Goal: Task Accomplishment & Management: Use online tool/utility

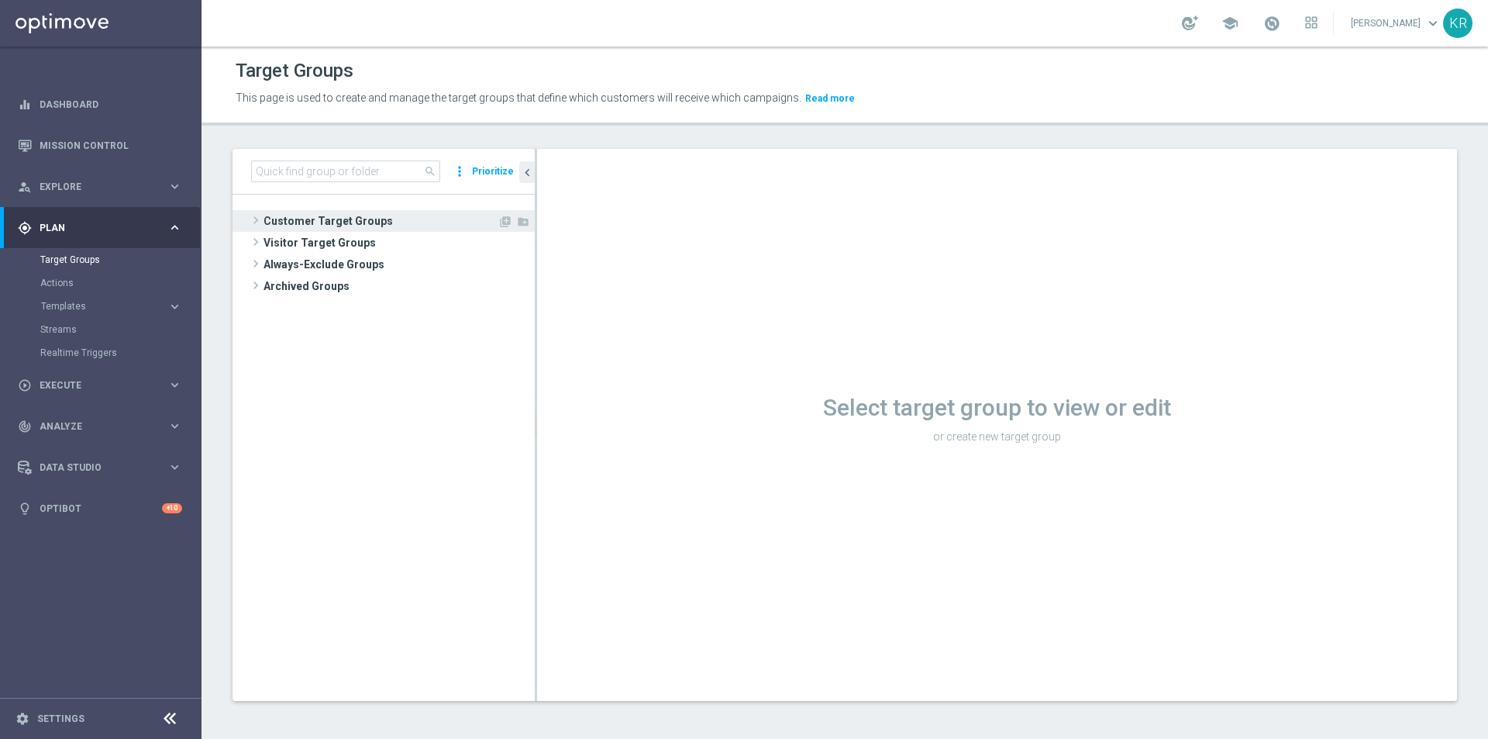
click at [298, 229] on span "Customer Target Groups" at bounding box center [381, 221] width 234 height 22
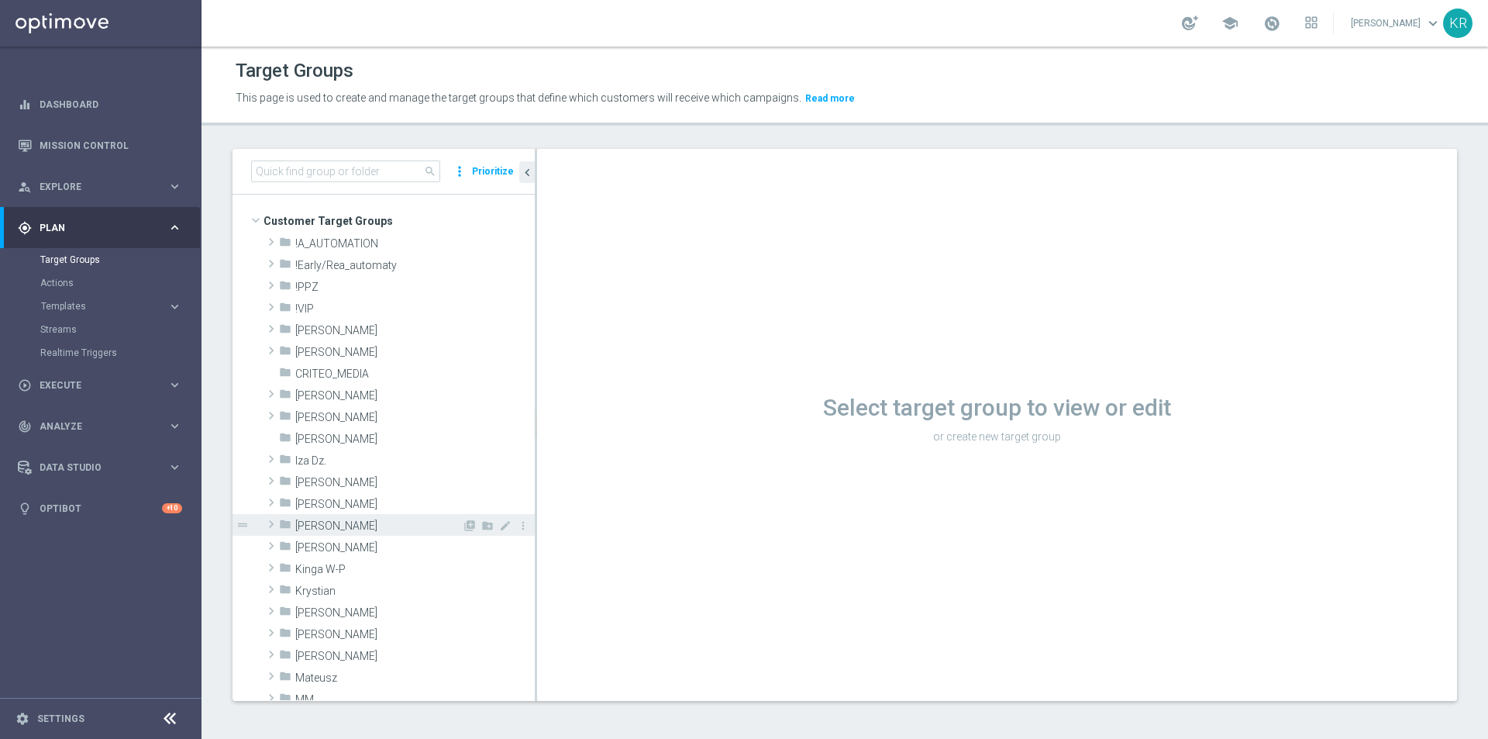
click at [341, 525] on span "[PERSON_NAME]" at bounding box center [378, 525] width 167 height 13
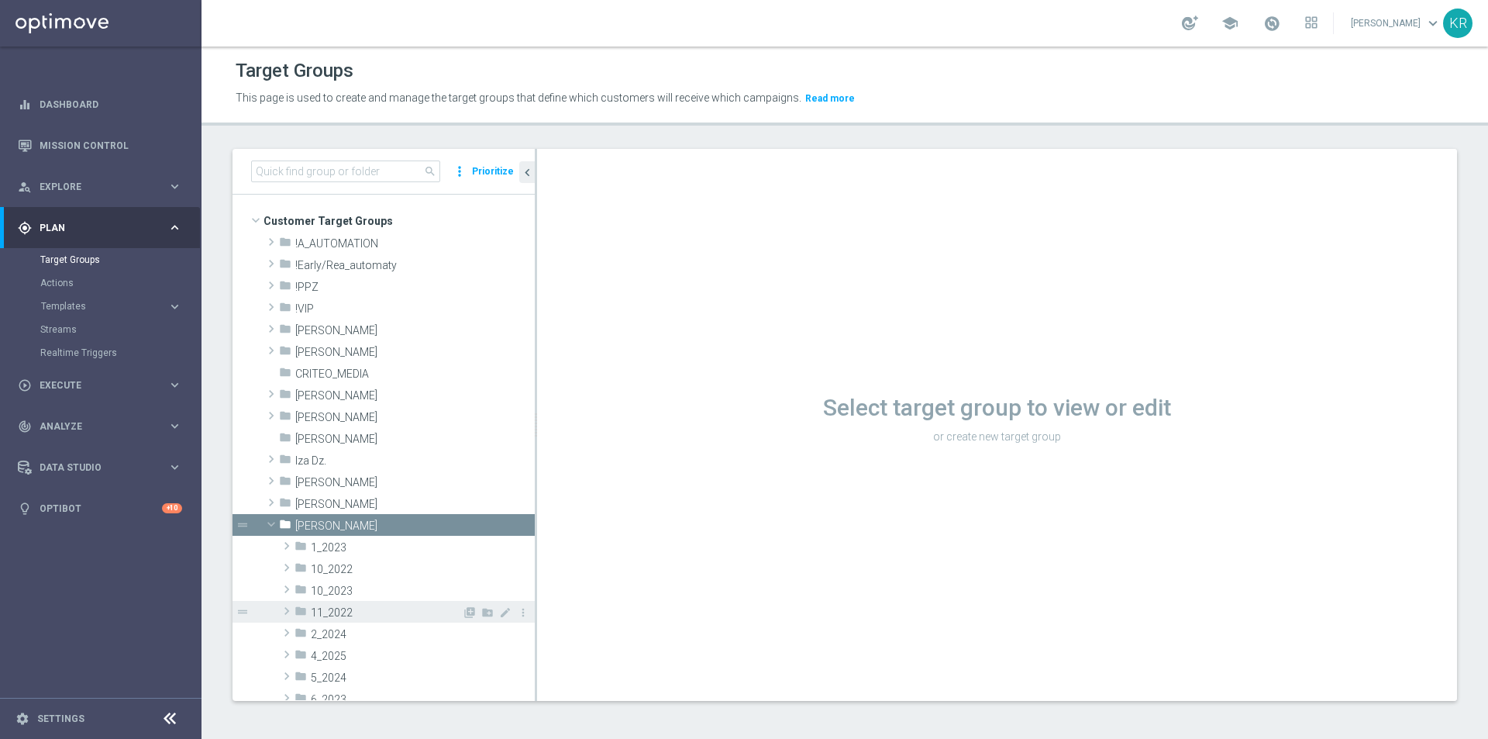
scroll to position [155, 0]
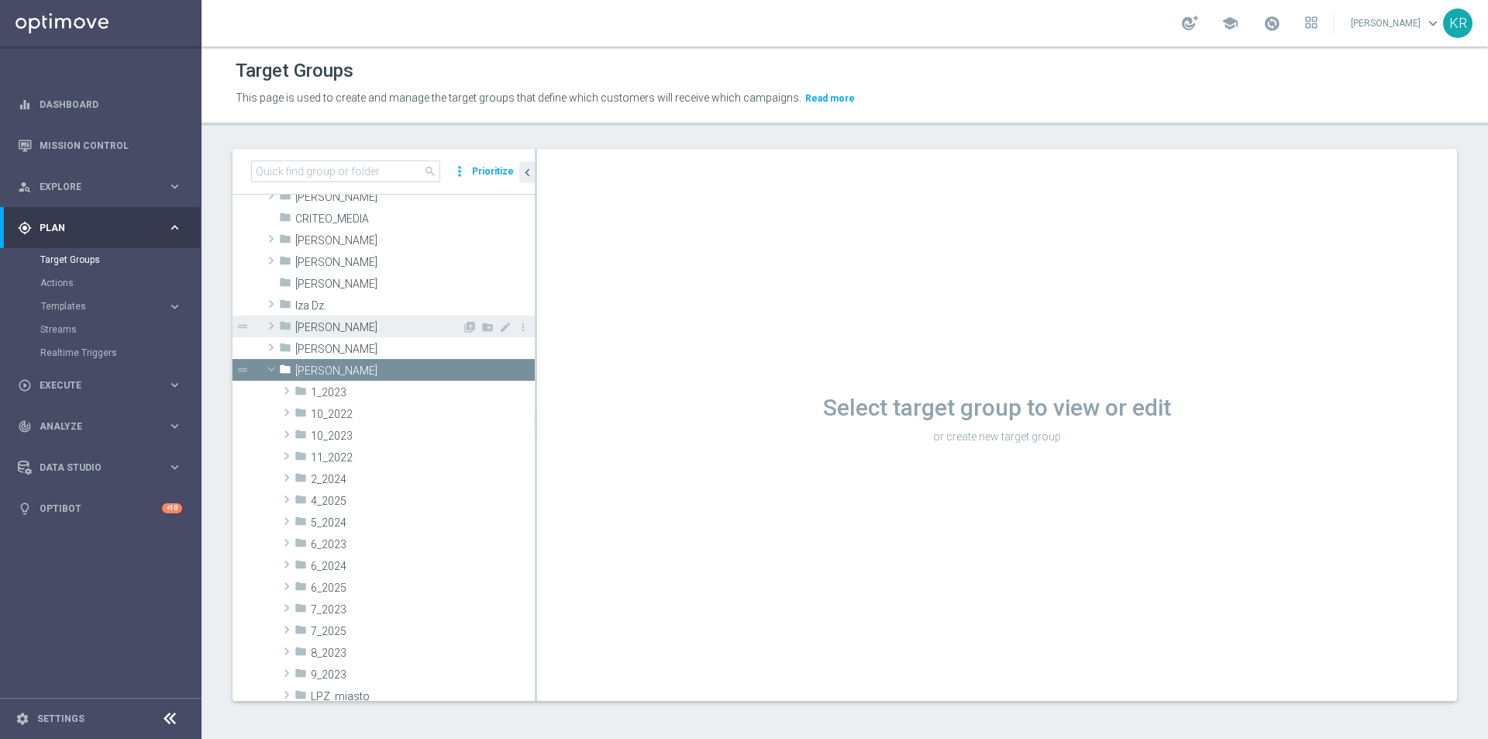
click at [343, 329] on span "[PERSON_NAME]" at bounding box center [378, 327] width 167 height 13
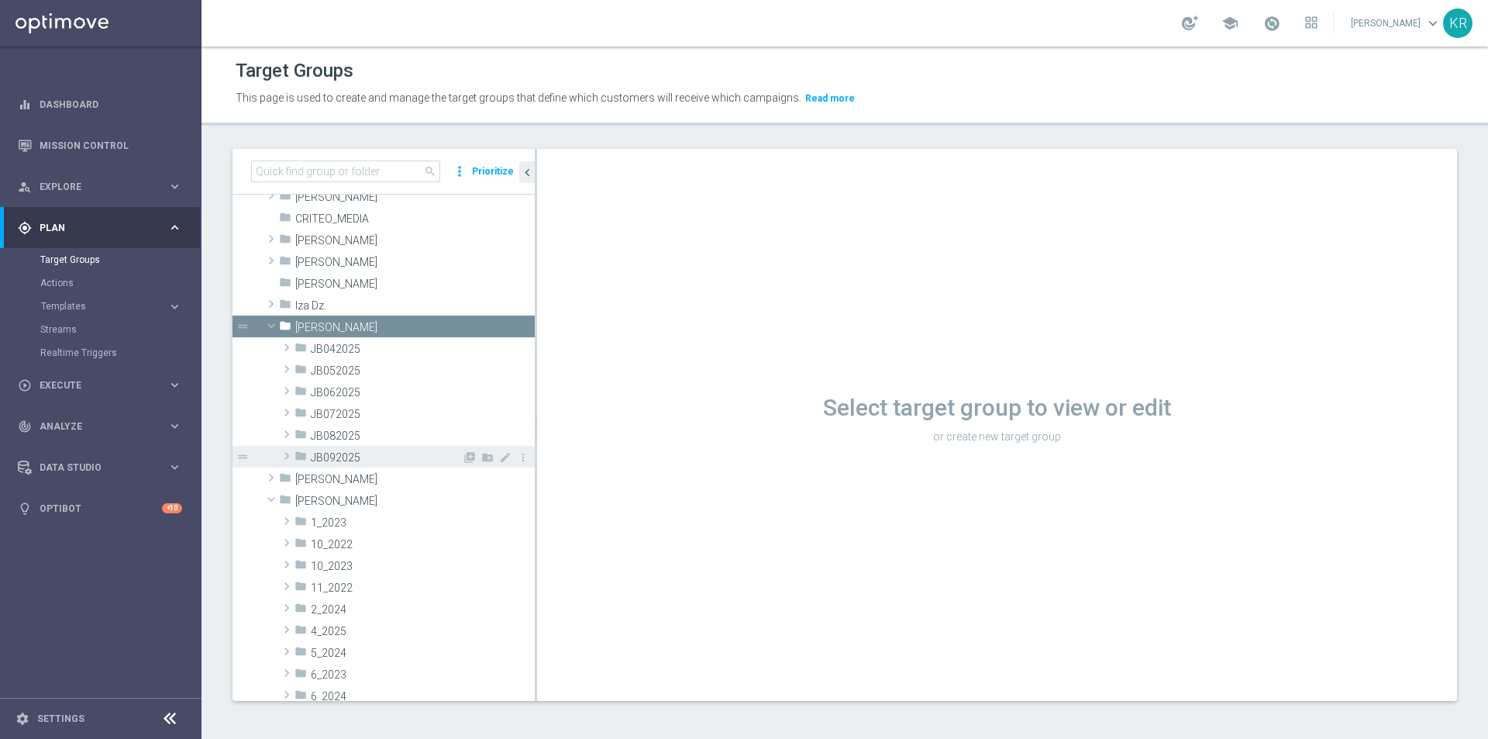
click at [286, 456] on span at bounding box center [287, 455] width 16 height 19
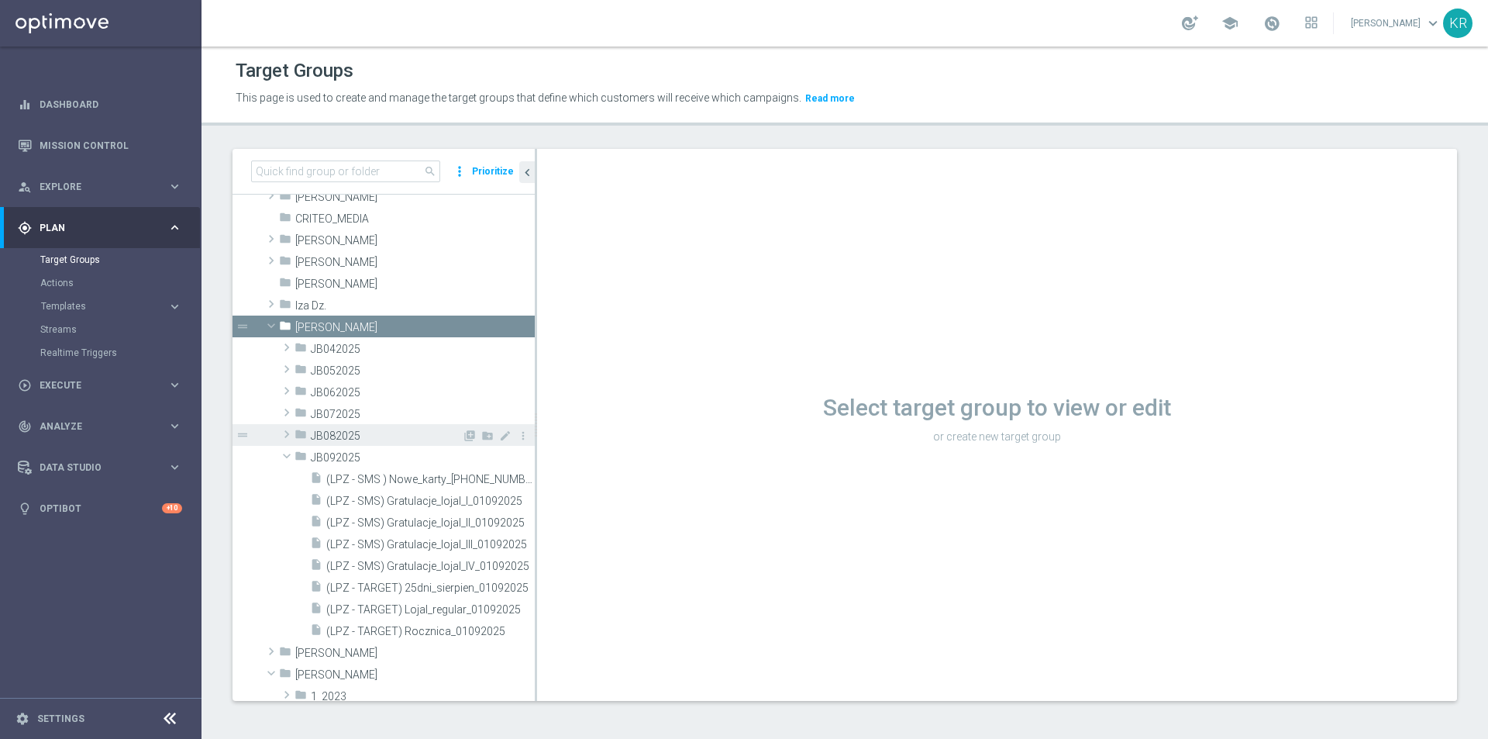
click at [286, 433] on span at bounding box center [287, 434] width 16 height 19
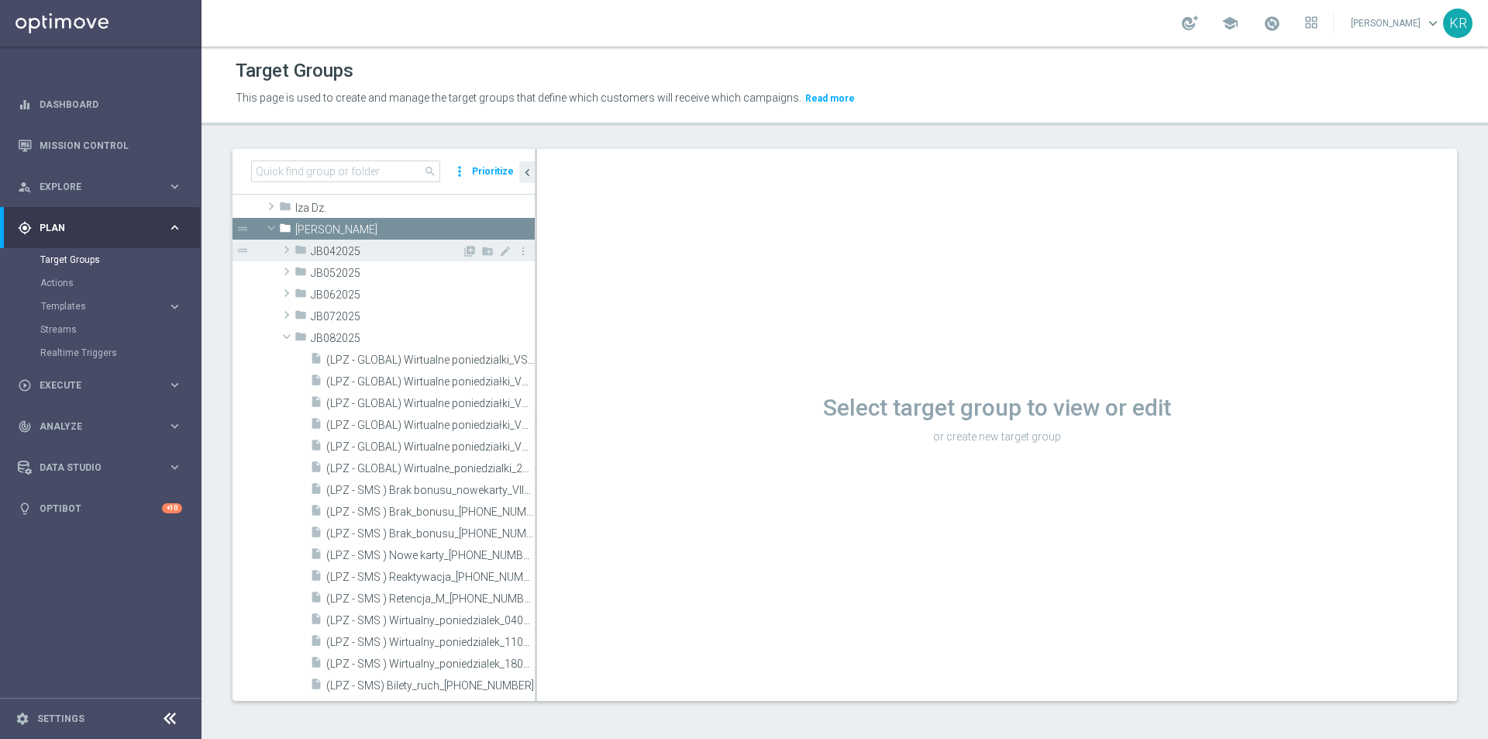
scroll to position [310, 0]
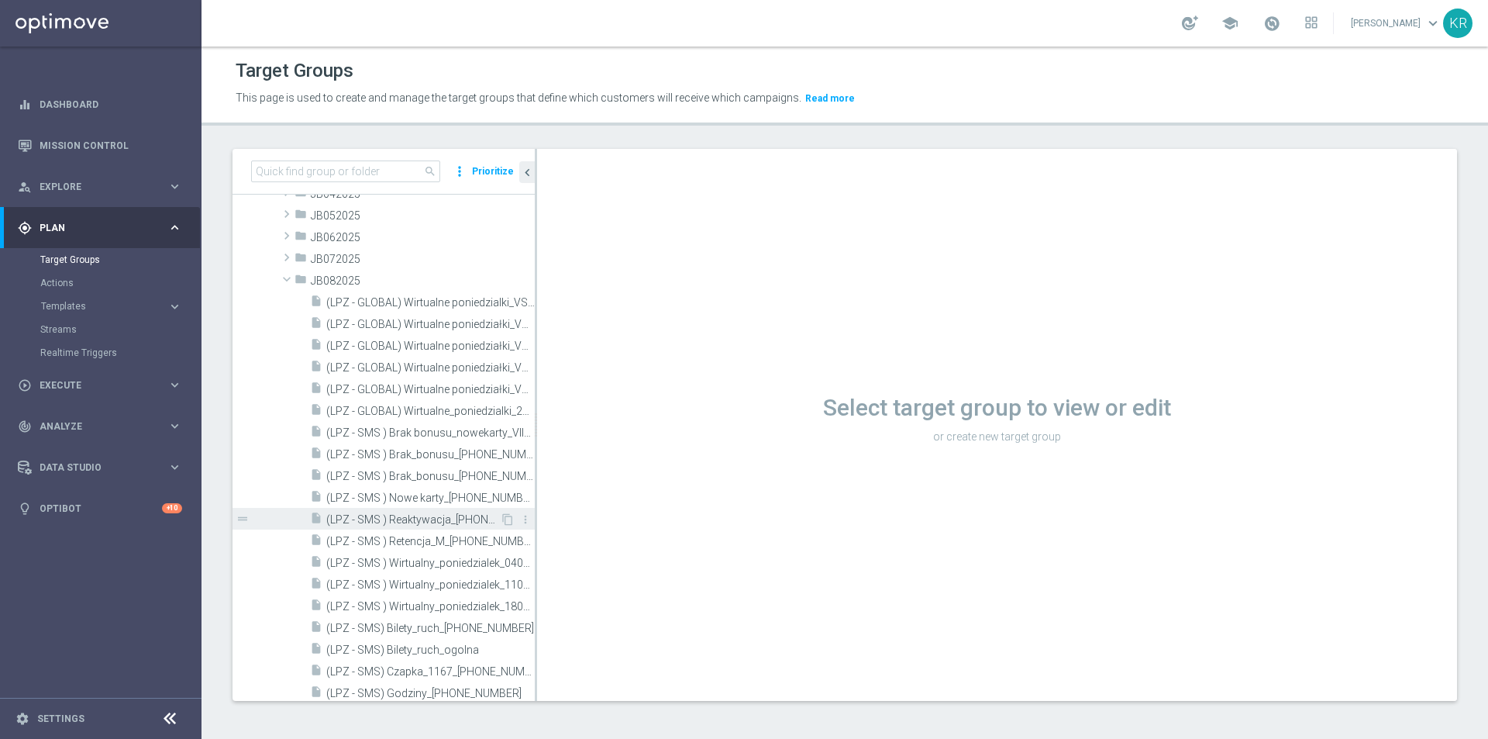
click at [443, 521] on span "(LPZ - SMS ) Reaktywacja_[PHONE_NUMBER]" at bounding box center [413, 519] width 174 height 13
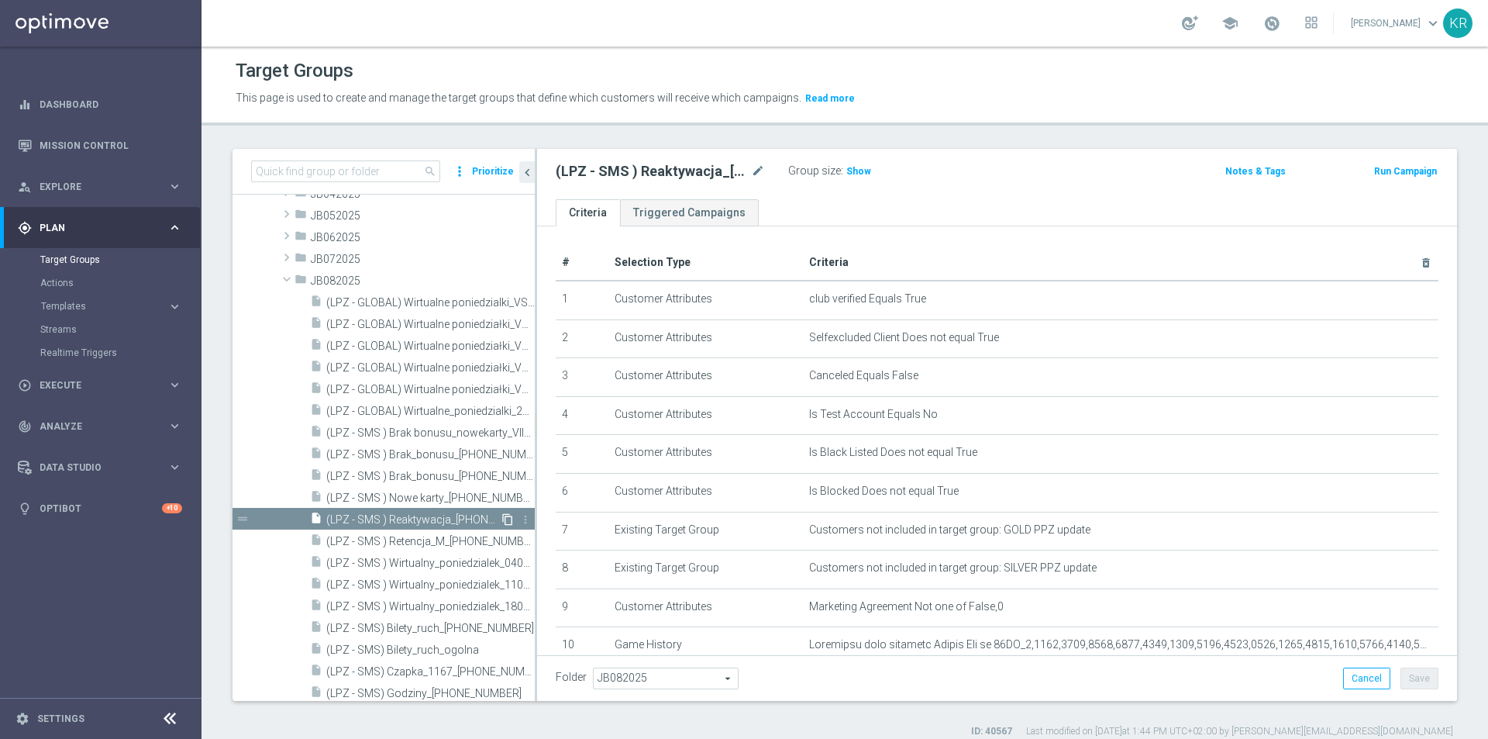
click at [501, 519] on icon "content_copy" at bounding box center [507, 519] width 12 height 12
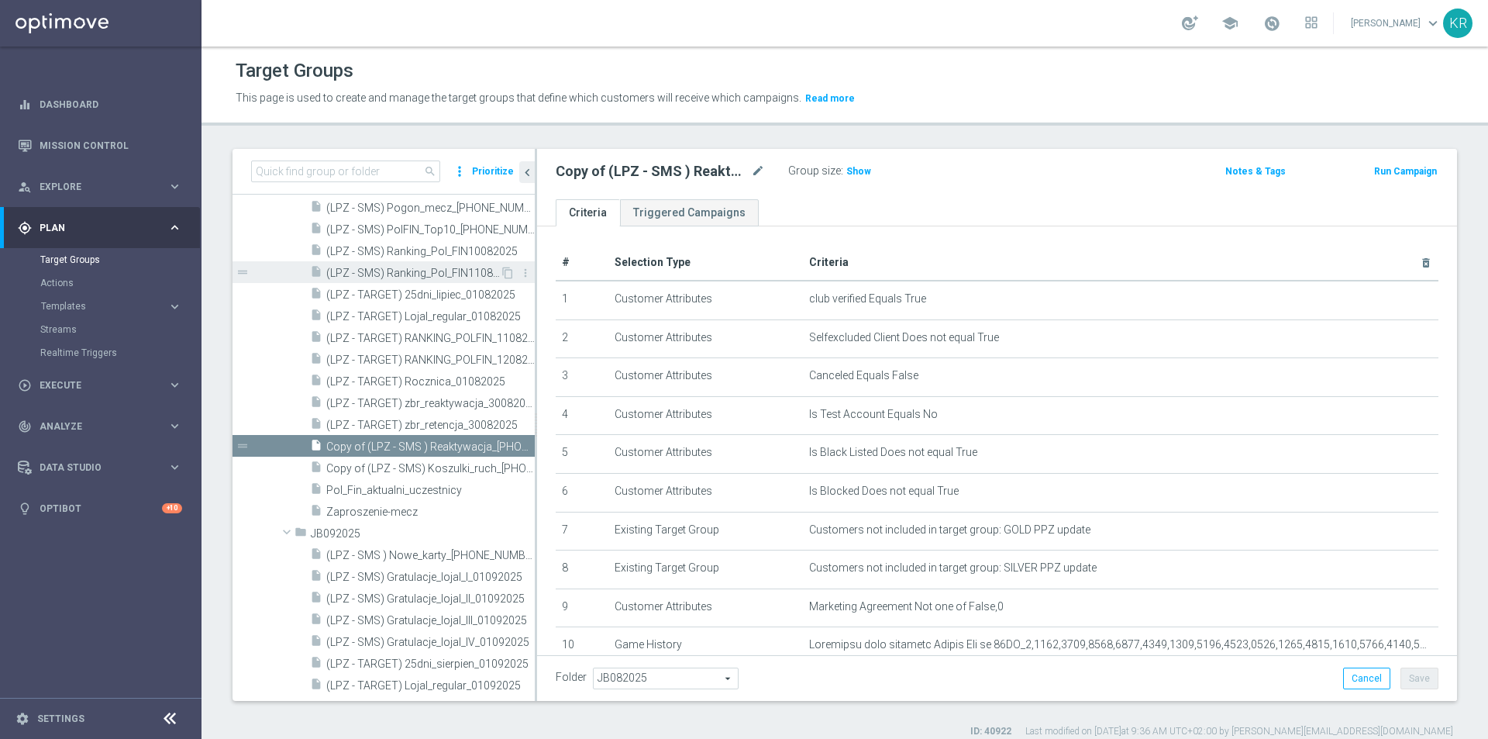
scroll to position [1232, 0]
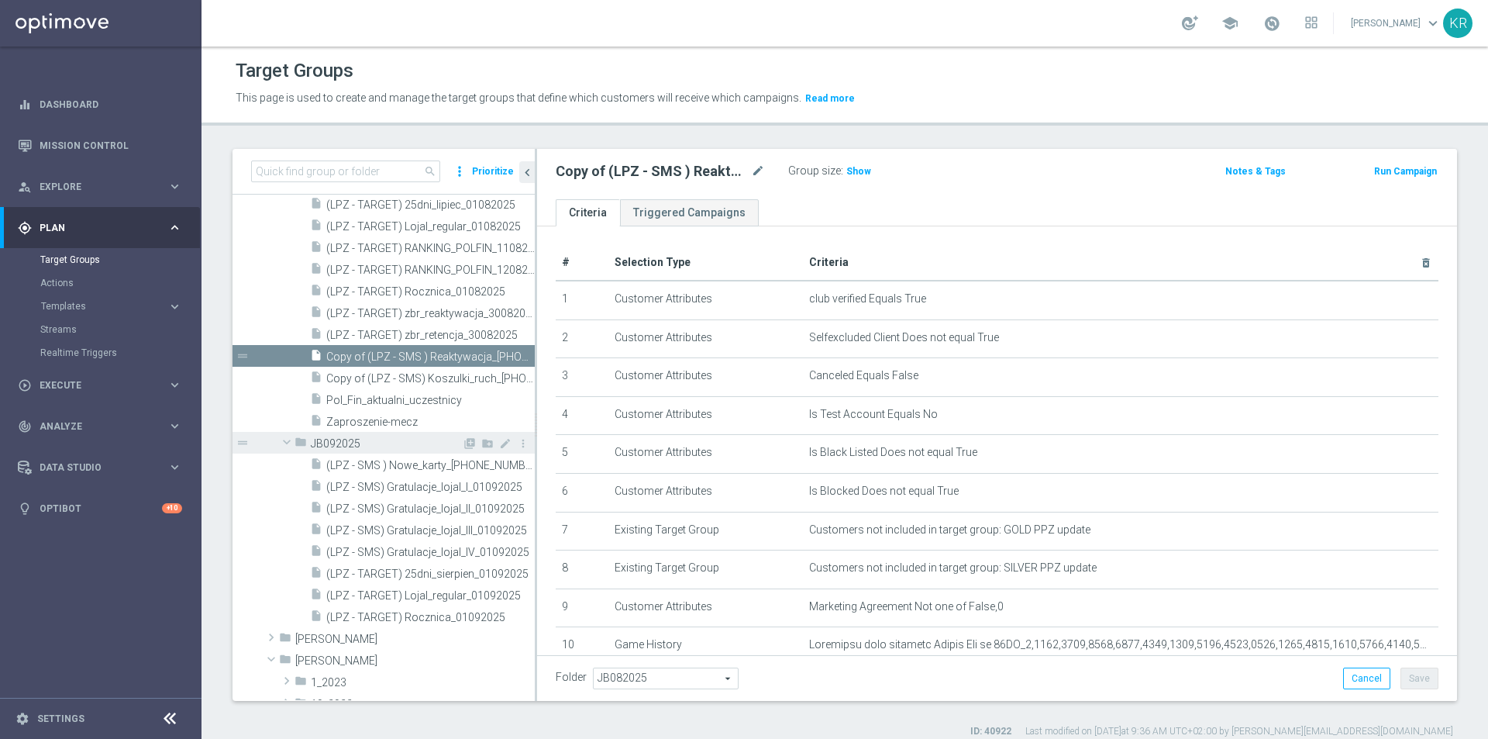
click at [286, 440] on span at bounding box center [286, 442] width 19 height 16
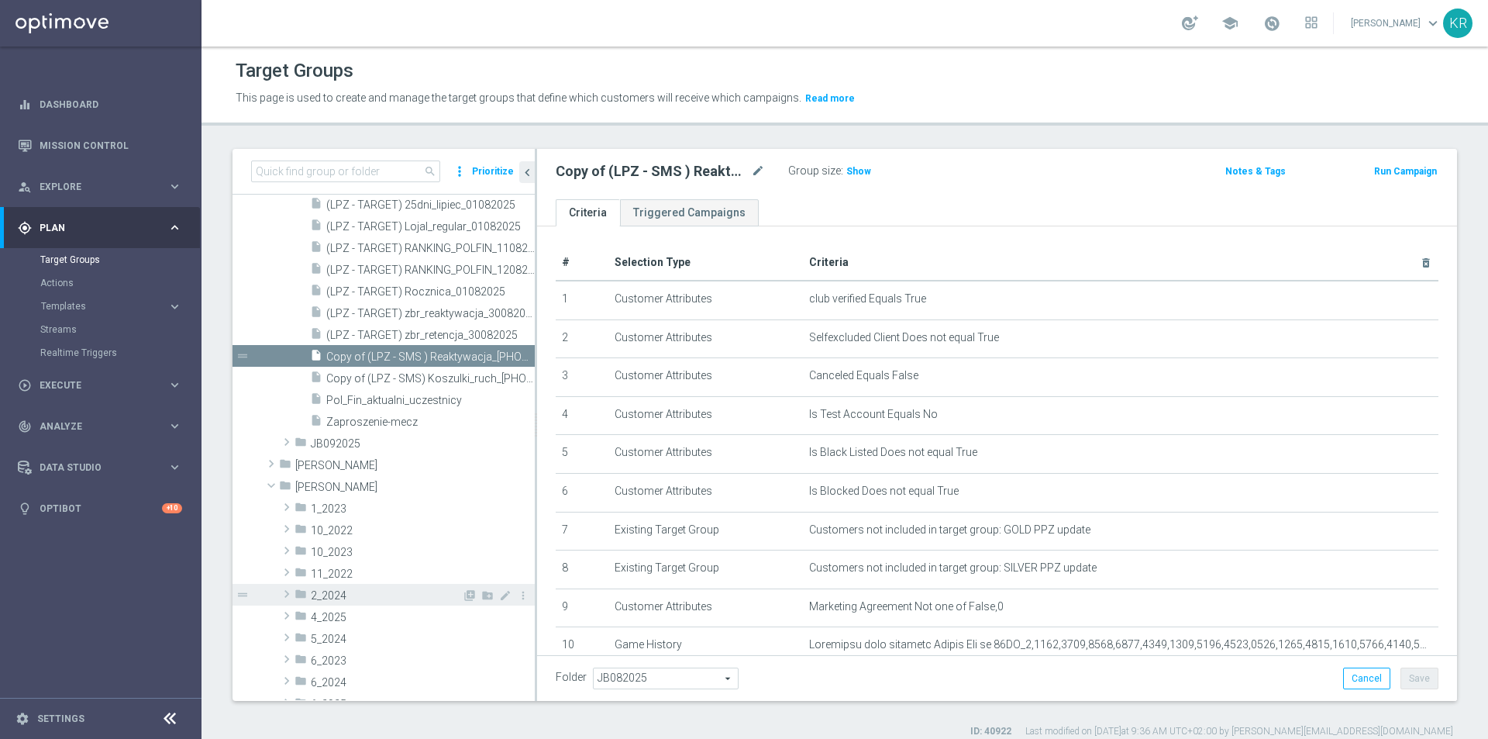
scroll to position [1387, 0]
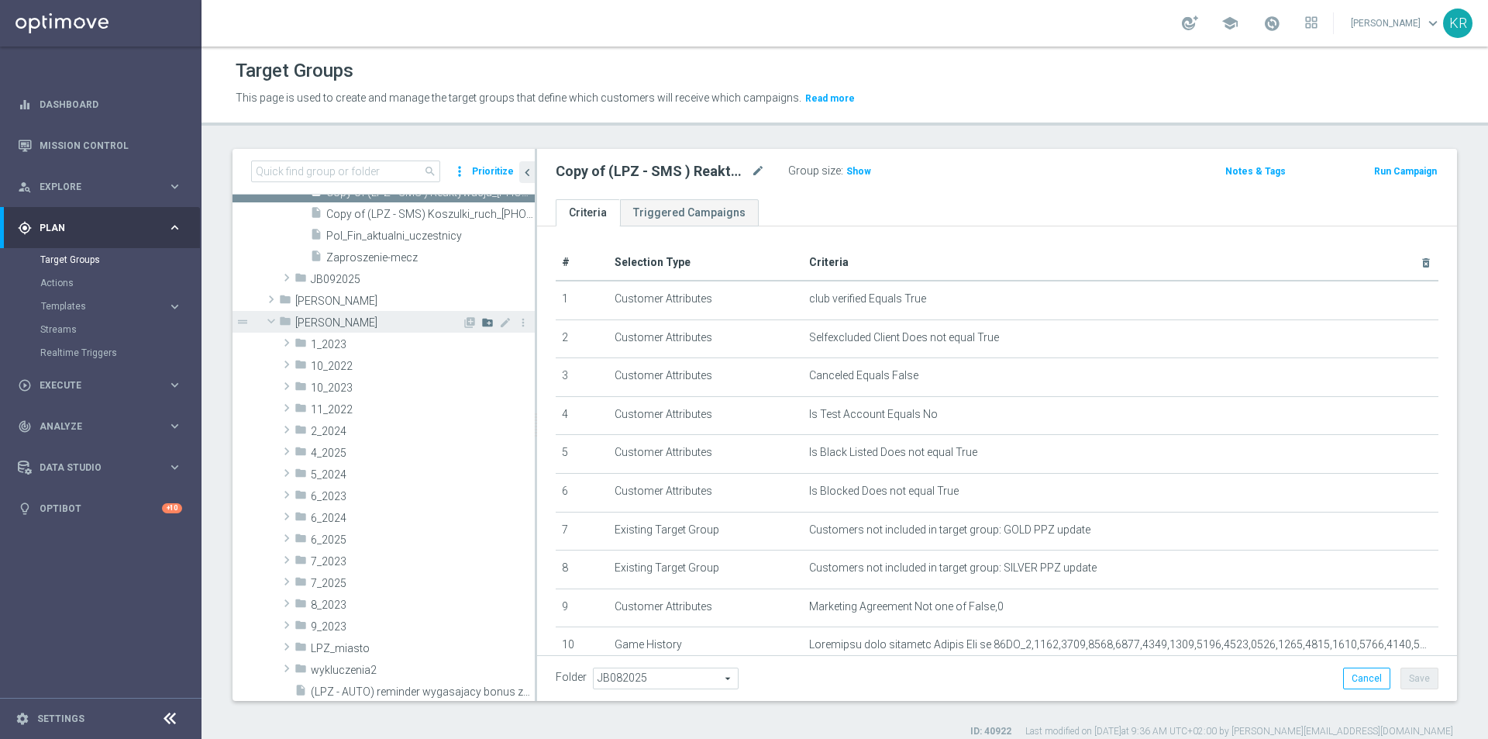
click at [481, 323] on icon "create_new_folder" at bounding box center [487, 322] width 12 height 12
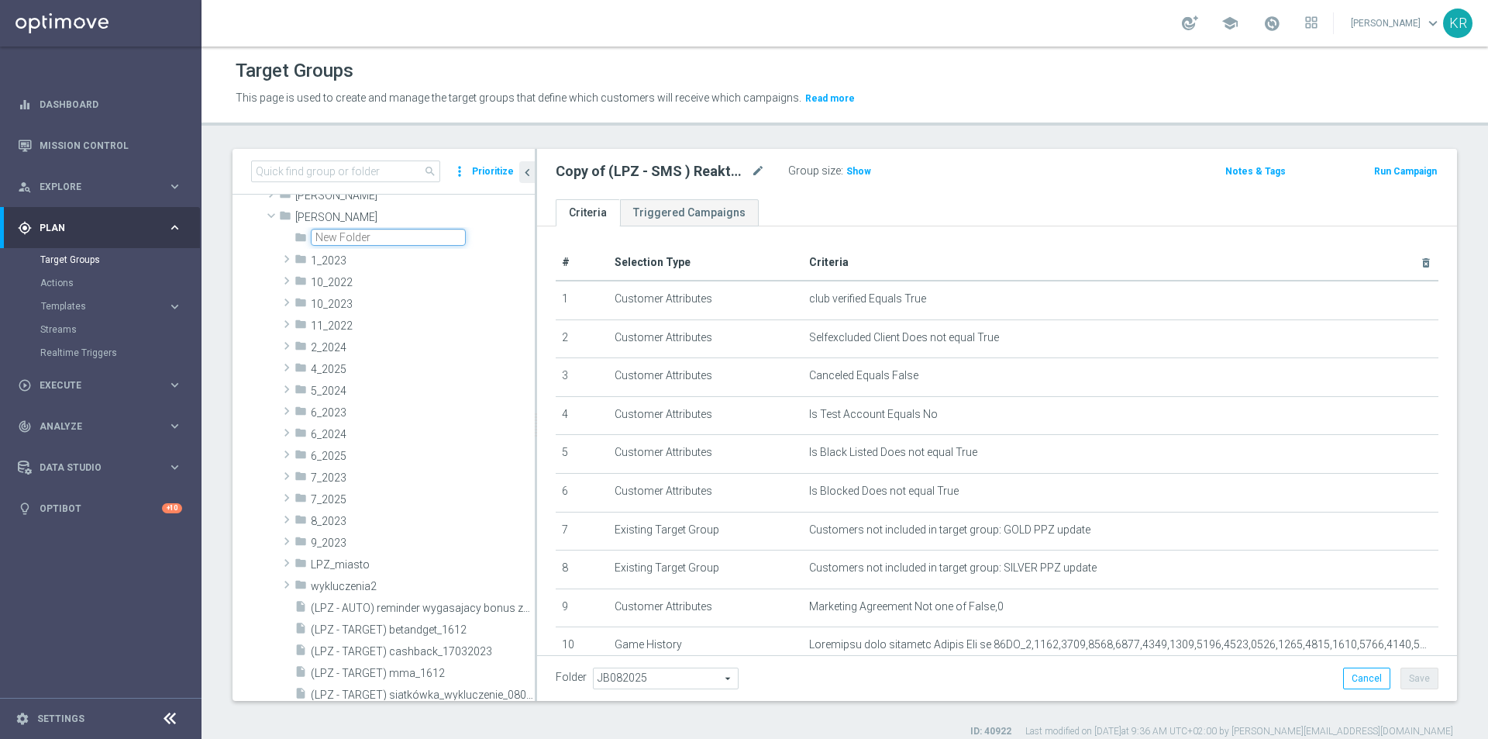
scroll to position [1395, 0]
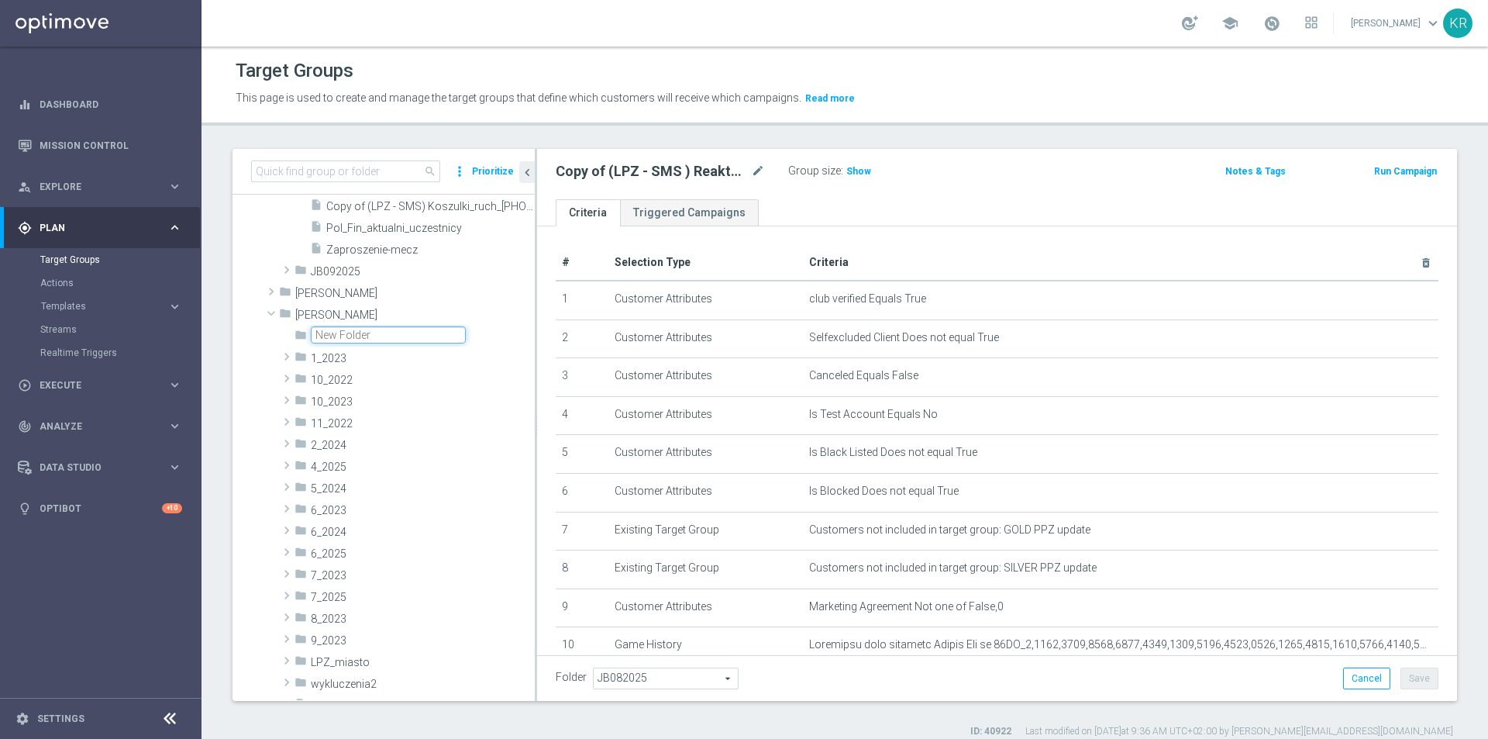
click at [426, 329] on input "text" at bounding box center [388, 334] width 155 height 17
type input "9_2025"
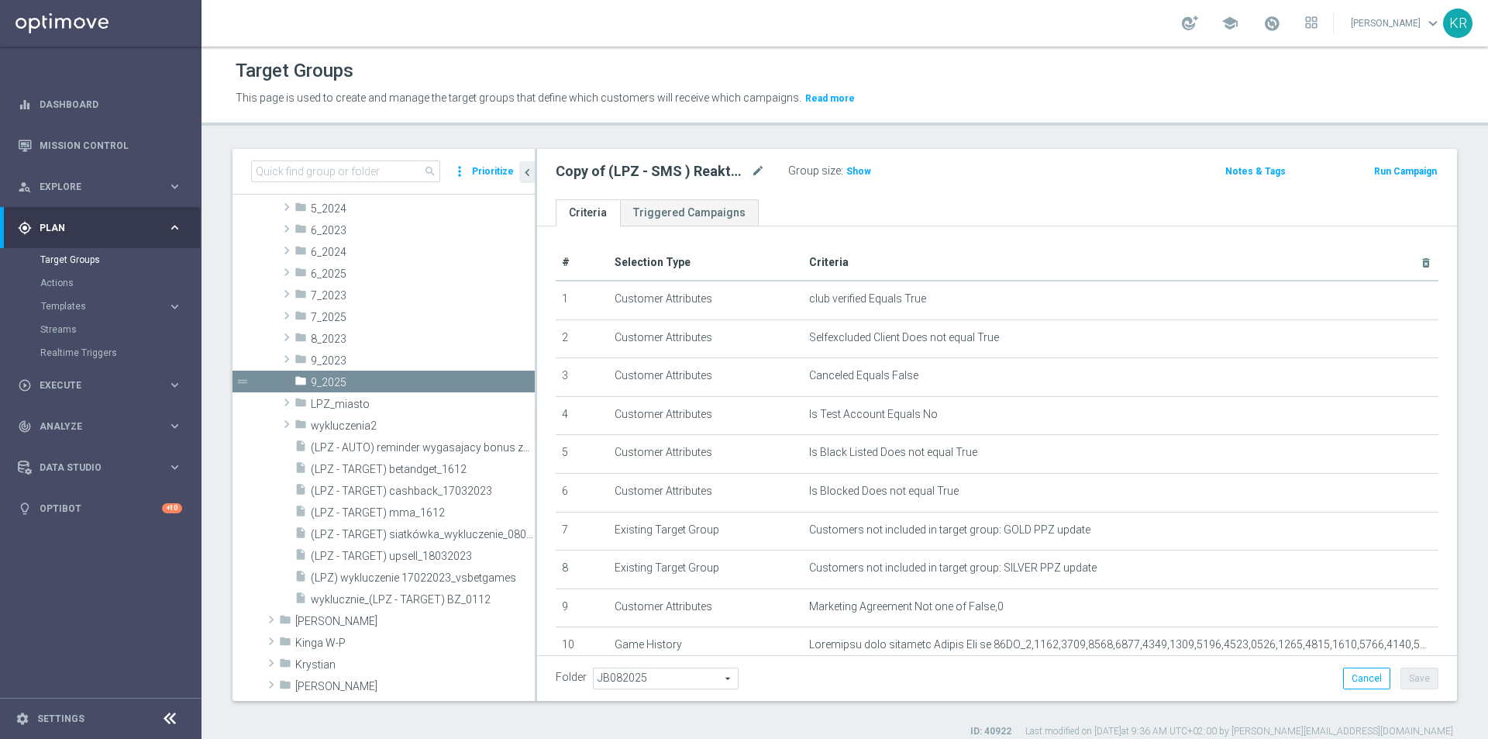
scroll to position [1647, 0]
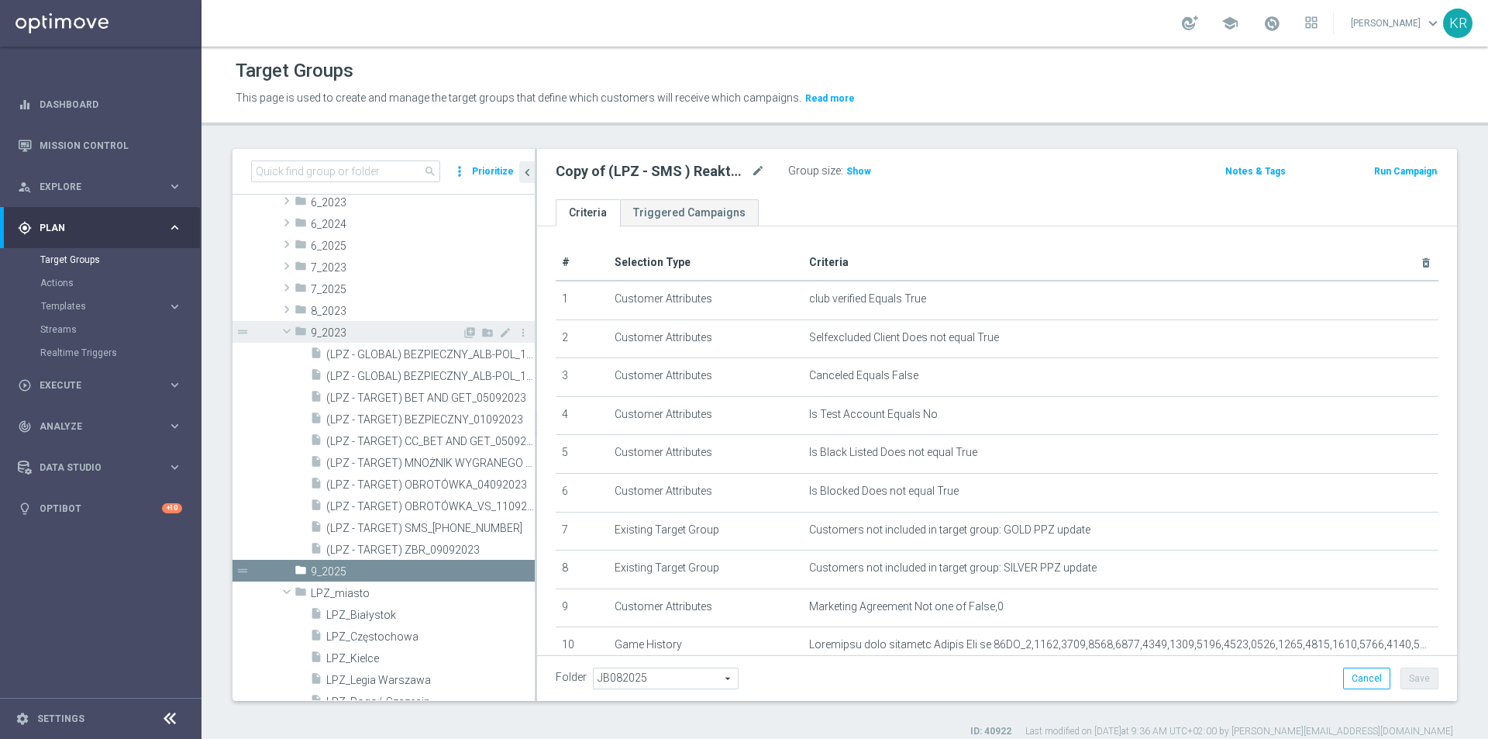
click at [287, 329] on span at bounding box center [286, 331] width 19 height 16
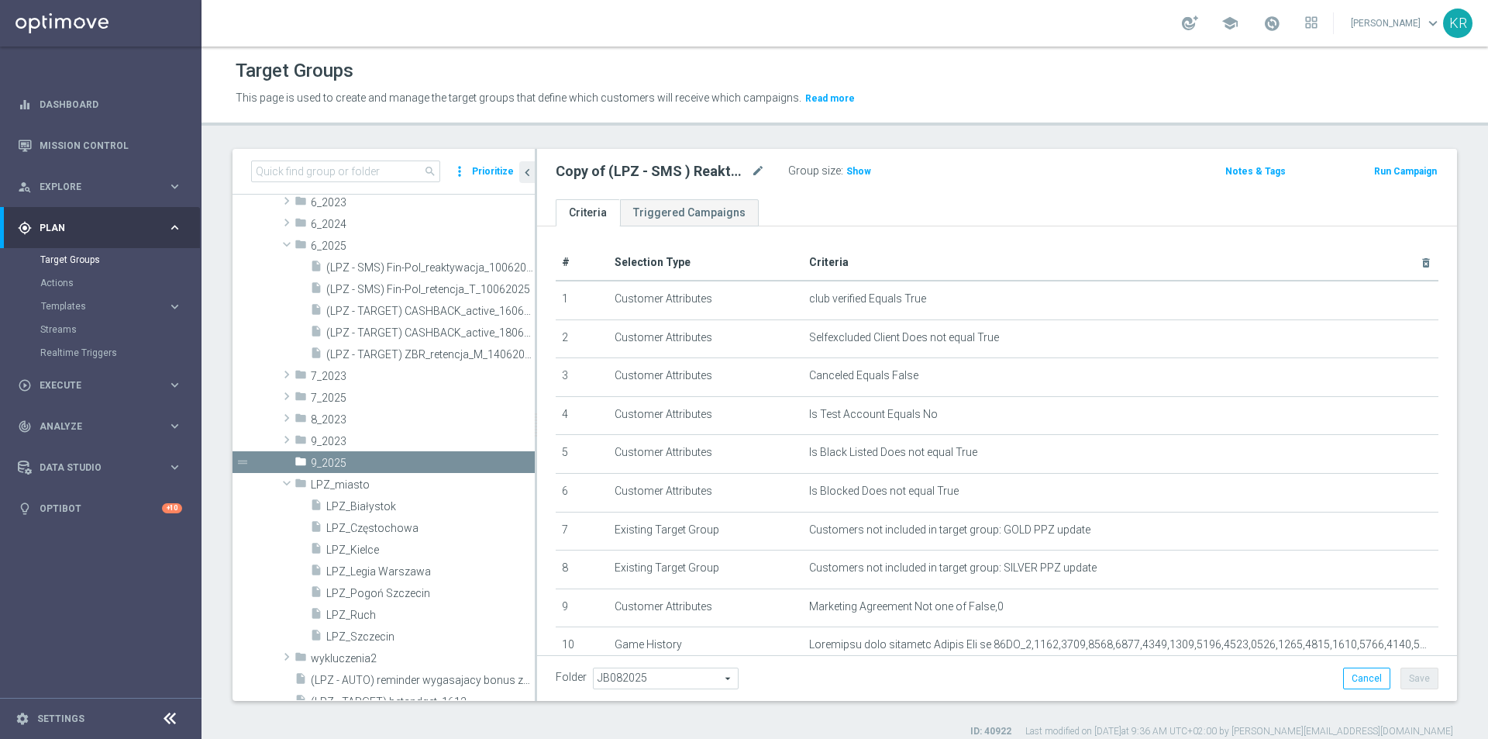
drag, startPoint x: 243, startPoint y: 349, endPoint x: 237, endPoint y: 355, distance: 8.8
click at [237, 355] on div "insert_drive_file (LPZ - SMS) Fin-Pol_reaktywacja_10062025 content_copy more_ve…" at bounding box center [384, 310] width 302 height 109
click at [284, 245] on span at bounding box center [286, 244] width 19 height 16
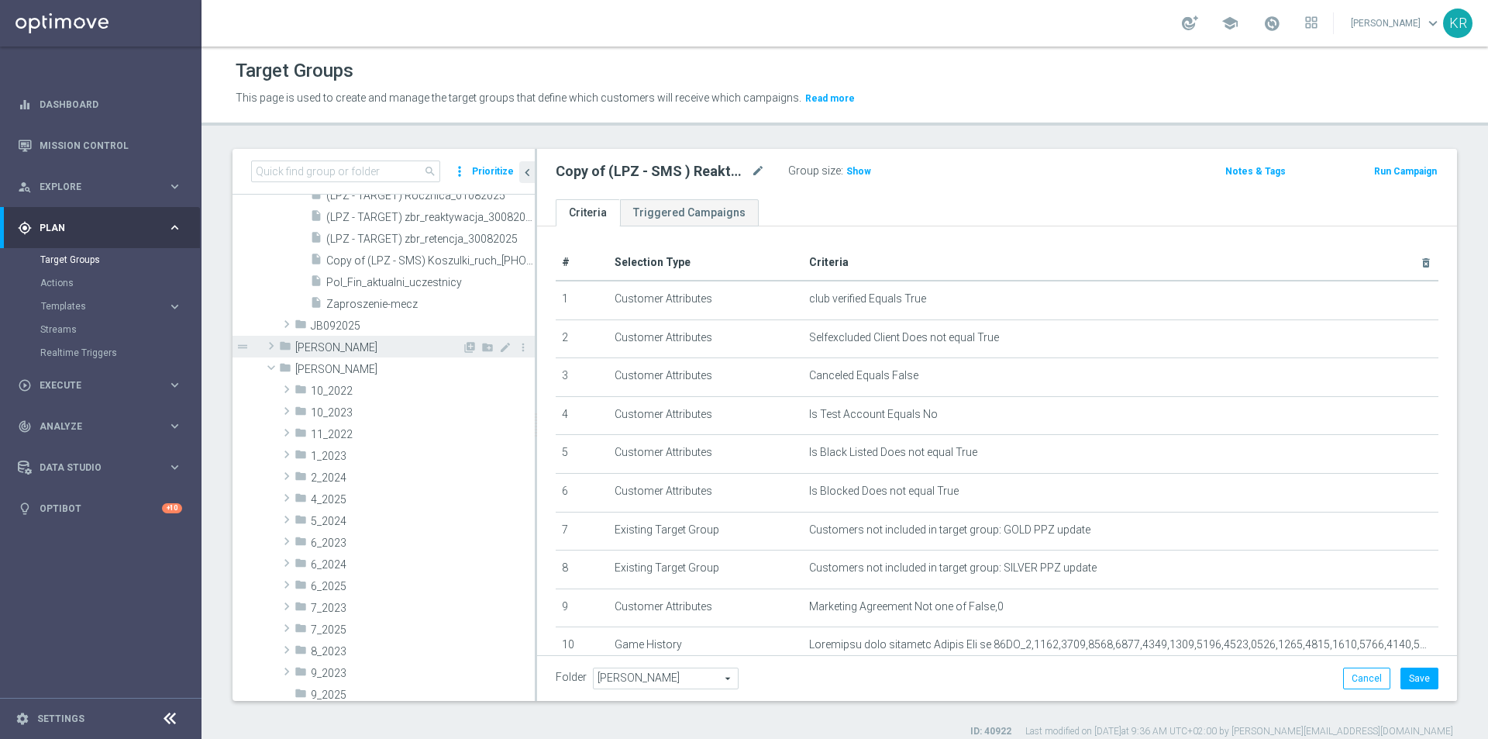
scroll to position [1203, 0]
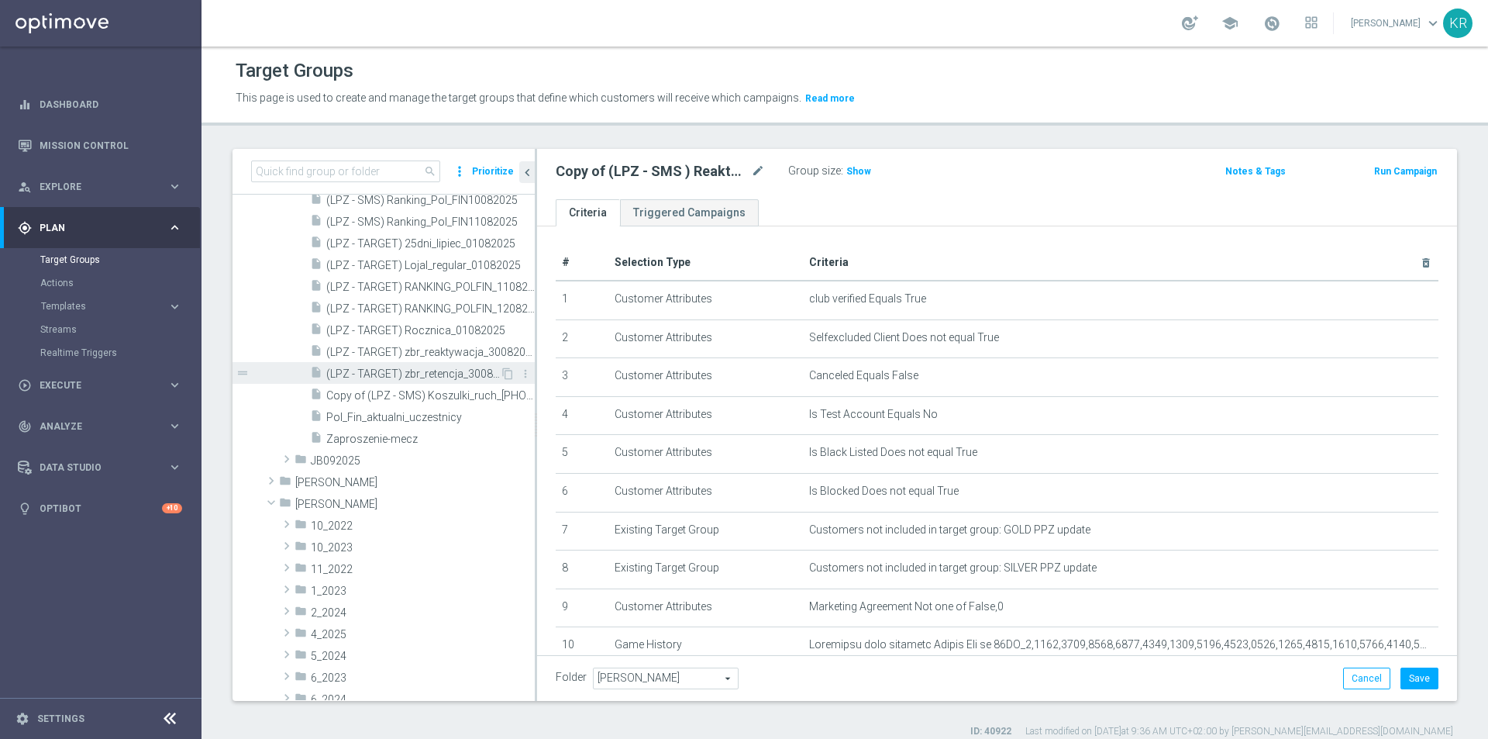
click at [430, 374] on span "(LPZ - TARGET) zbr_retencja_30082025" at bounding box center [413, 373] width 174 height 13
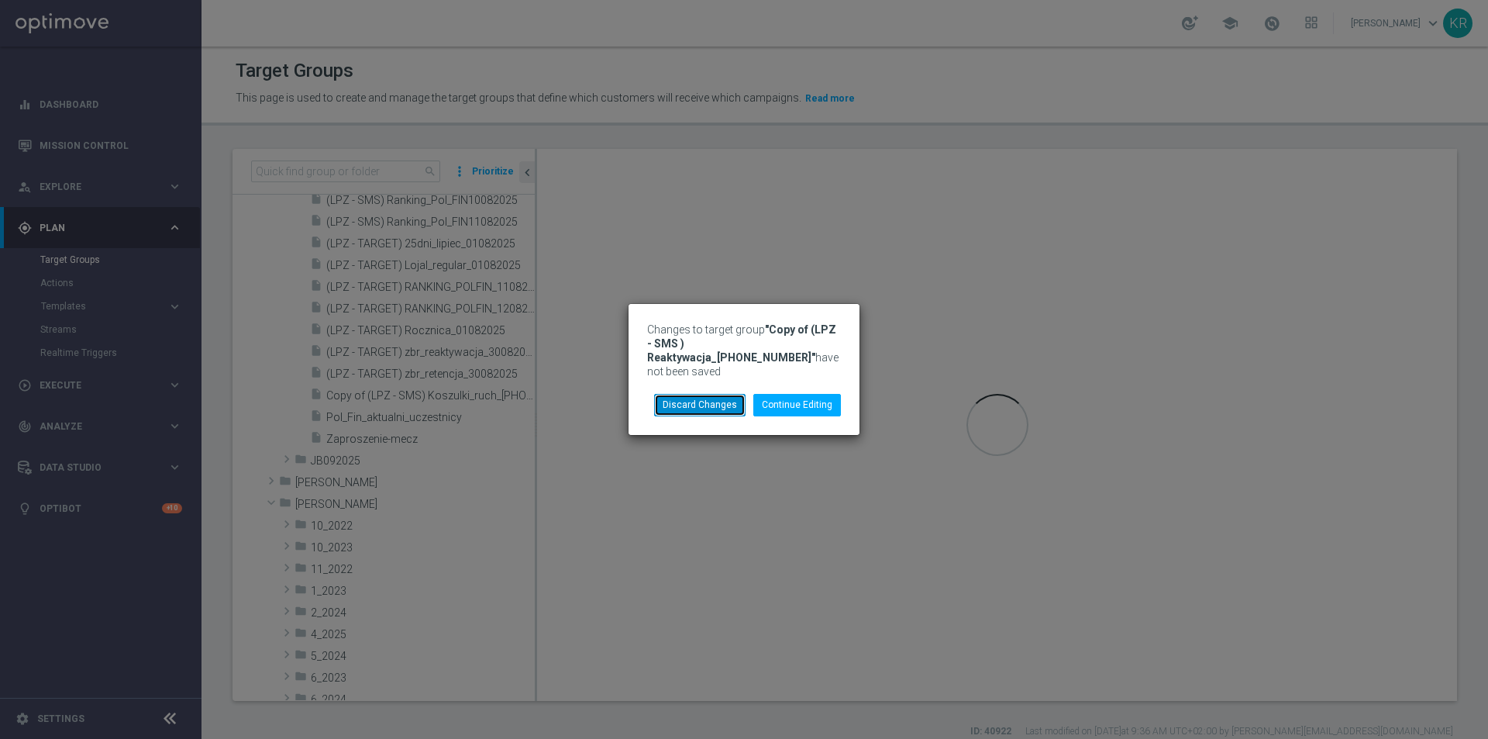
click at [731, 394] on button "Discard Changes" at bounding box center [699, 405] width 91 height 22
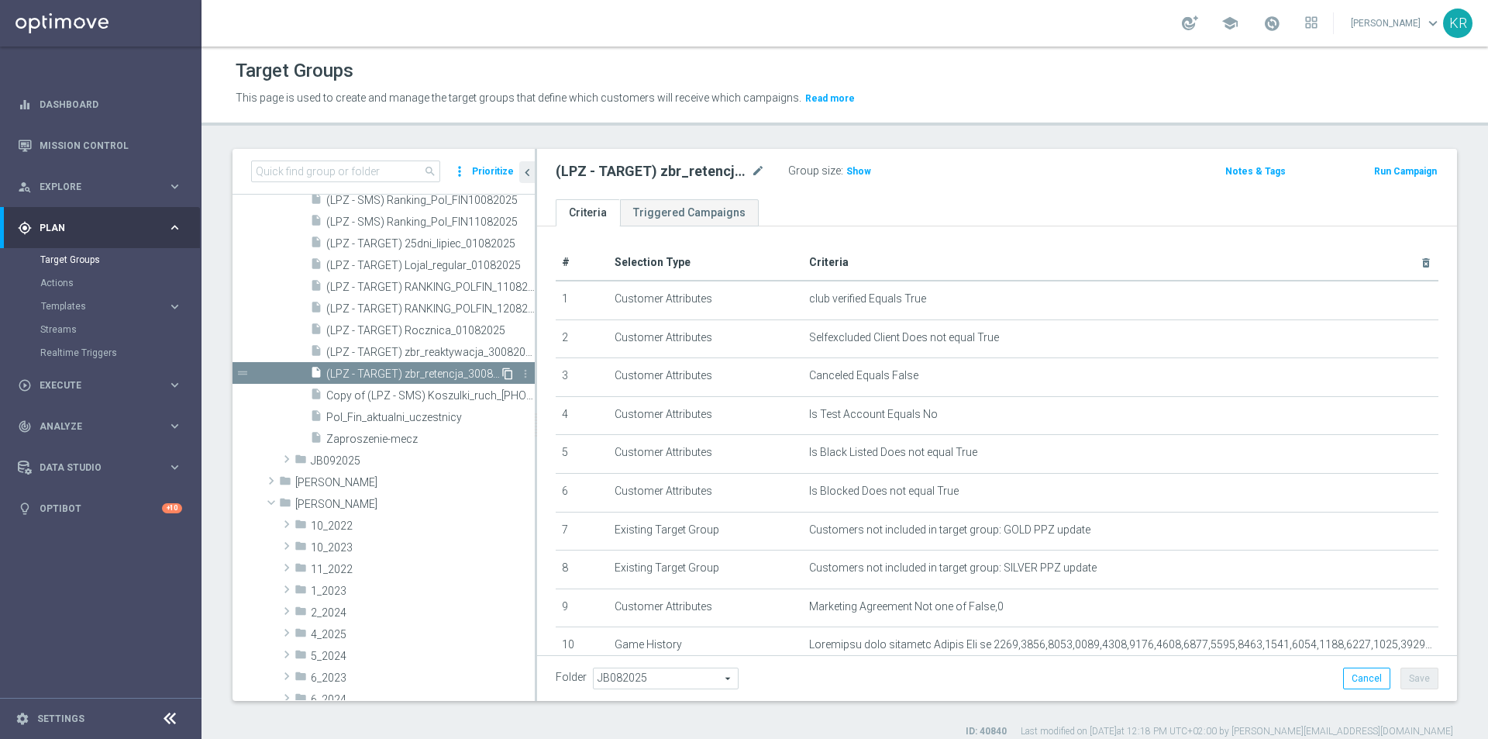
click at [501, 373] on icon "content_copy" at bounding box center [507, 373] width 12 height 12
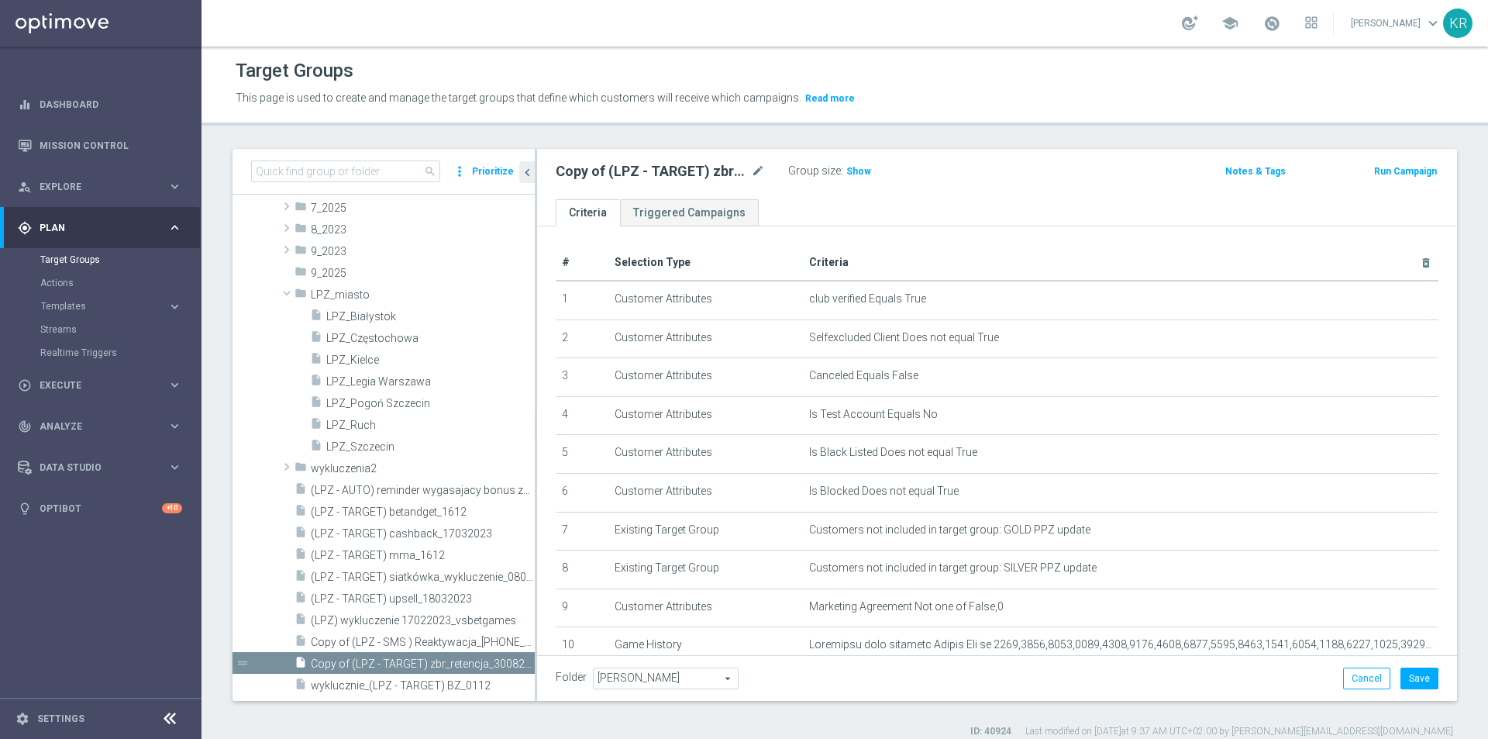
scroll to position [1725, 0]
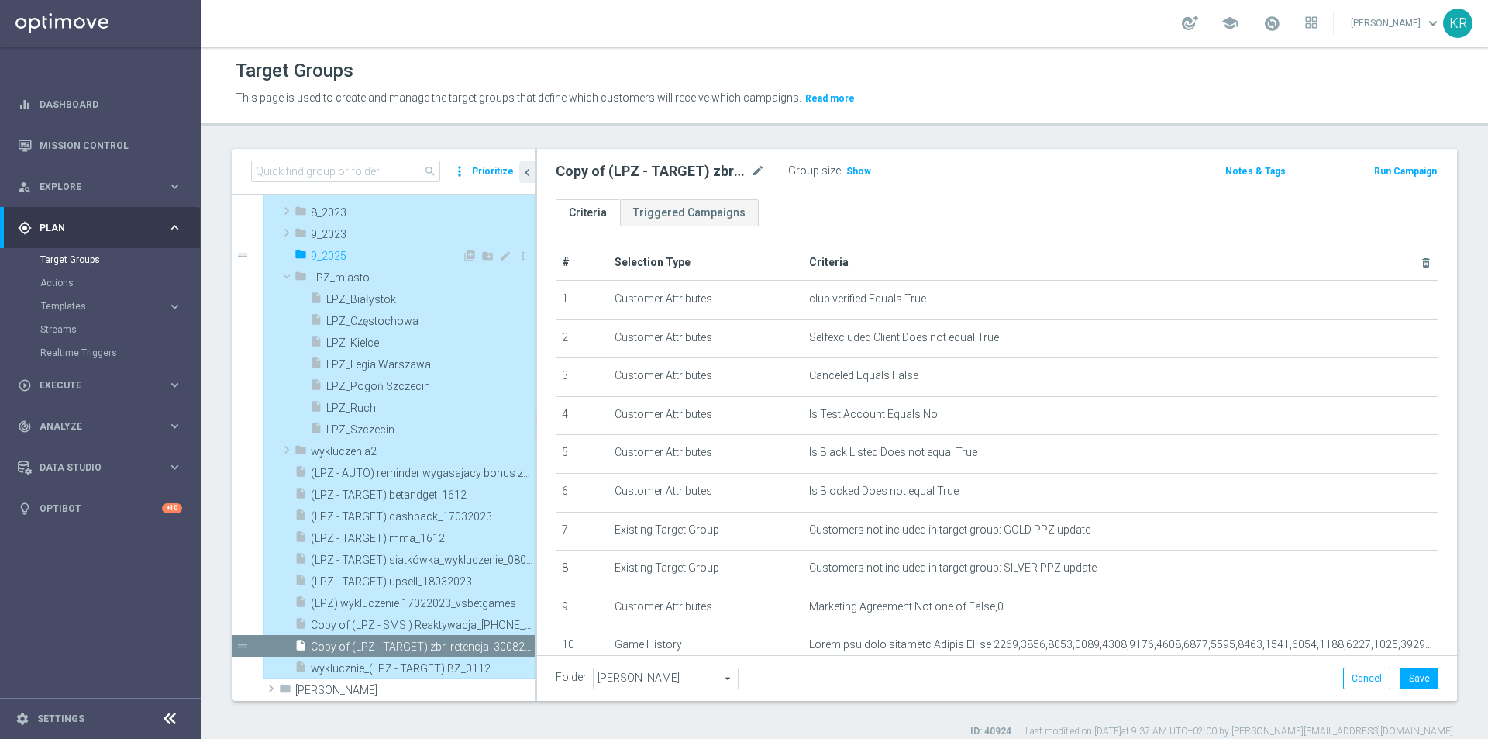
type input "9_2025"
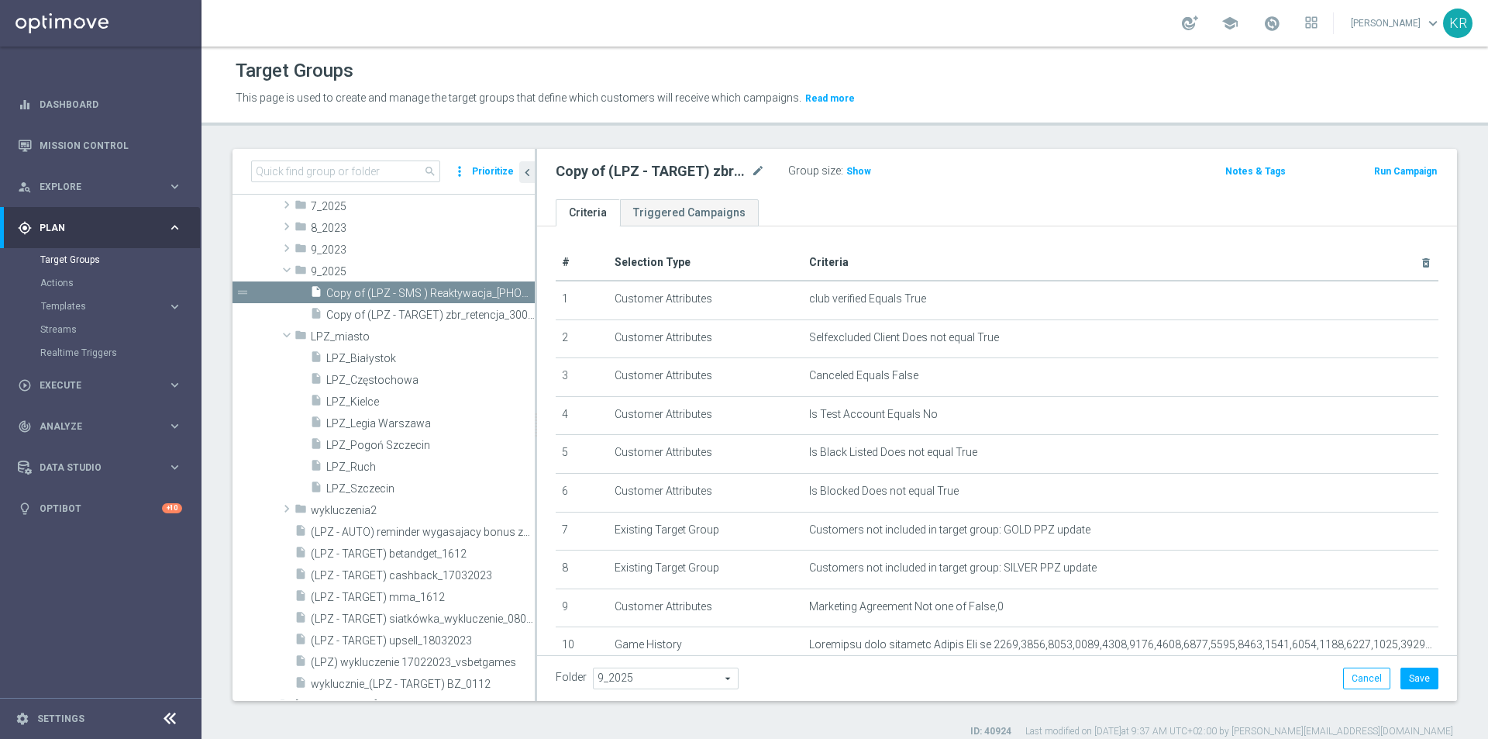
scroll to position [1443, 0]
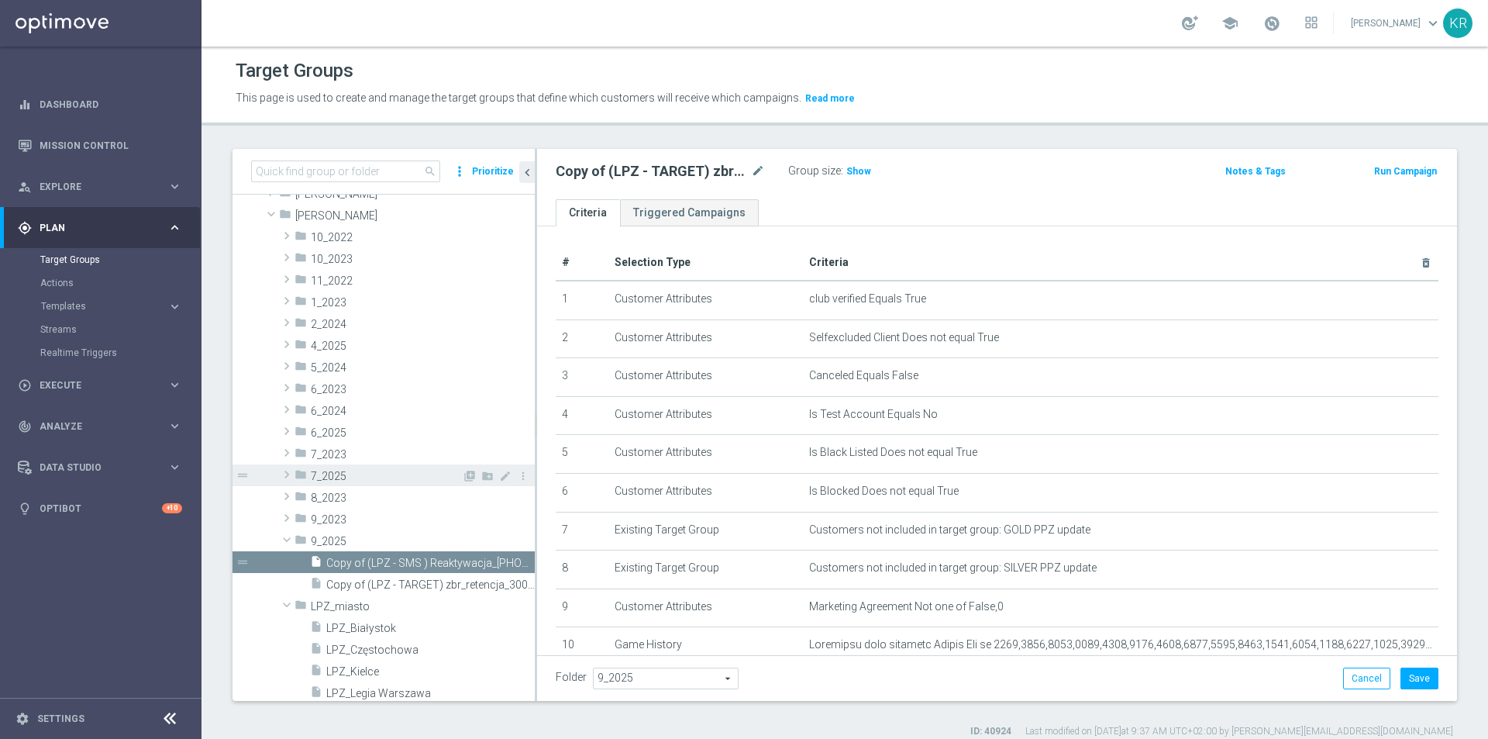
click at [343, 484] on div "folder 7_2025" at bounding box center [378, 475] width 167 height 22
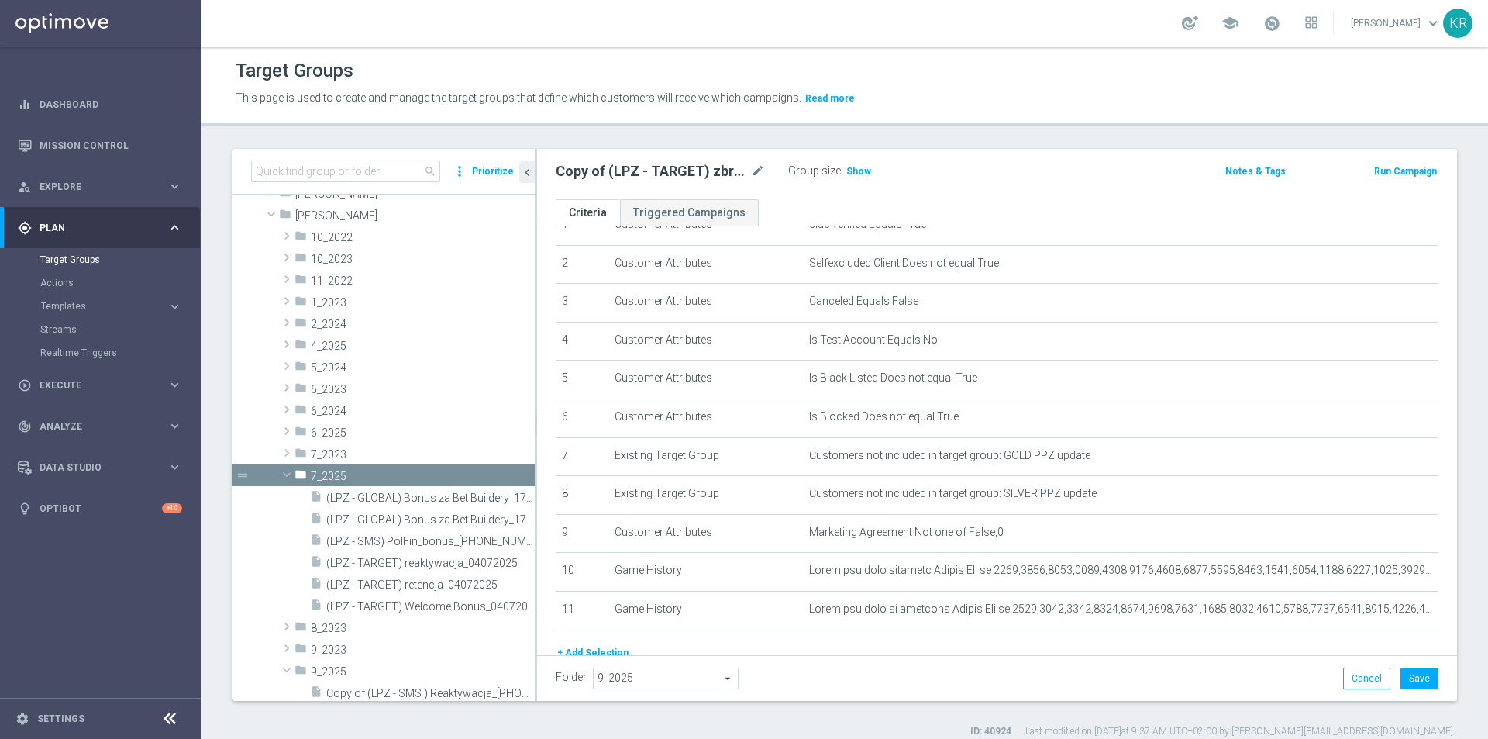
scroll to position [145, 0]
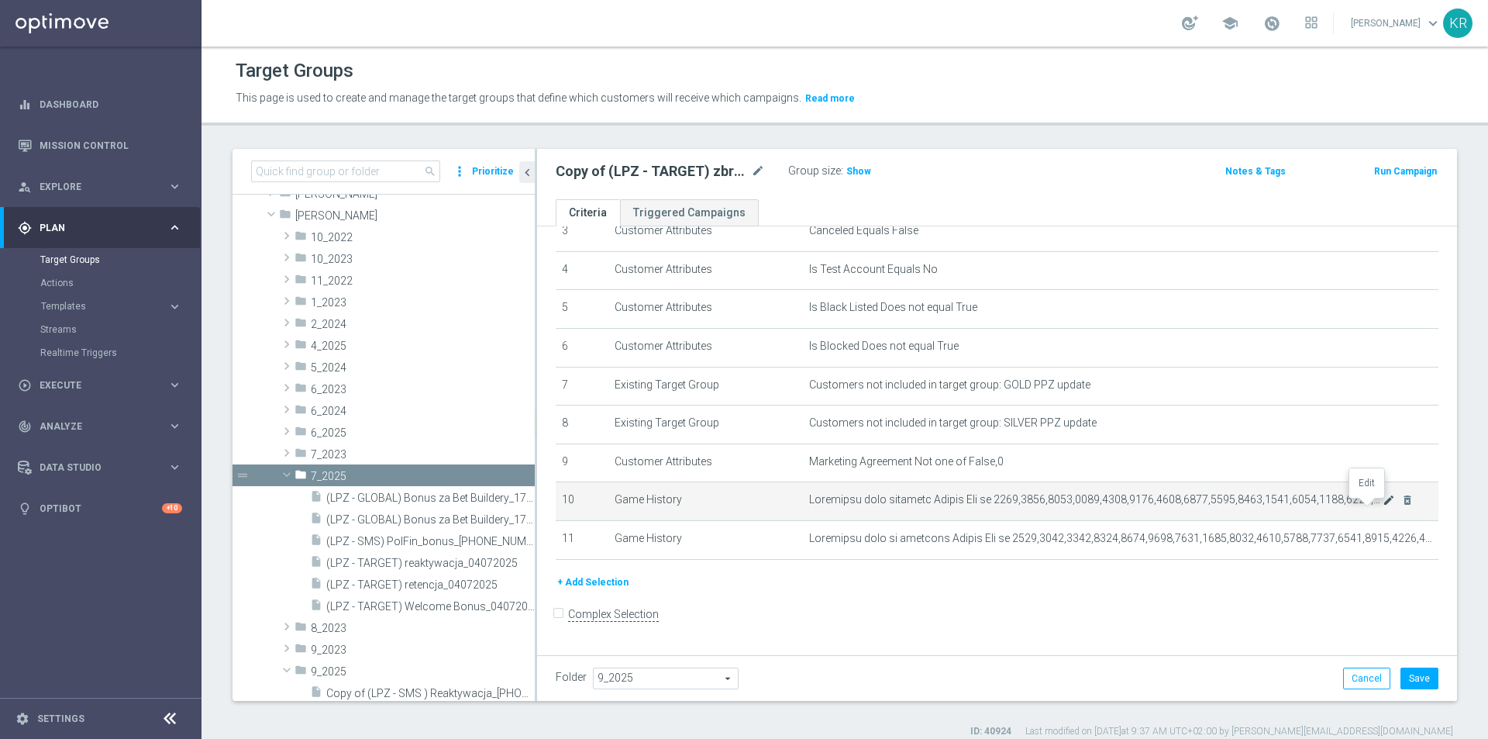
click at [1383, 506] on icon "mode_edit" at bounding box center [1389, 500] width 12 height 12
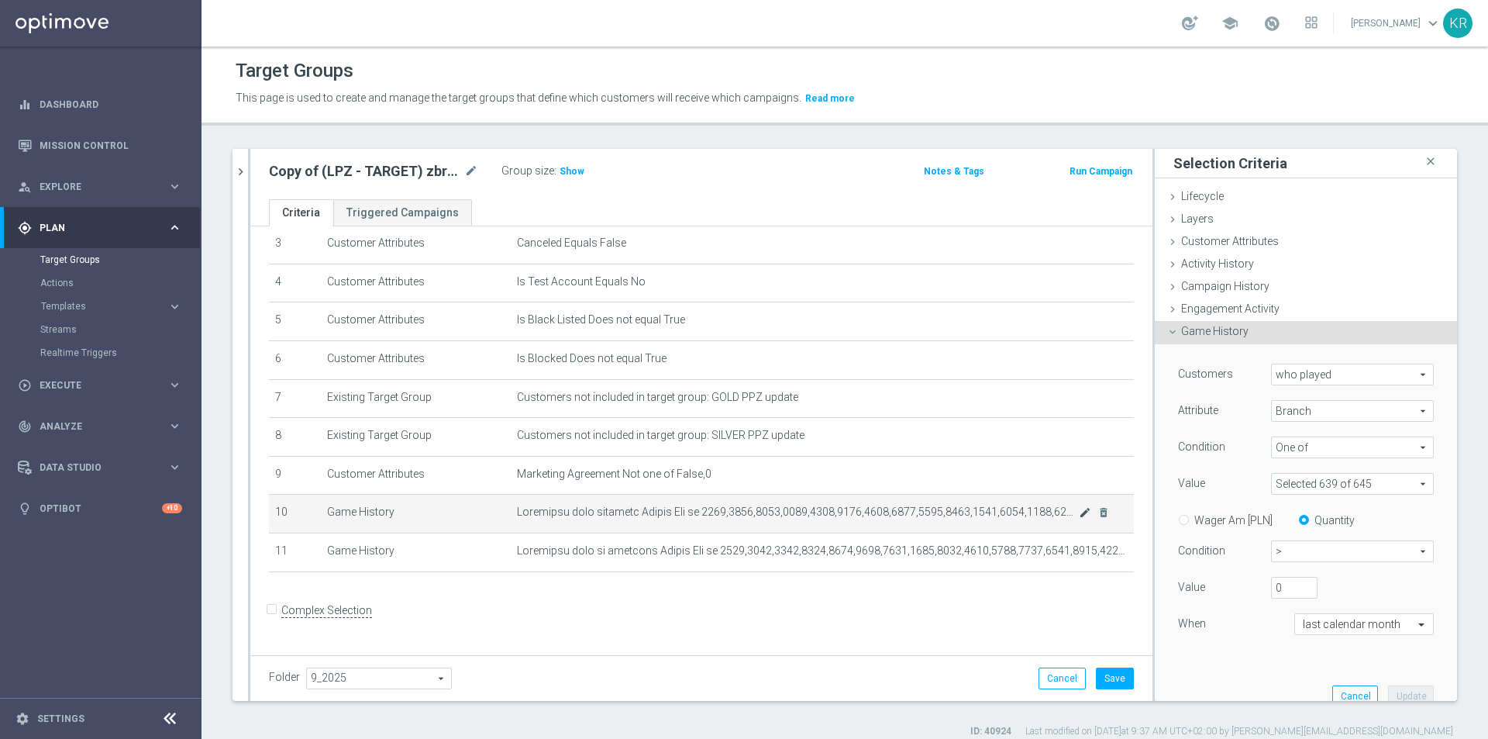
scroll to position [128, 0]
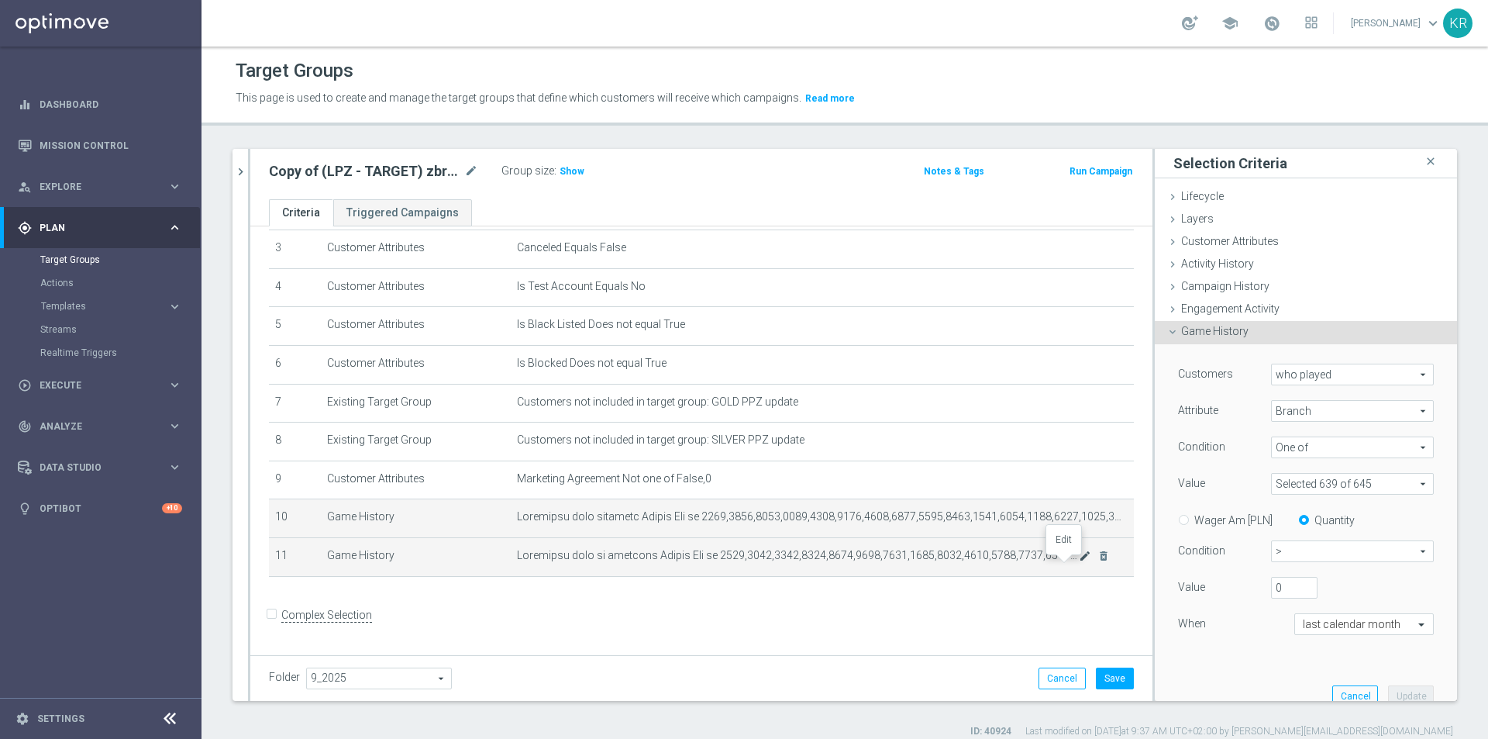
click at [1079, 561] on icon "mode_edit" at bounding box center [1085, 556] width 12 height 12
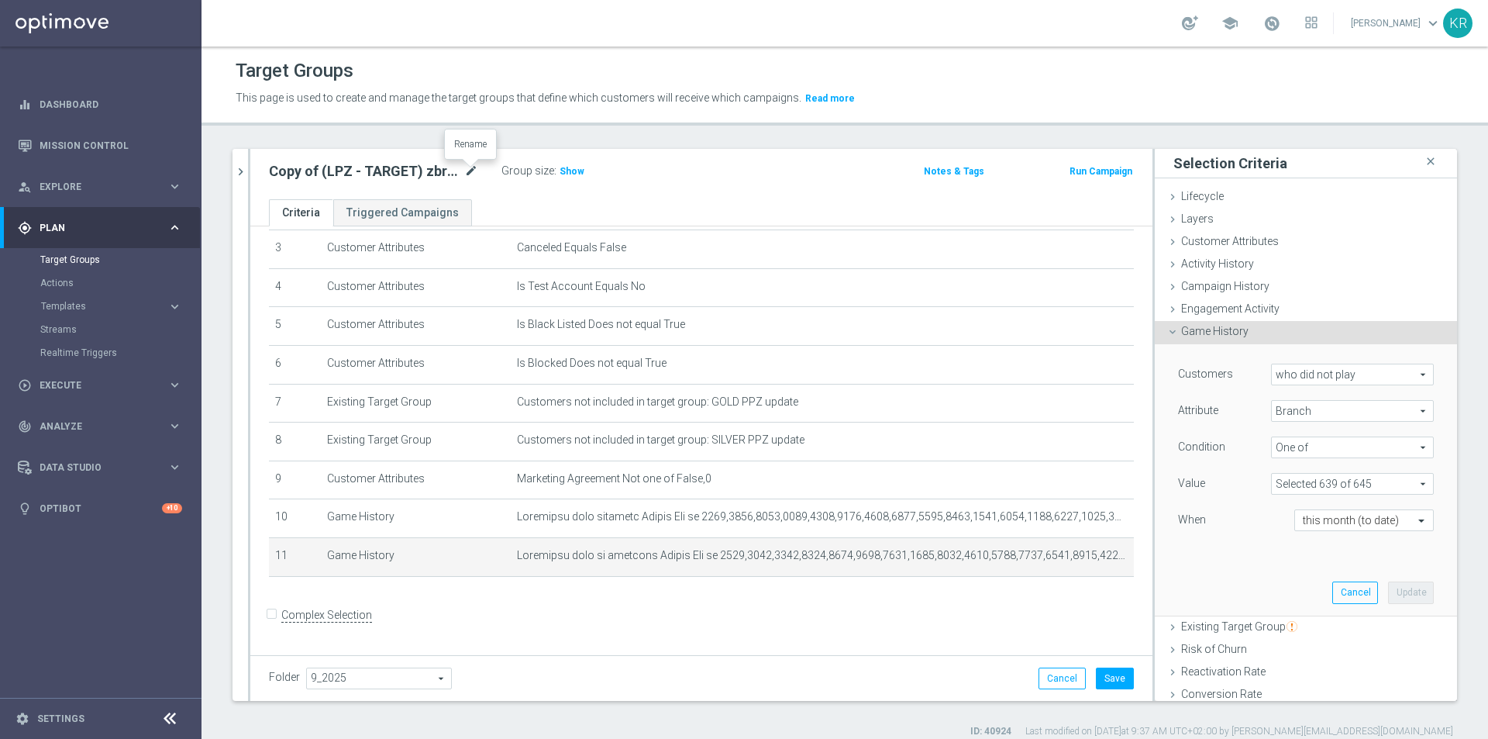
click at [473, 171] on icon "mode_edit" at bounding box center [471, 171] width 14 height 19
type input "(LPZ - TARGET) Hol-Pol_retencja_04092025"
click at [1105, 679] on button "Save" at bounding box center [1115, 678] width 38 height 22
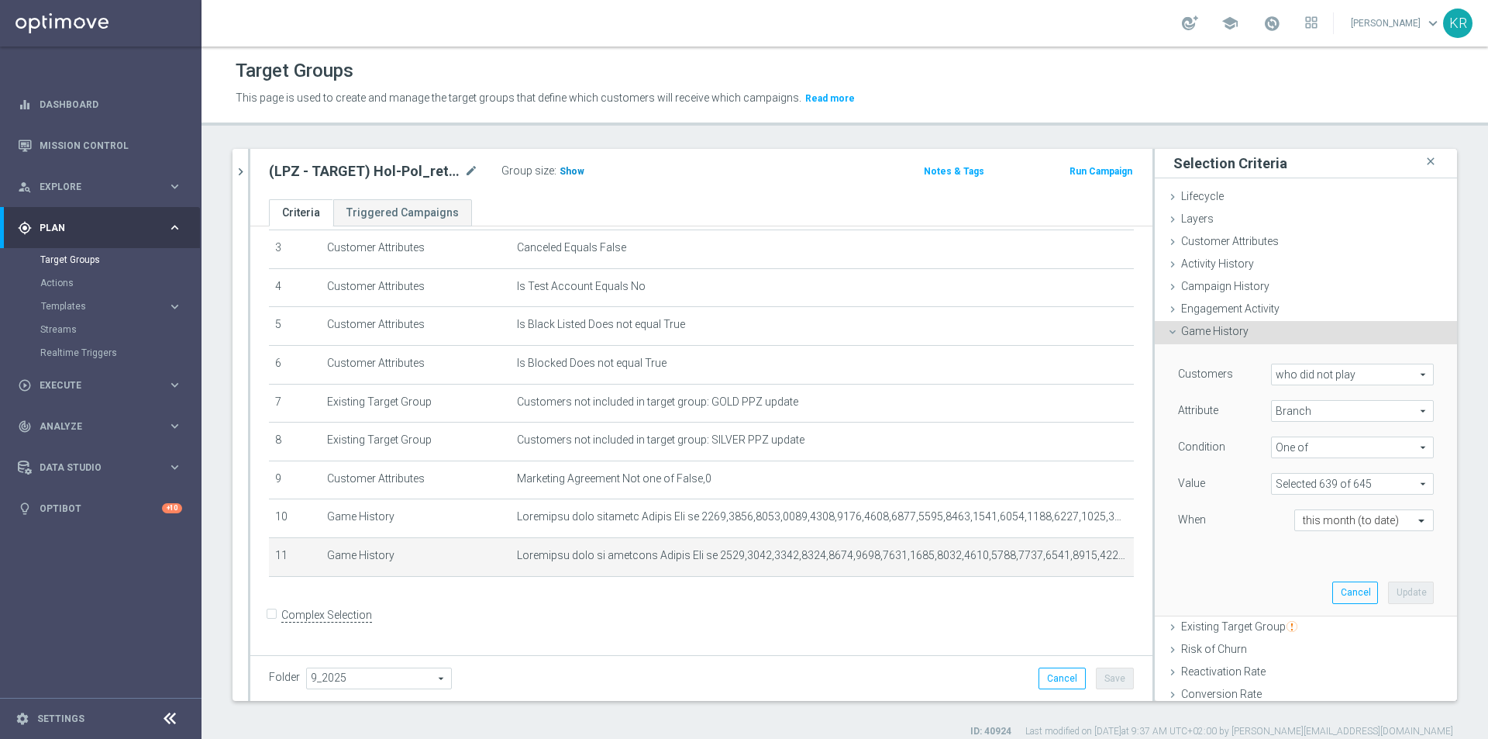
click at [569, 171] on span "Show" at bounding box center [572, 171] width 25 height 11
click at [242, 171] on icon "chevron_right" at bounding box center [240, 171] width 15 height 15
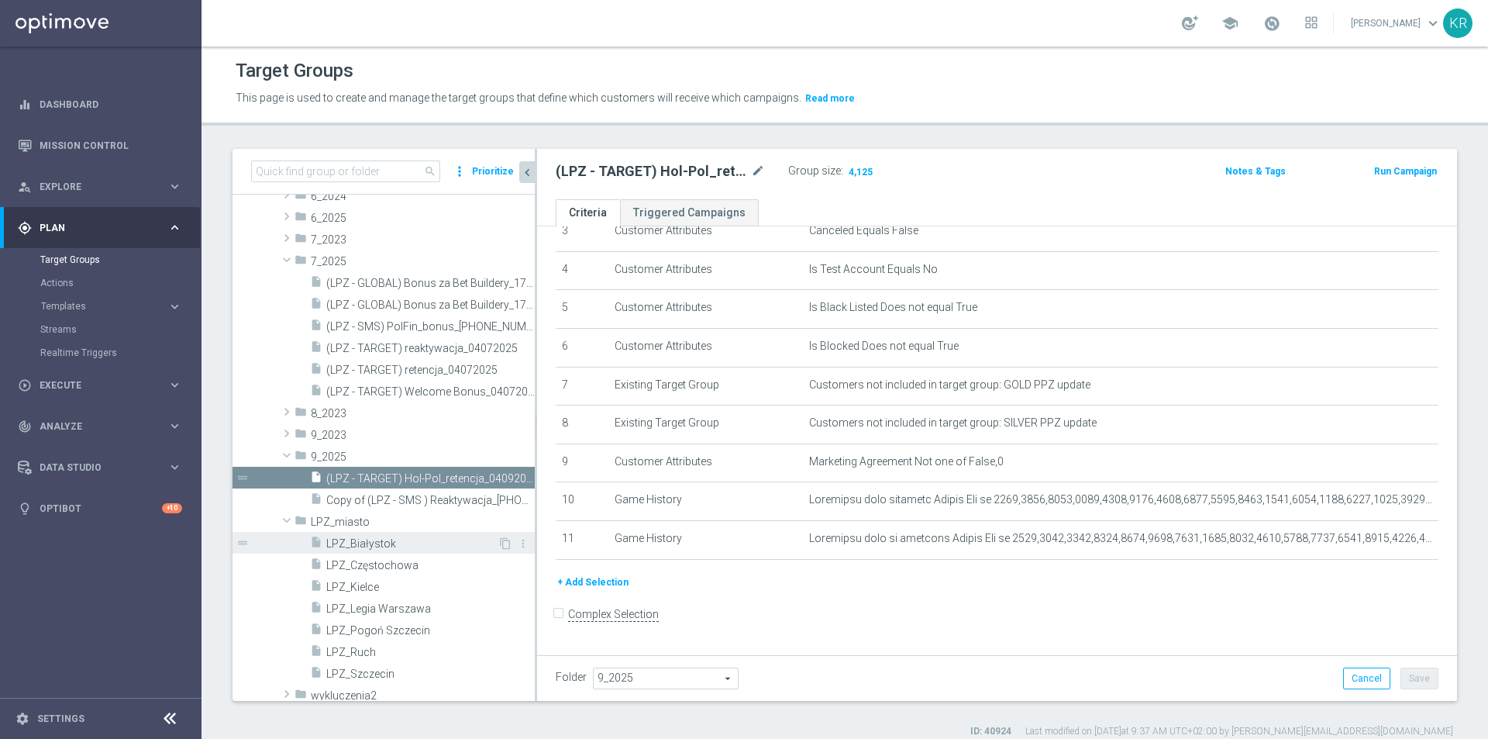
scroll to position [1676, 0]
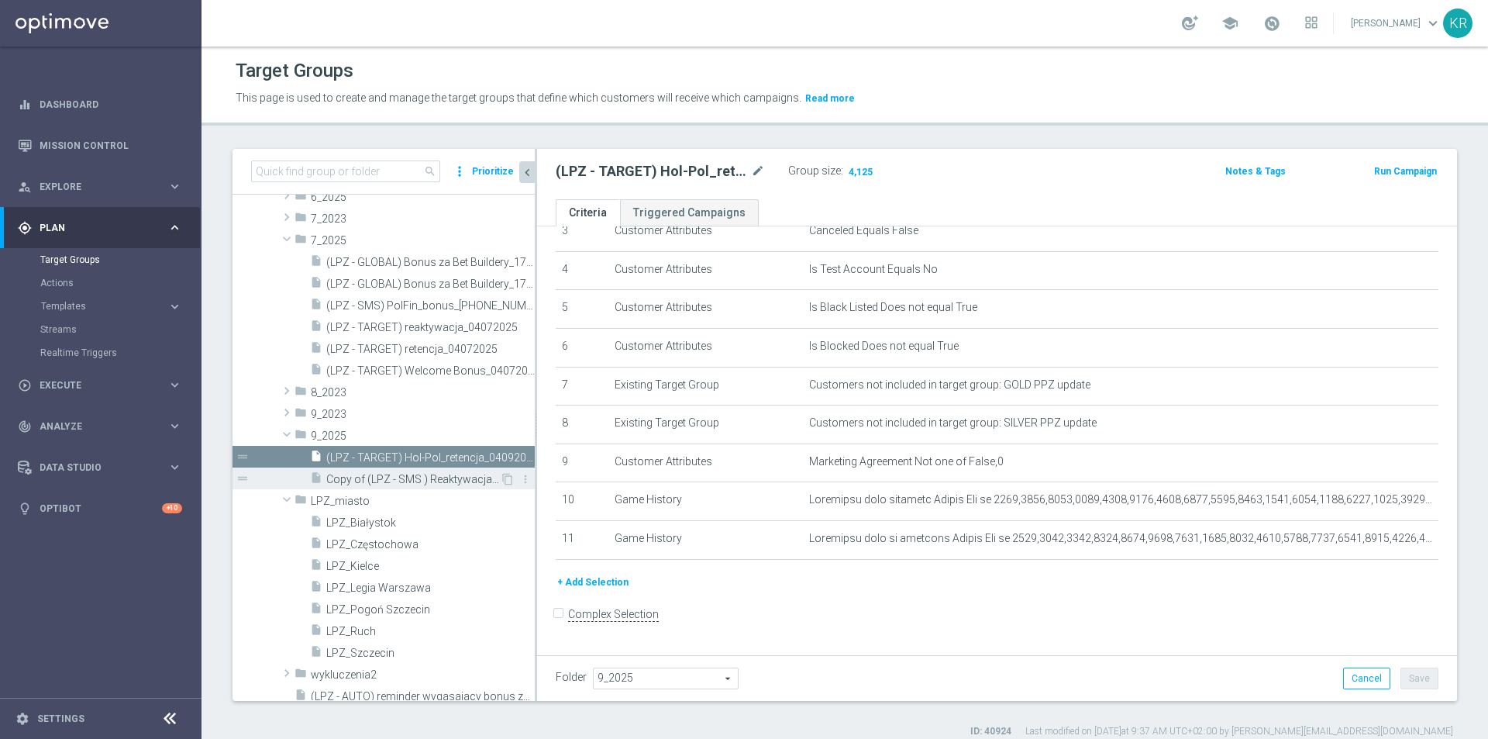
click at [448, 481] on span "Copy of (LPZ - SMS ) Reaktywacja_[PHONE_NUMBER]" at bounding box center [413, 479] width 174 height 13
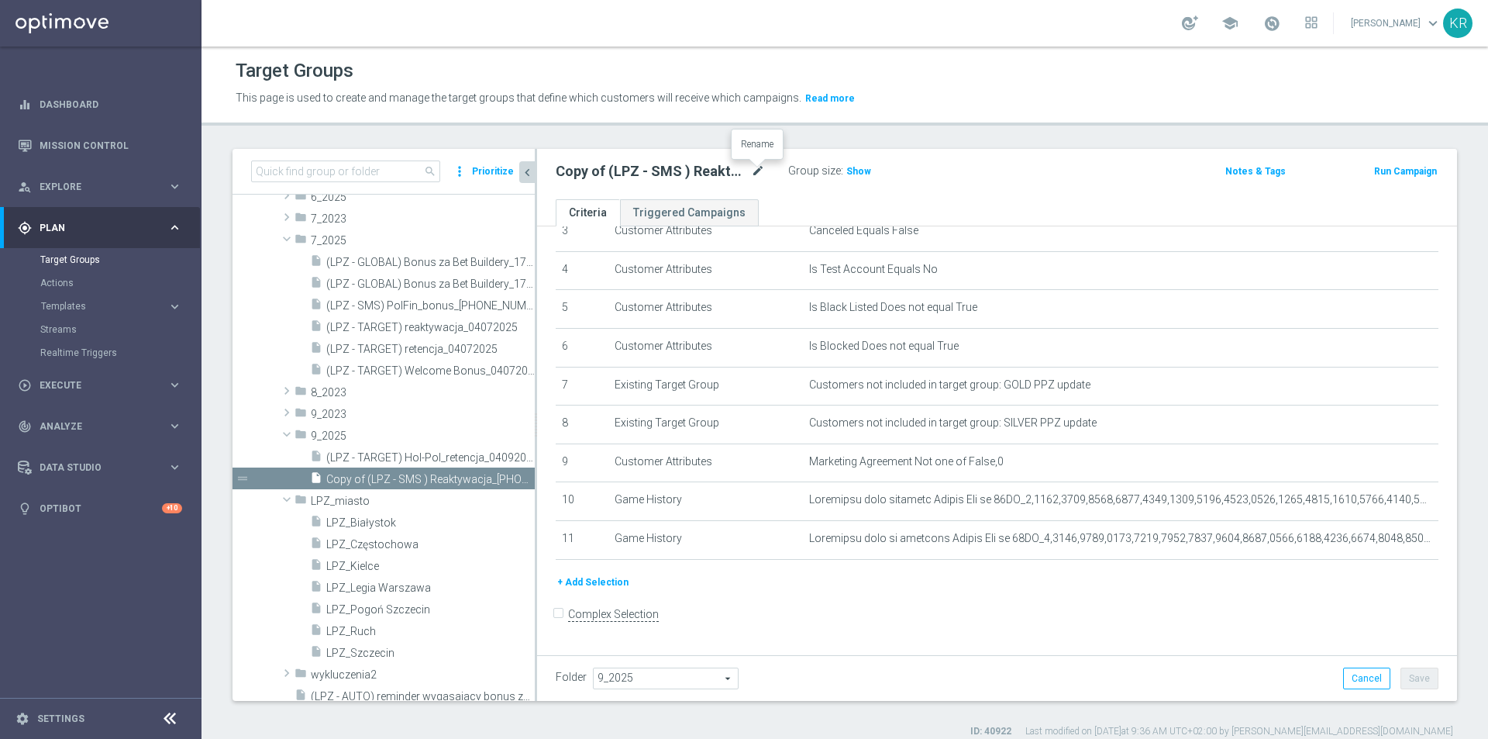
click at [759, 172] on icon "mode_edit" at bounding box center [758, 171] width 14 height 19
type input "(LPZ - TARGET) Hol-Pol_reaktywacja_04092025"
click at [953, 186] on div "(LPZ - TARGET) Hol-Pol_reaktywacja_04092025 Group size : Show Notes & Tags Run …" at bounding box center [997, 174] width 920 height 50
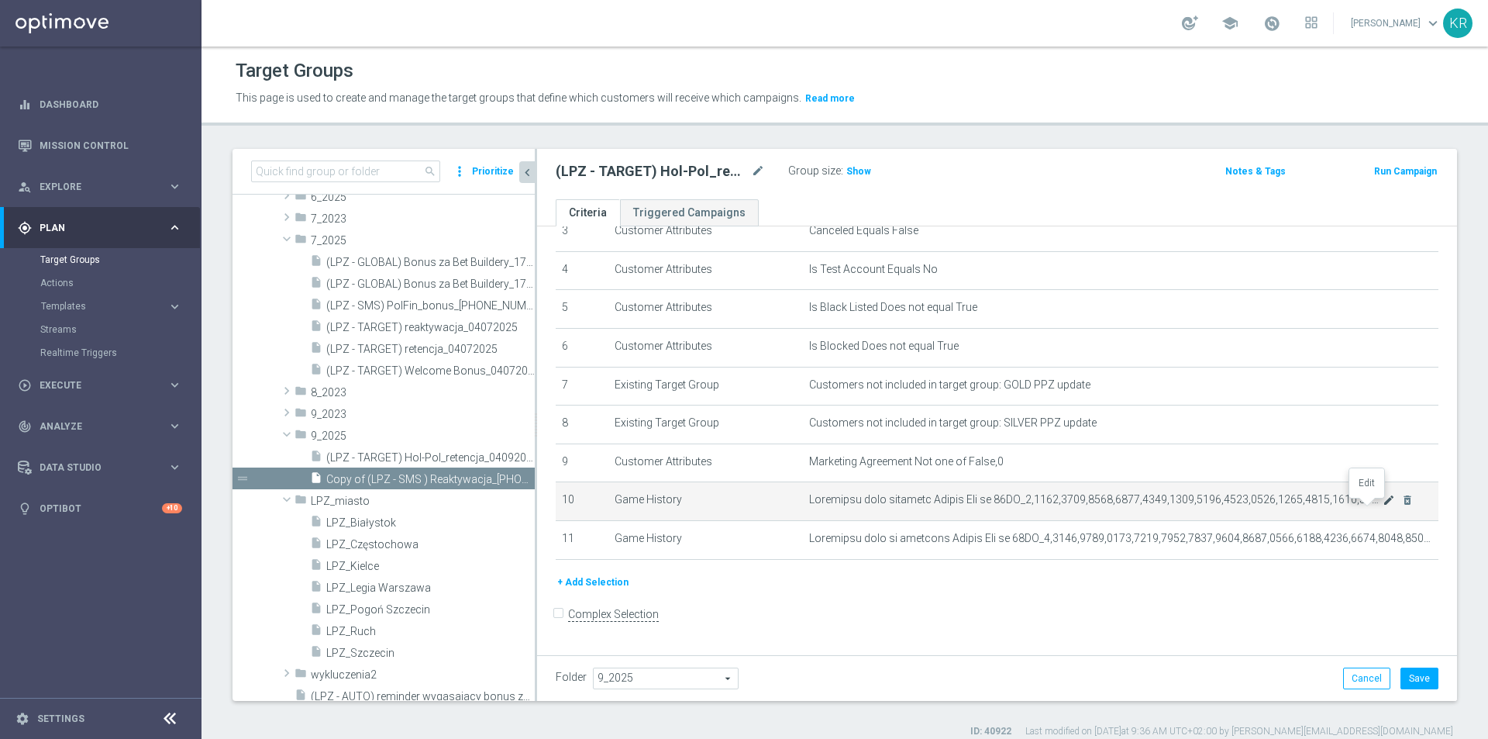
click at [1383, 506] on icon "mode_edit" at bounding box center [1389, 500] width 12 height 12
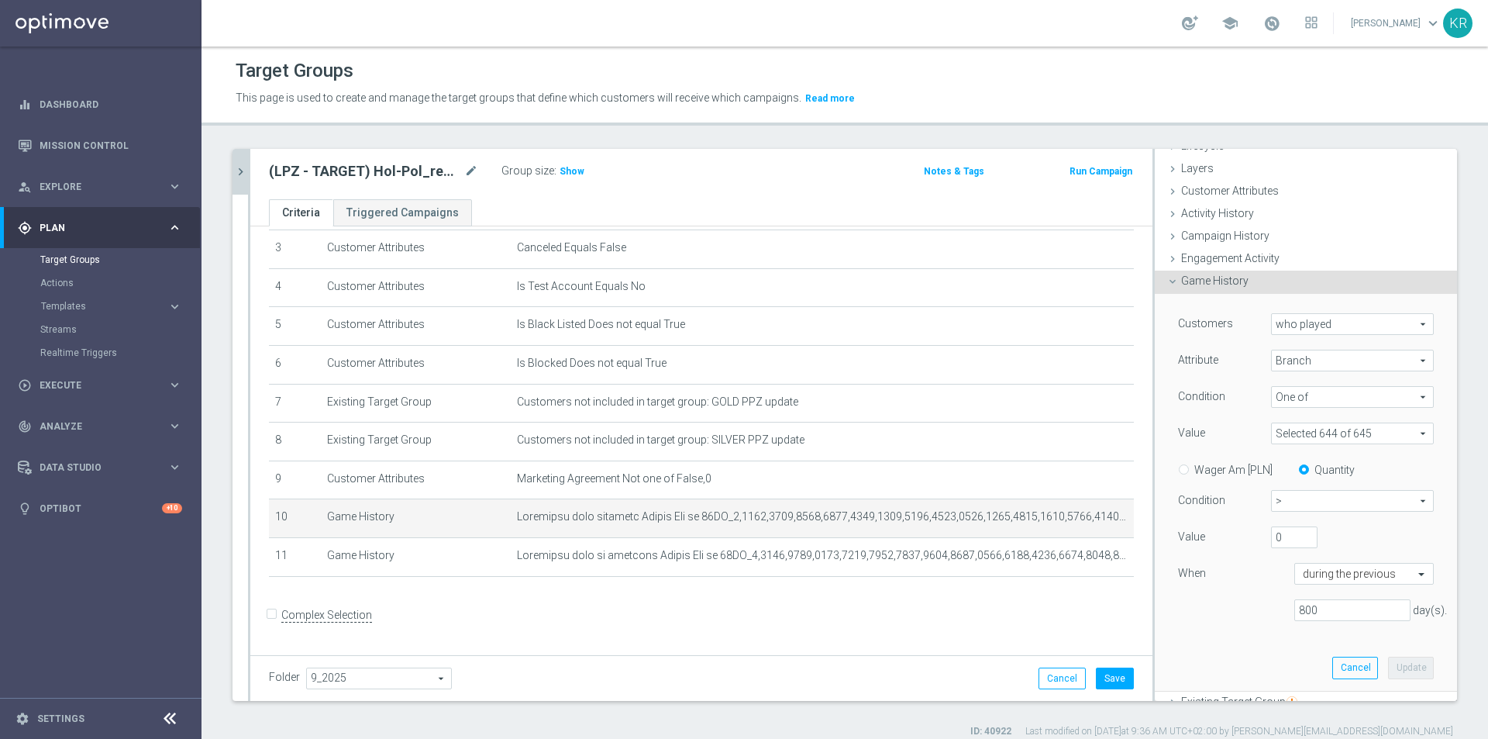
scroll to position [78, 0]
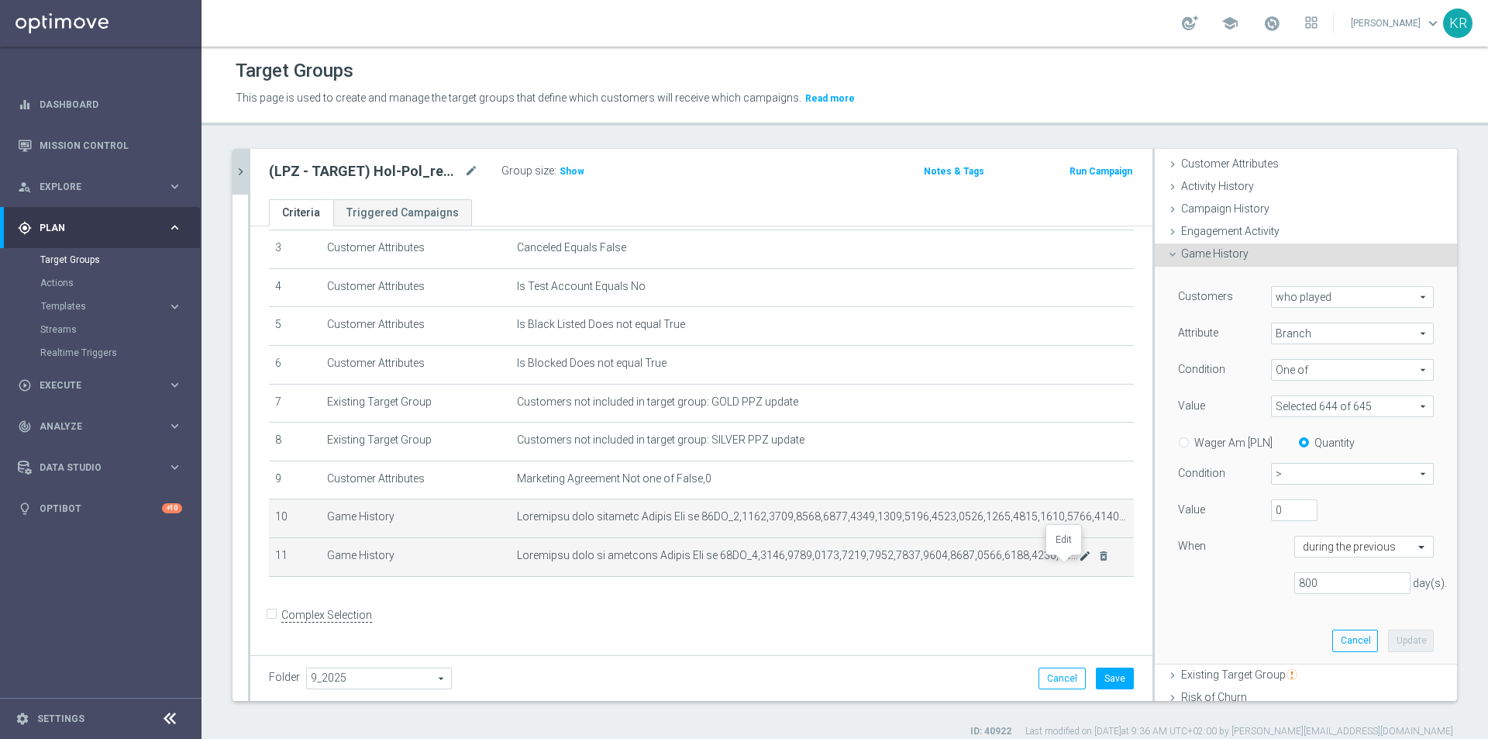
click at [1079, 562] on icon "mode_edit" at bounding box center [1085, 556] width 12 height 12
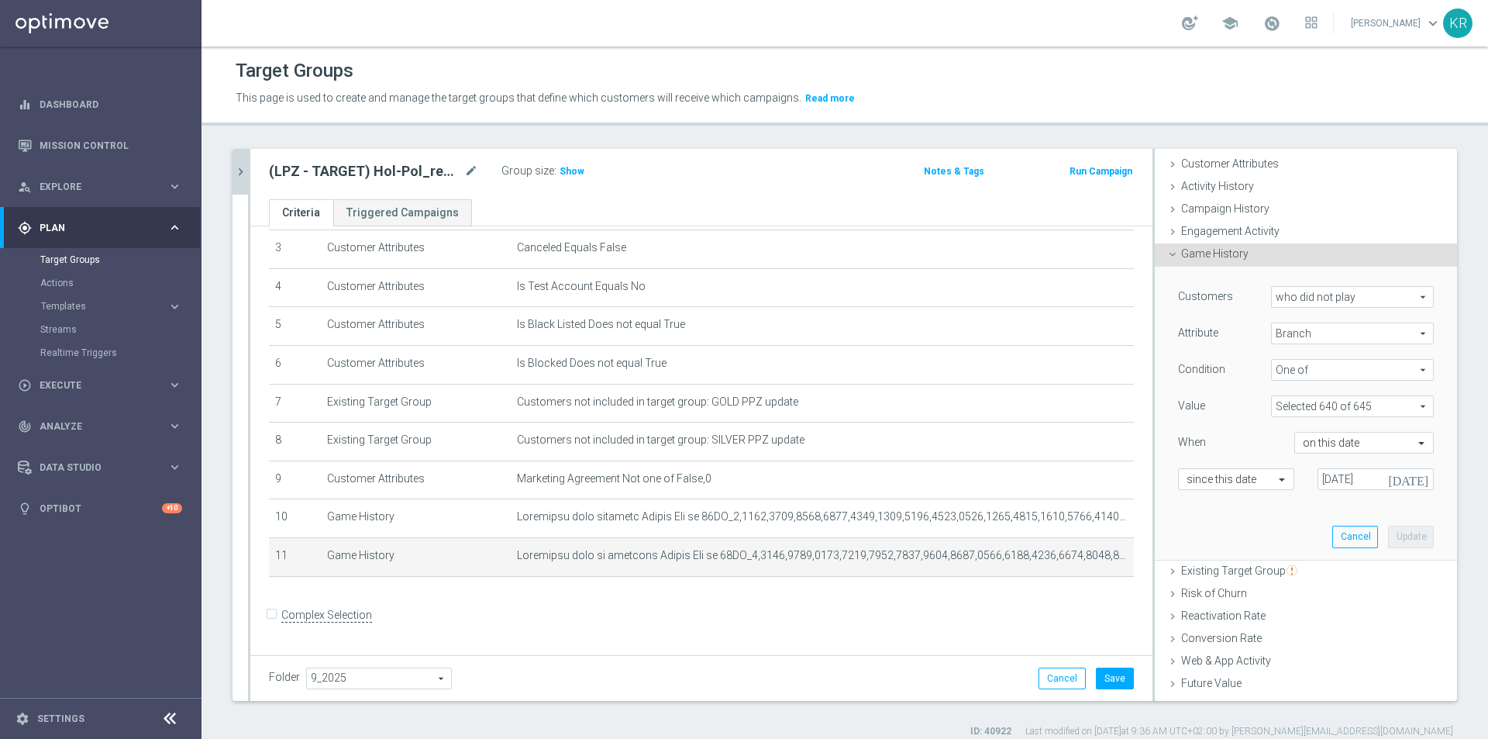
click at [1400, 477] on icon "[DATE]" at bounding box center [1411, 476] width 46 height 17
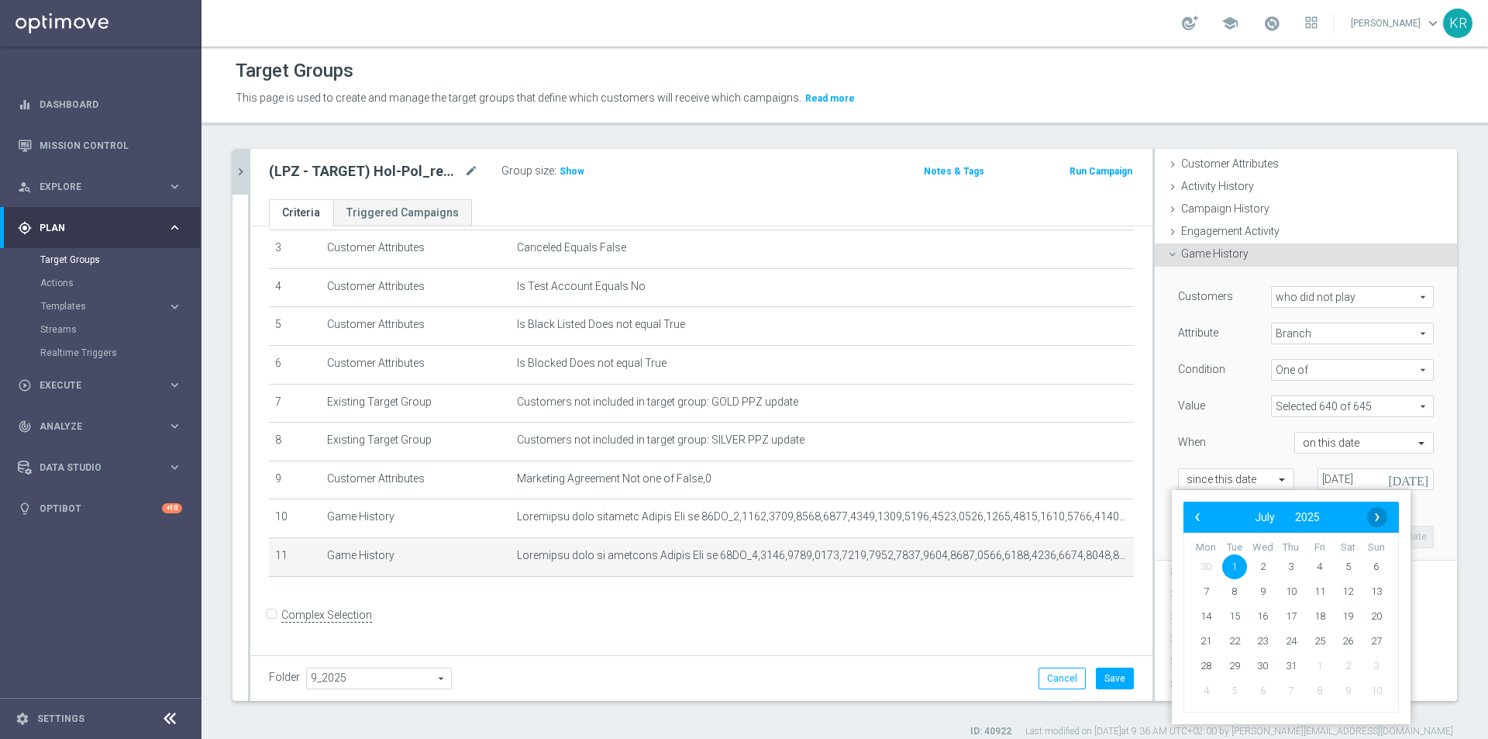
click at [1378, 515] on span "›" at bounding box center [1377, 517] width 20 height 20
click at [1195, 519] on span "‹" at bounding box center [1197, 517] width 20 height 20
click at [1382, 517] on span "›" at bounding box center [1377, 517] width 20 height 20
click at [1317, 567] on span "1" at bounding box center [1320, 566] width 25 height 25
type input "[DATE]"
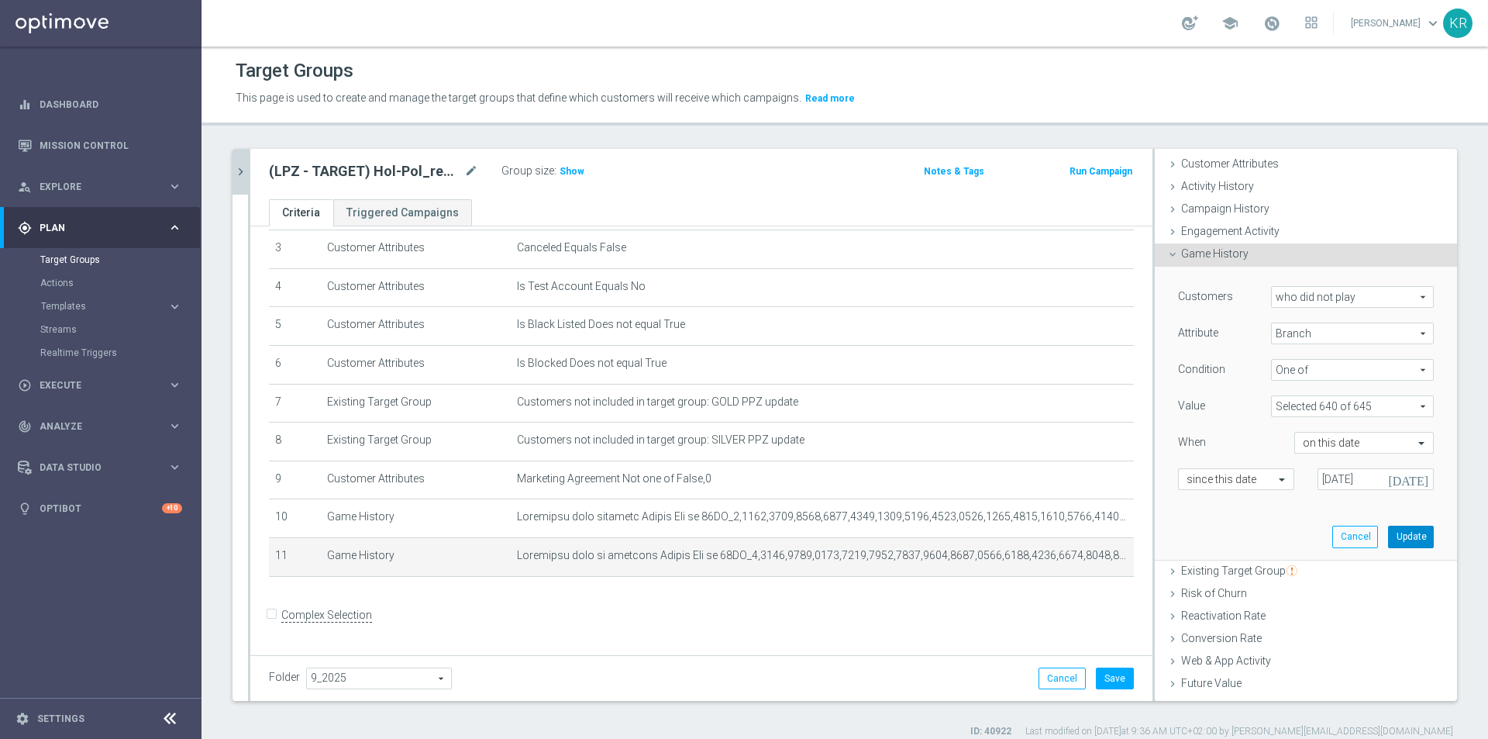
click at [1389, 539] on button "Update" at bounding box center [1411, 537] width 46 height 22
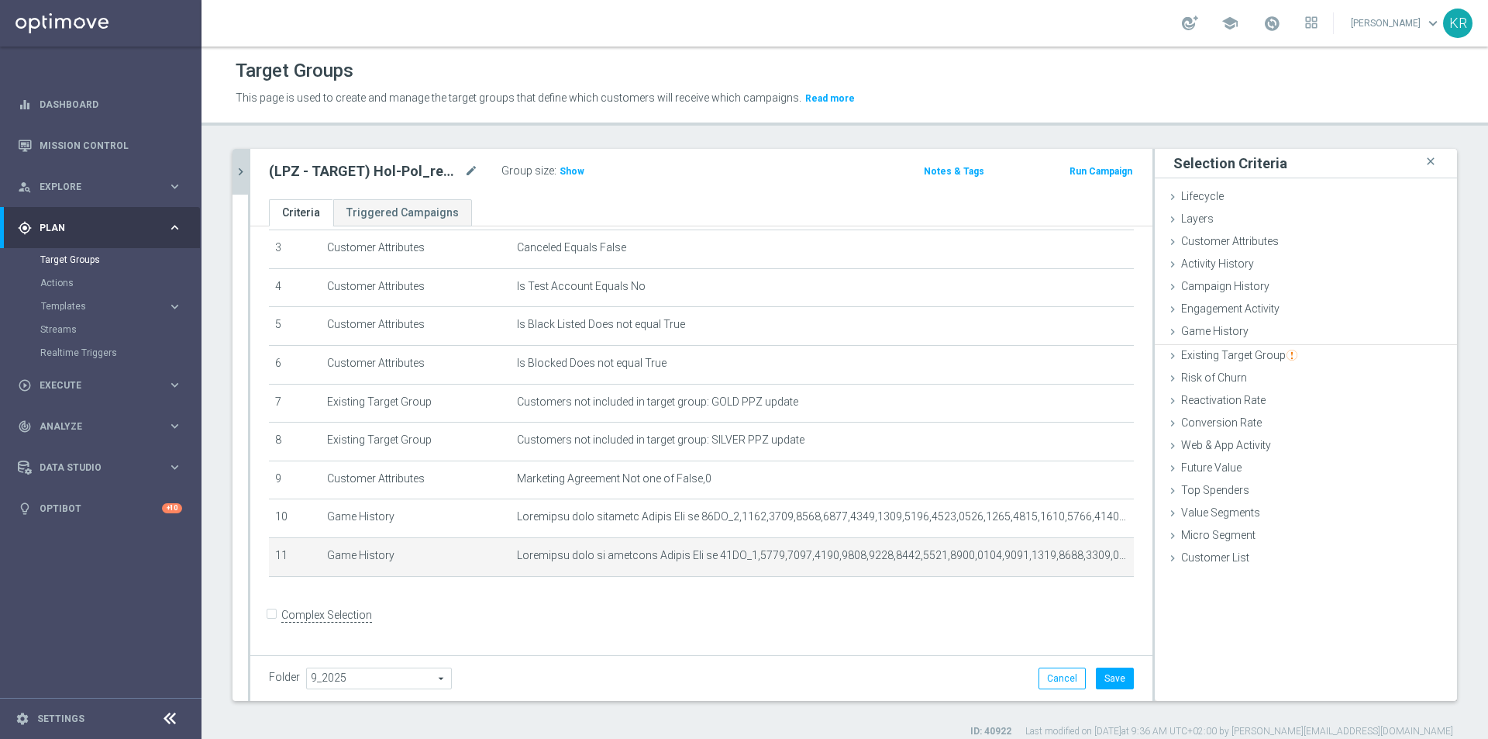
scroll to position [0, 0]
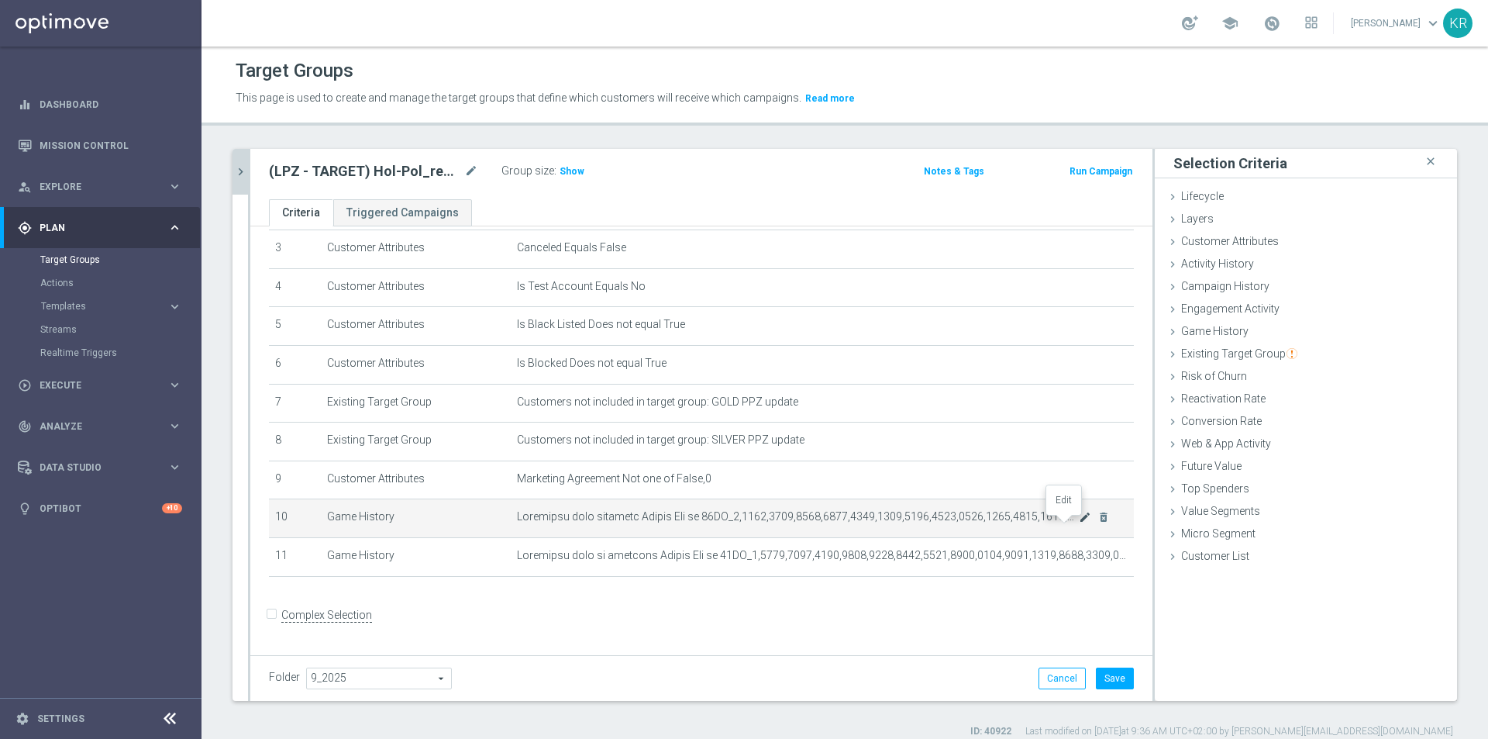
click at [1079, 522] on icon "mode_edit" at bounding box center [1085, 517] width 12 height 12
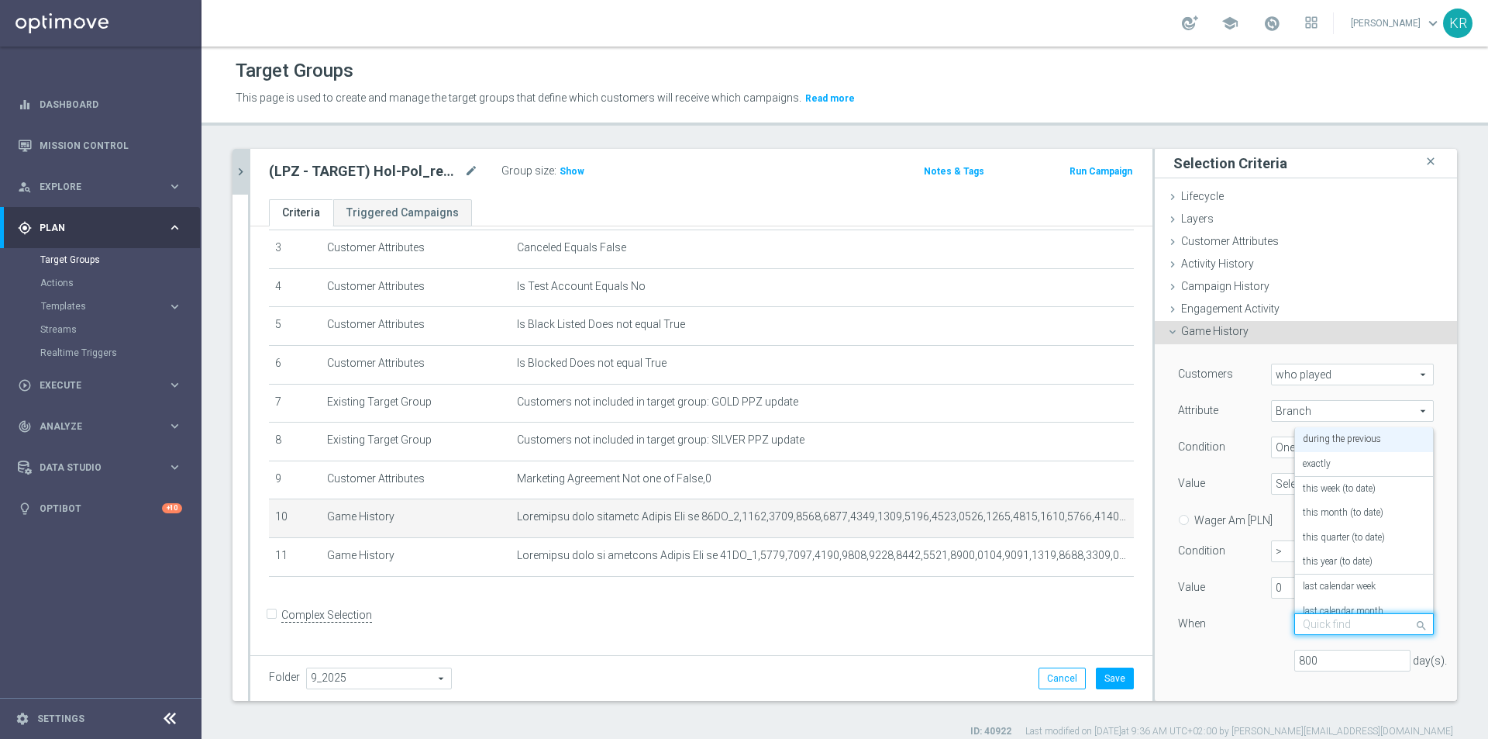
click at [1335, 620] on input "text" at bounding box center [1348, 625] width 91 height 14
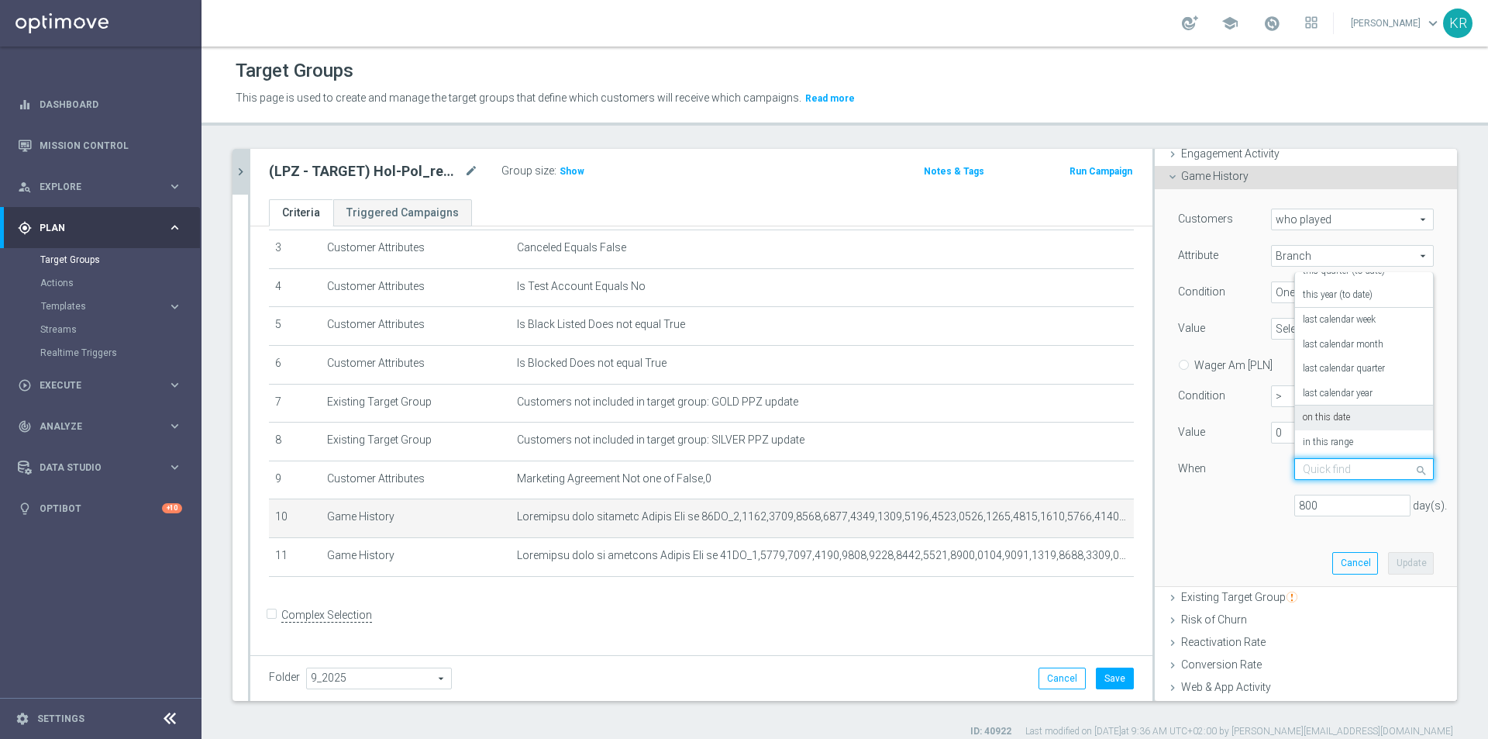
click at [1342, 419] on div "on this date" at bounding box center [1364, 417] width 122 height 25
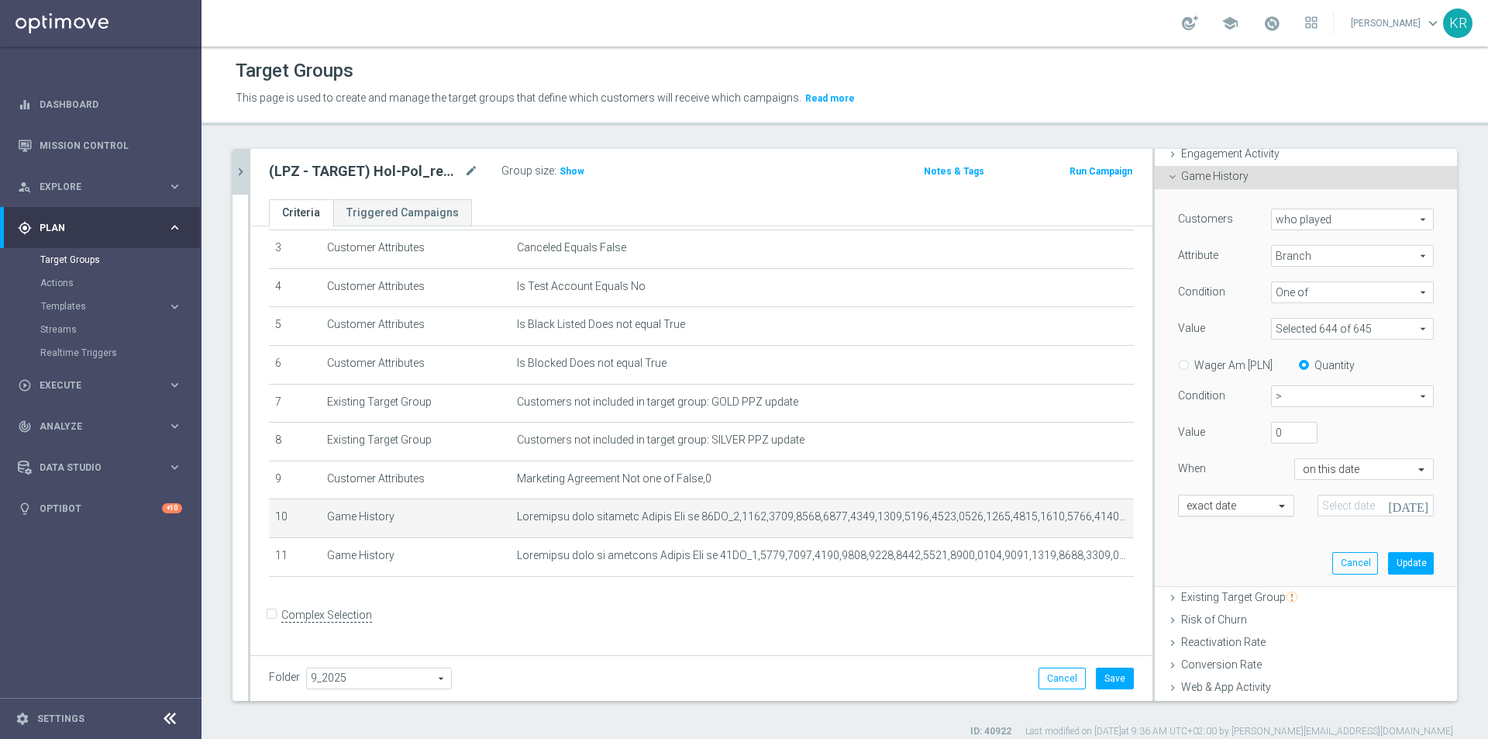
click at [1240, 504] on div at bounding box center [1236, 506] width 115 height 14
click at [1249, 553] on div "since this date" at bounding box center [1236, 553] width 99 height 25
click at [1330, 515] on input at bounding box center [1376, 506] width 116 height 22
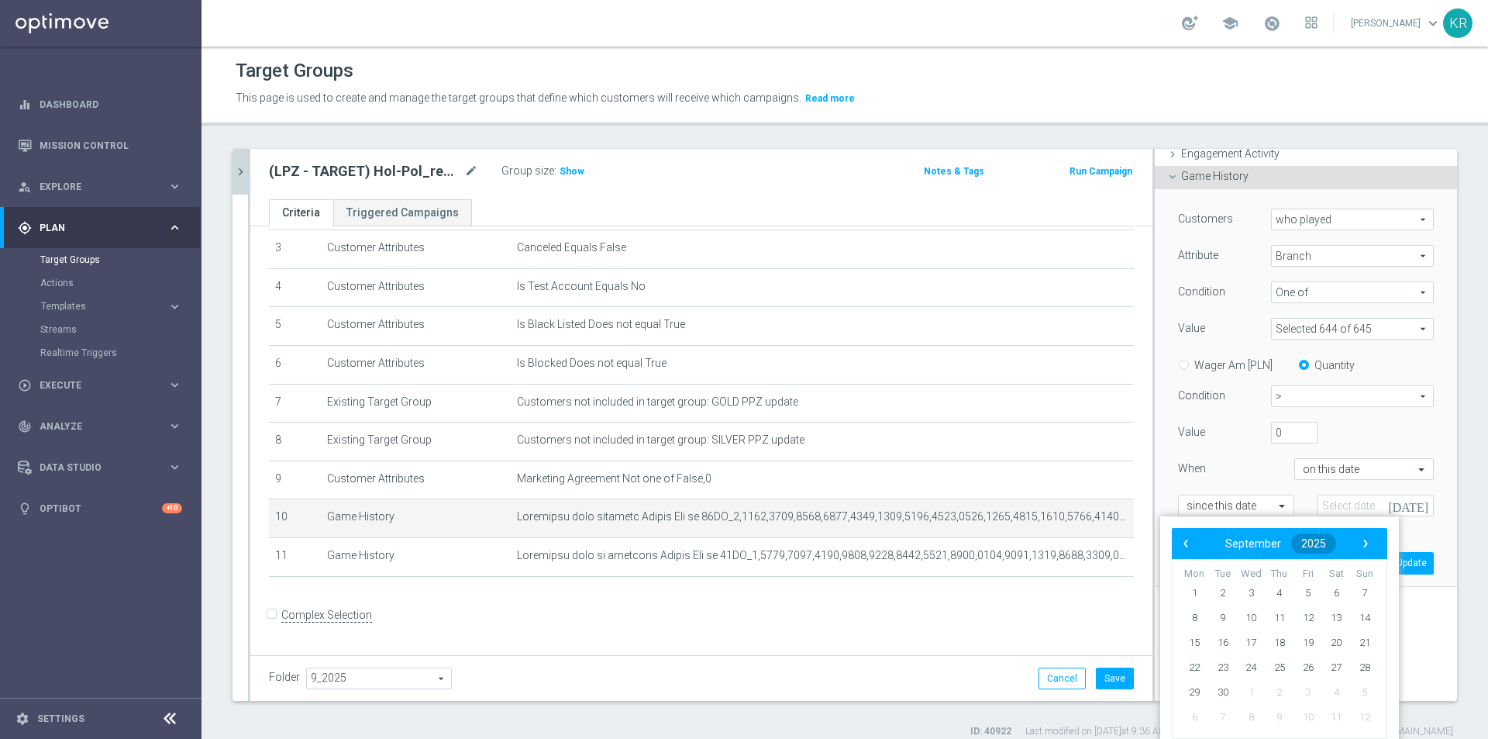
click at [1335, 539] on button "2025" at bounding box center [1313, 543] width 45 height 20
click at [1212, 589] on span "2018" at bounding box center [1205, 585] width 36 height 36
click at [1213, 589] on span "January" at bounding box center [1209, 588] width 59 height 22
click at [1198, 586] on span "1" at bounding box center [1194, 593] width 25 height 25
type input "[DATE]"
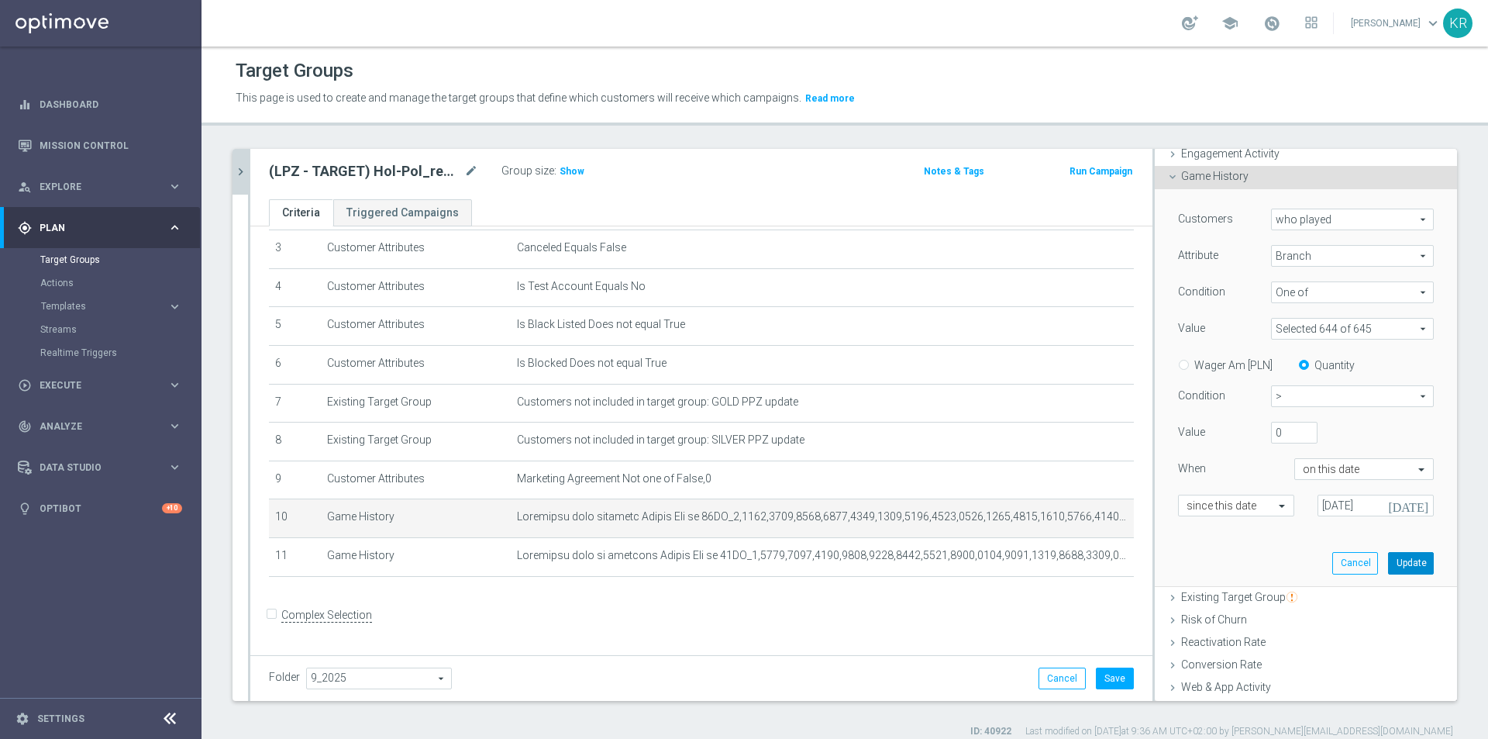
click at [1398, 566] on button "Update" at bounding box center [1411, 563] width 46 height 22
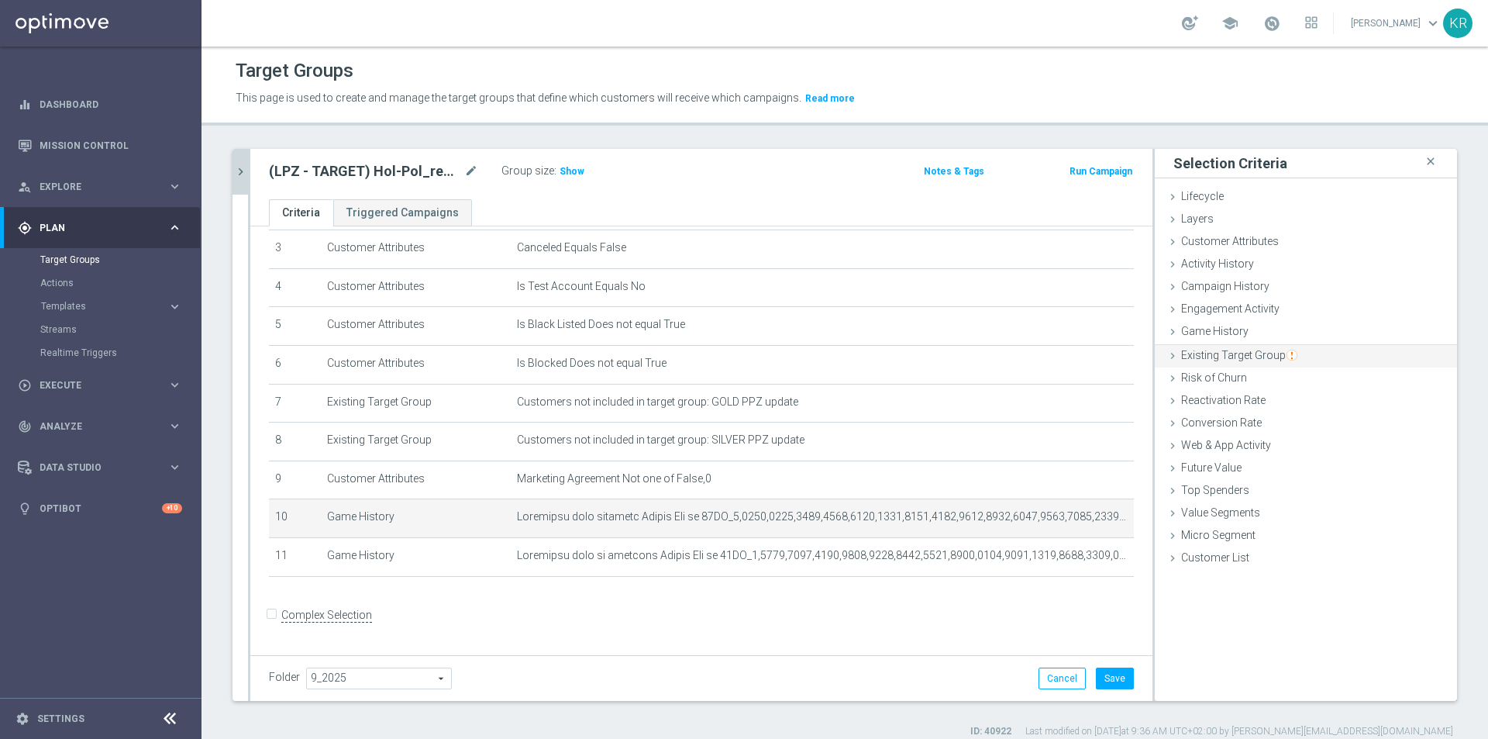
scroll to position [0, 0]
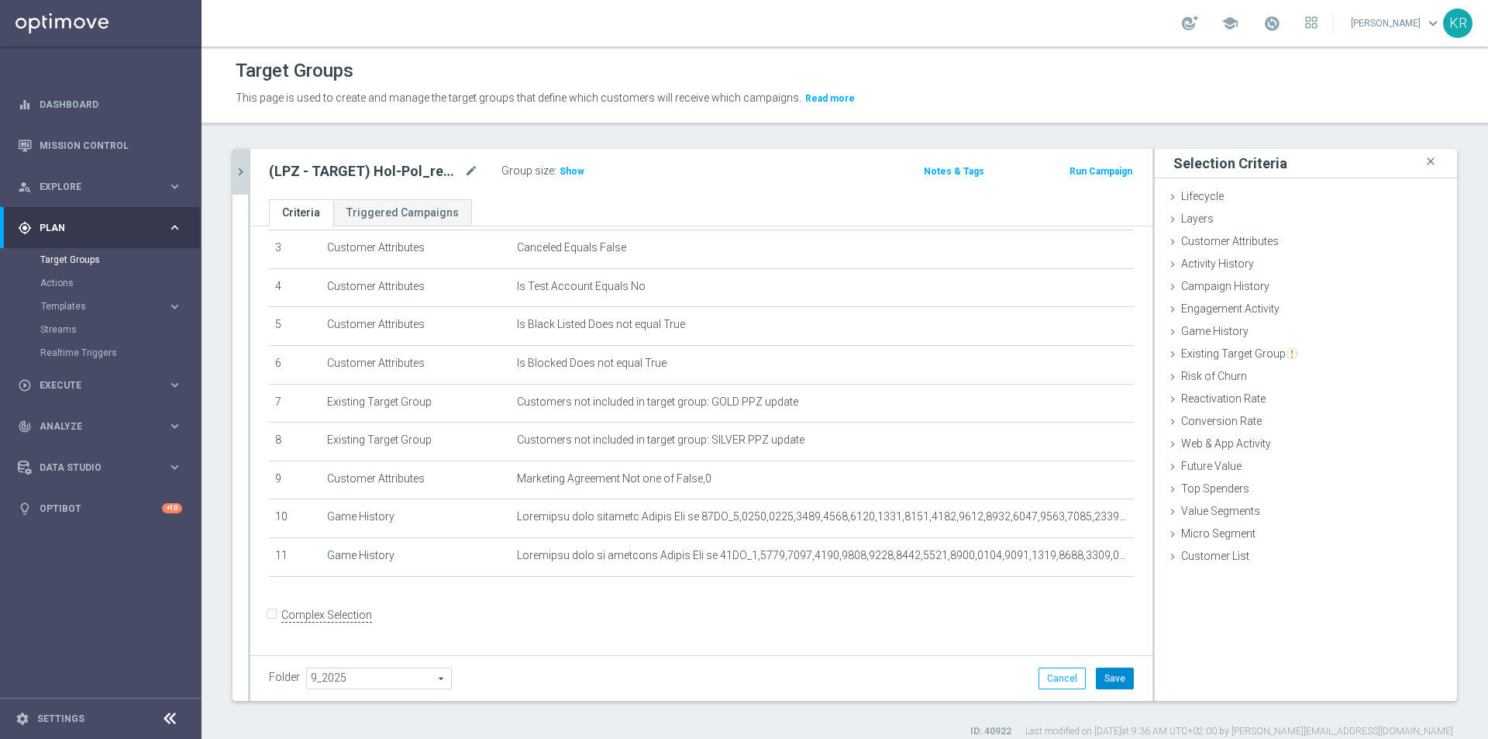
click at [1109, 676] on button "Save" at bounding box center [1115, 678] width 38 height 22
click at [572, 171] on span "Show" at bounding box center [572, 171] width 25 height 11
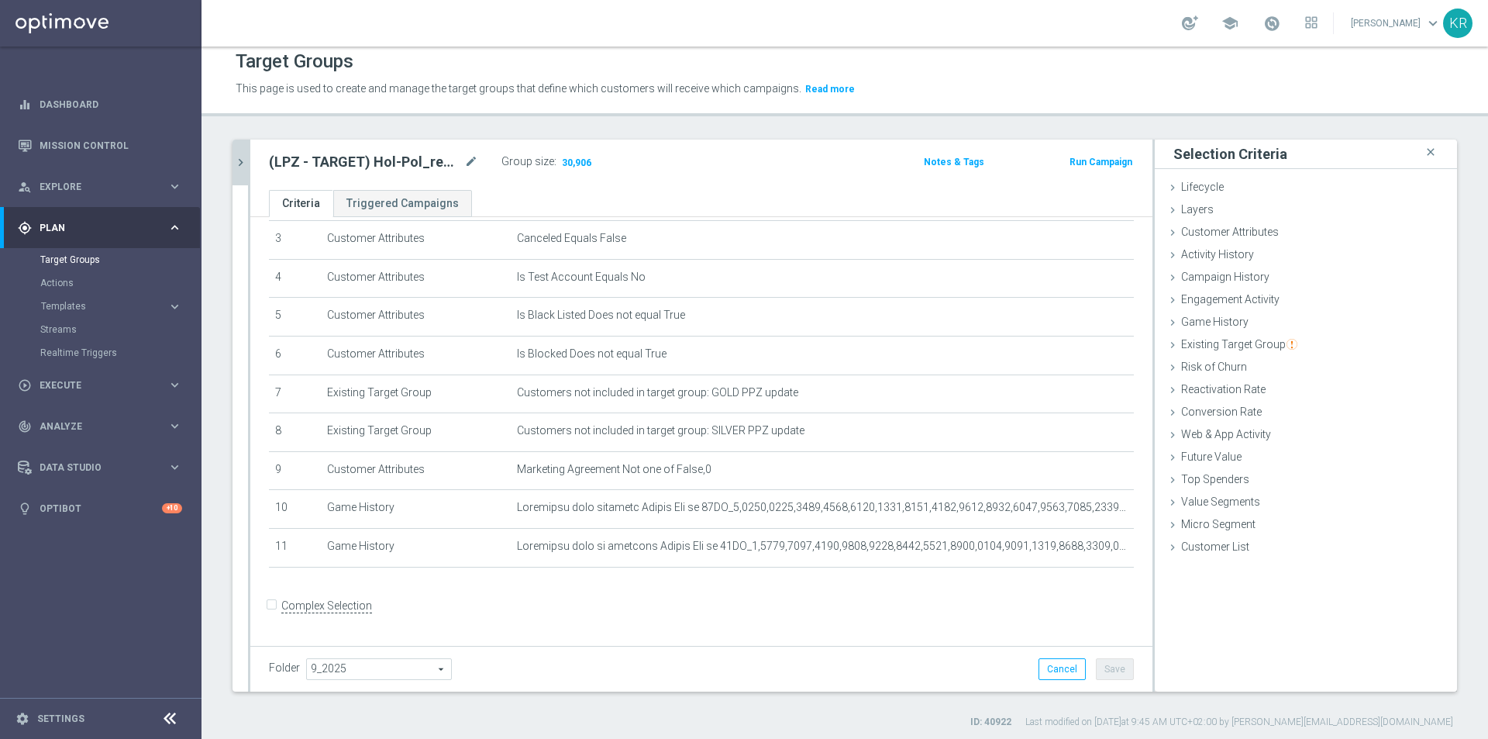
scroll to position [14, 0]
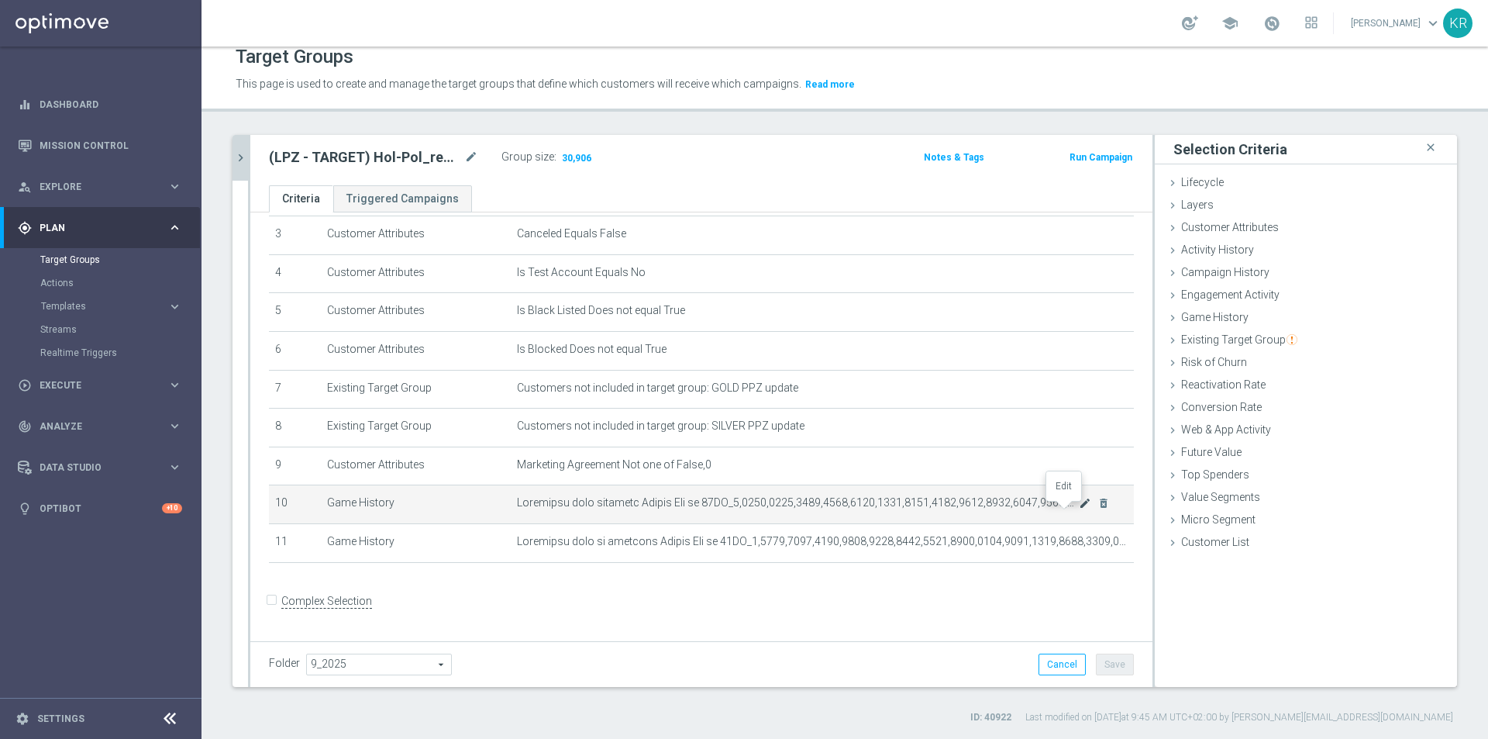
click at [1079, 509] on icon "mode_edit" at bounding box center [1085, 503] width 12 height 12
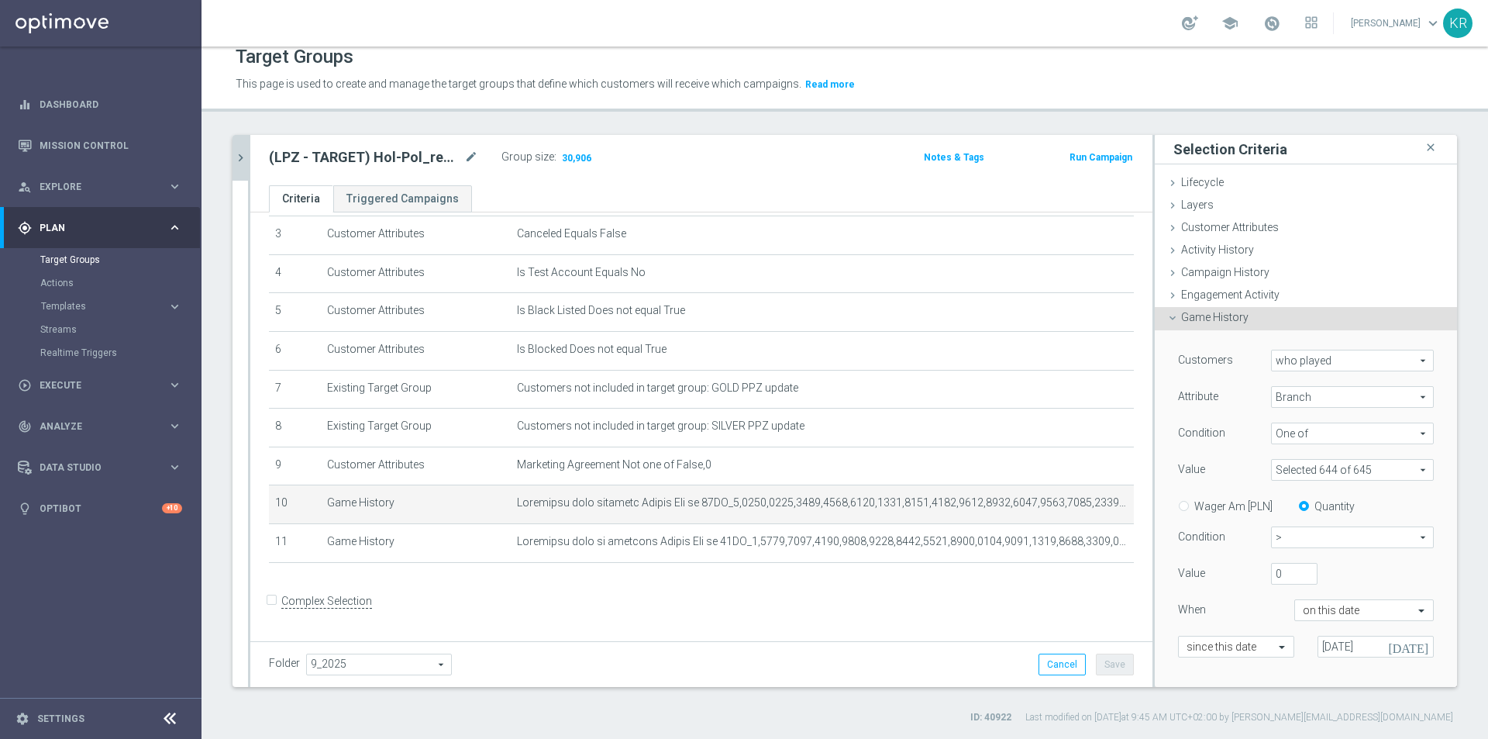
click at [1355, 474] on span at bounding box center [1352, 470] width 161 height 20
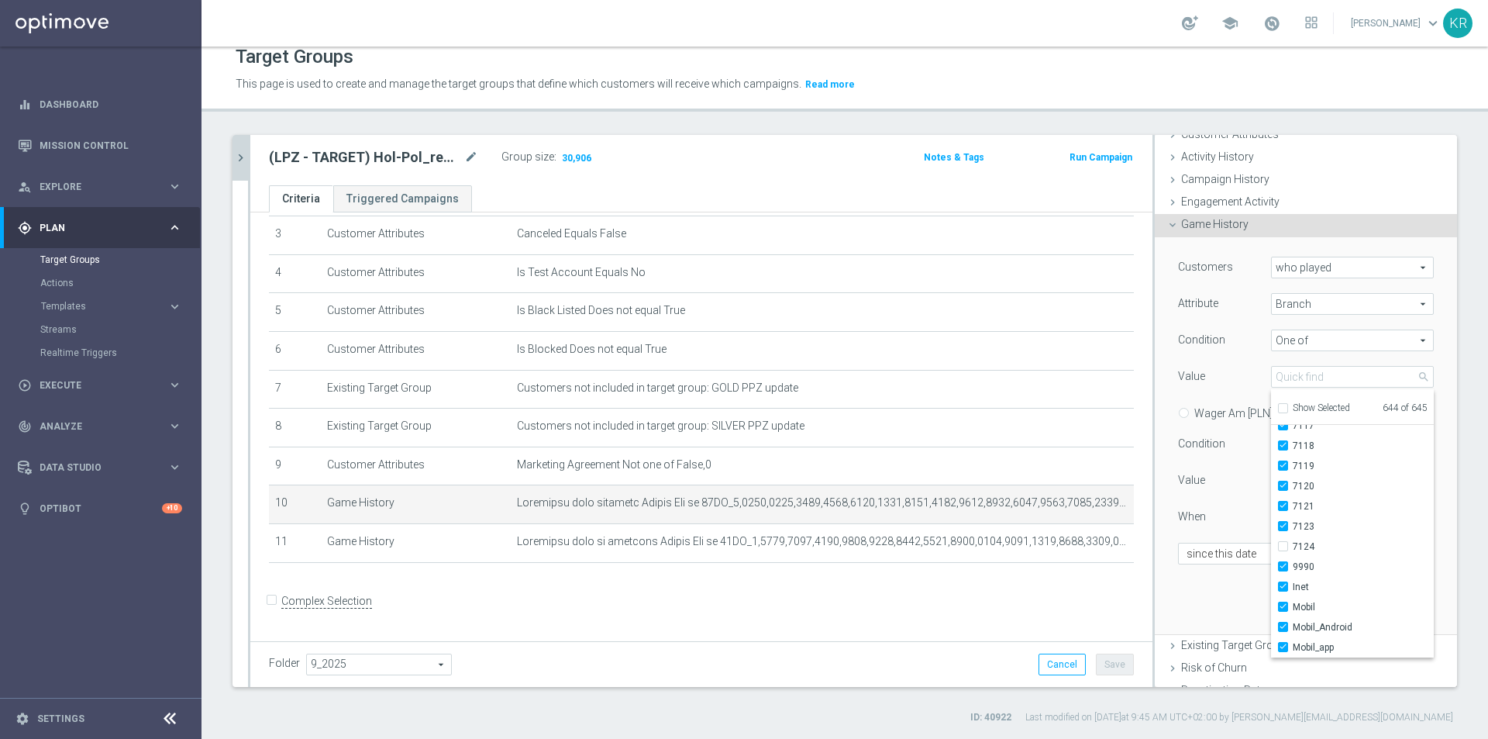
scroll to position [136, 0]
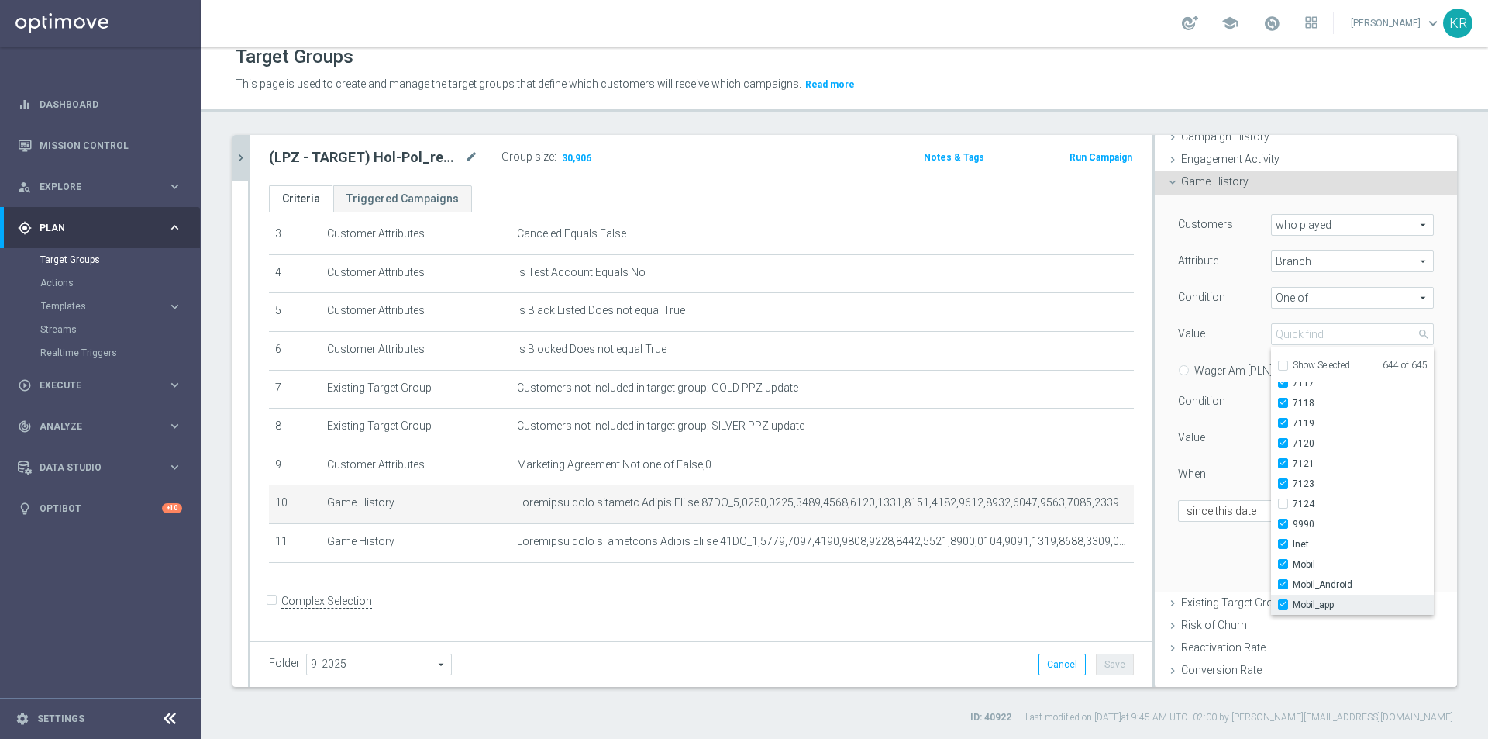
click at [1283, 602] on input "Mobil_app" at bounding box center [1288, 605] width 10 height 10
checkbox input "false"
type input "Selected 643 of 645"
click at [1293, 578] on label "Mobil_Android" at bounding box center [1363, 584] width 141 height 20
click at [1283, 580] on input "Mobil_Android" at bounding box center [1288, 585] width 10 height 10
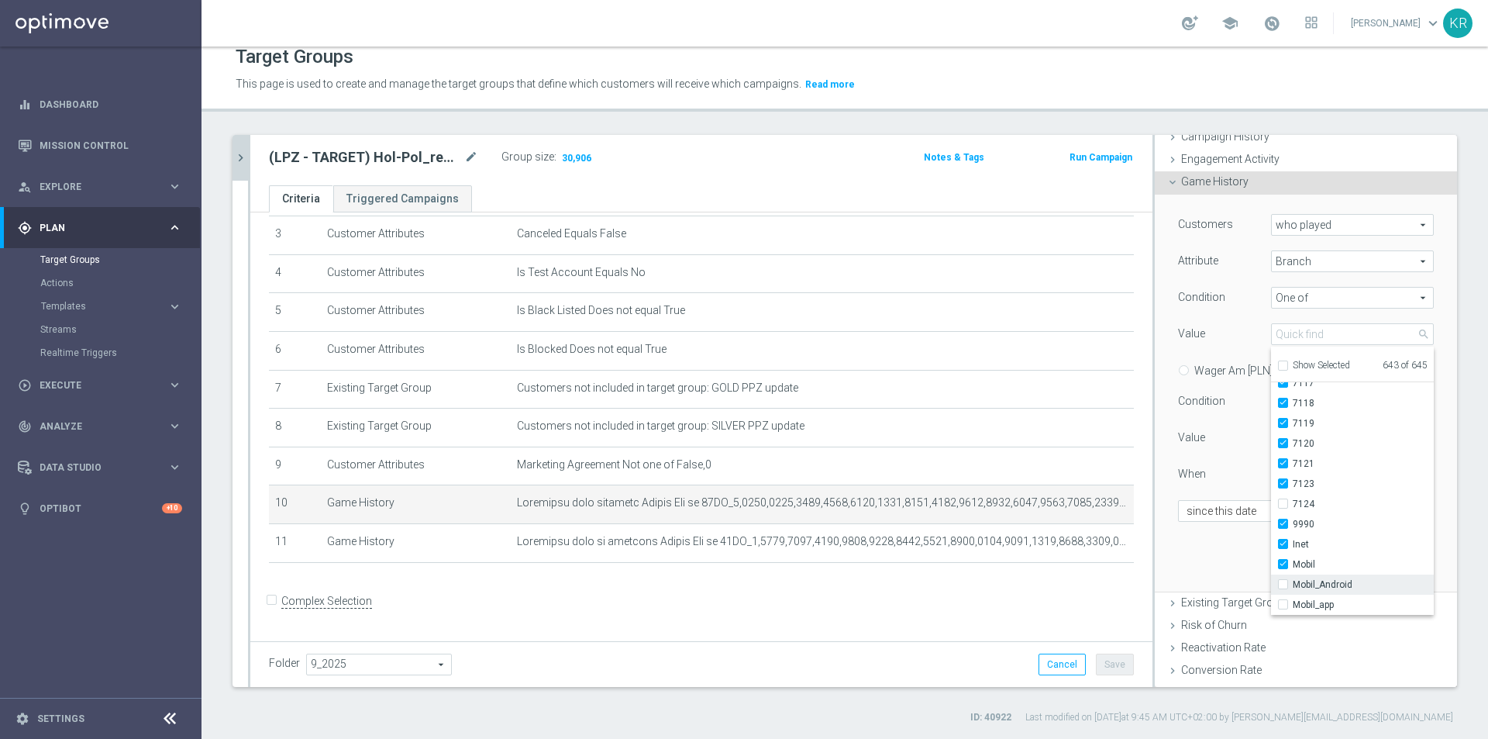
checkbox input "false"
type input "Selected 642 of 645"
click at [1293, 558] on label "Mobil" at bounding box center [1363, 564] width 141 height 20
click at [1283, 560] on input "Mobil" at bounding box center [1288, 565] width 10 height 10
checkbox input "false"
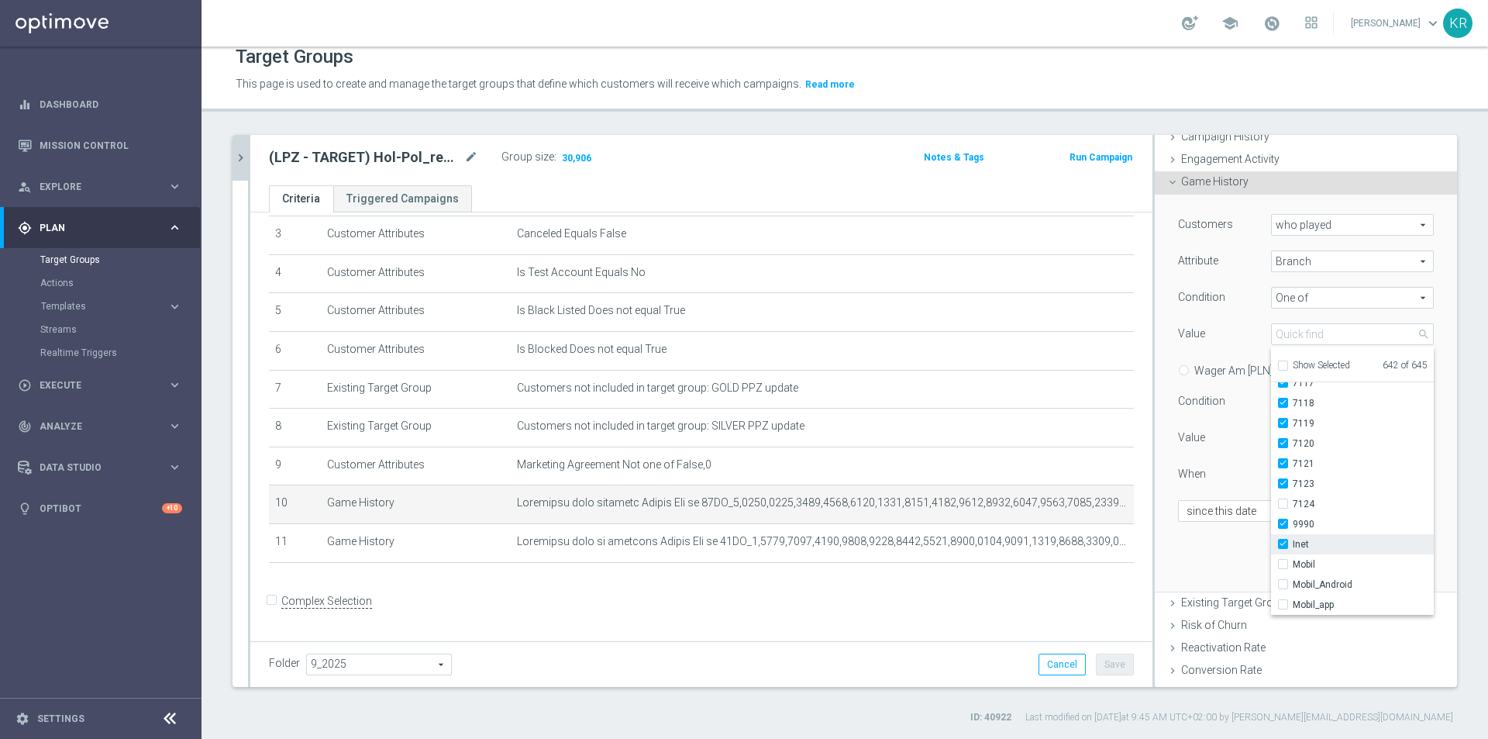
type input "Selected 641 of 645"
click at [1283, 543] on input "Inet" at bounding box center [1288, 544] width 10 height 10
checkbox input "false"
type input "Selected 640 of 645"
click at [1227, 553] on div "Customers who played who played arrow_drop_down search Attribute Branch Branch …" at bounding box center [1306, 393] width 279 height 396
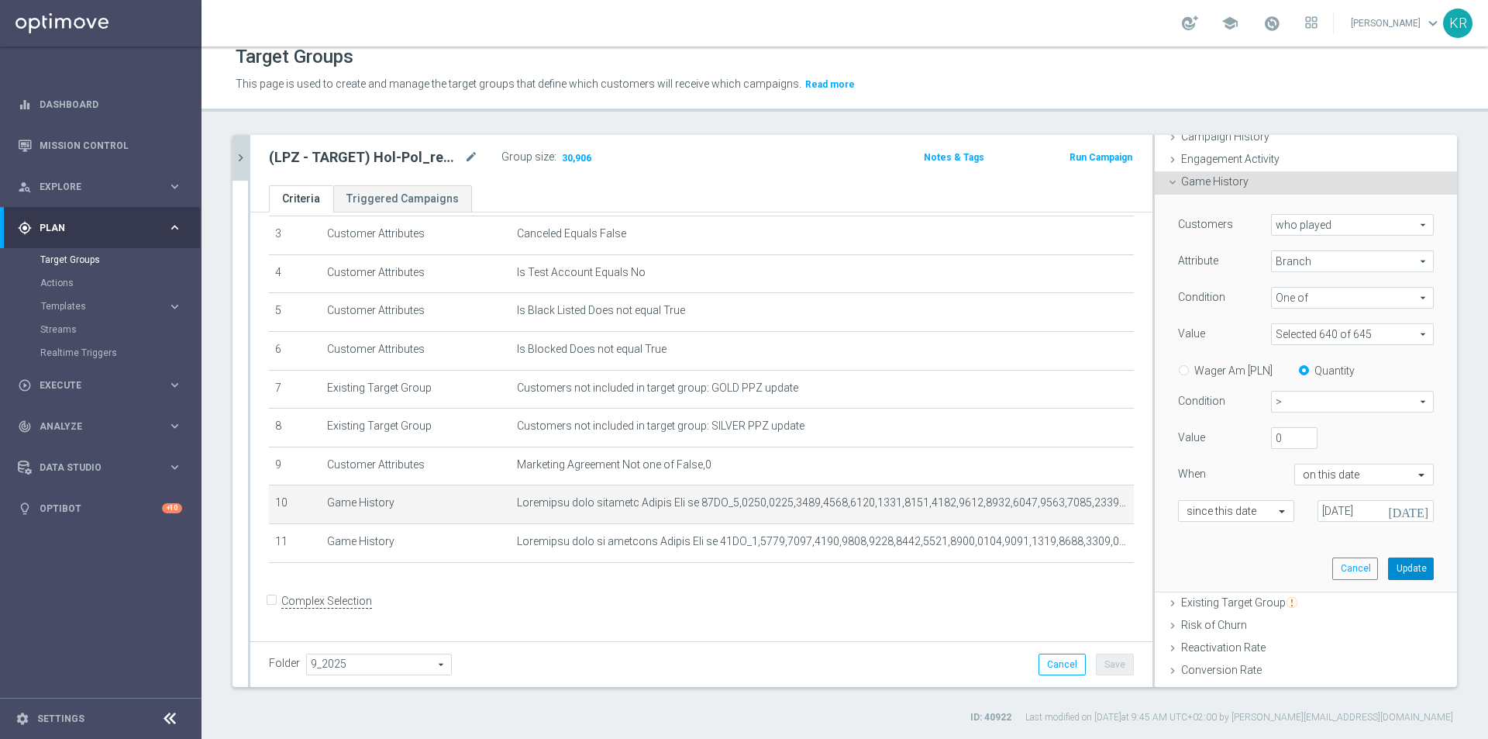
click at [1388, 569] on button "Update" at bounding box center [1411, 568] width 46 height 22
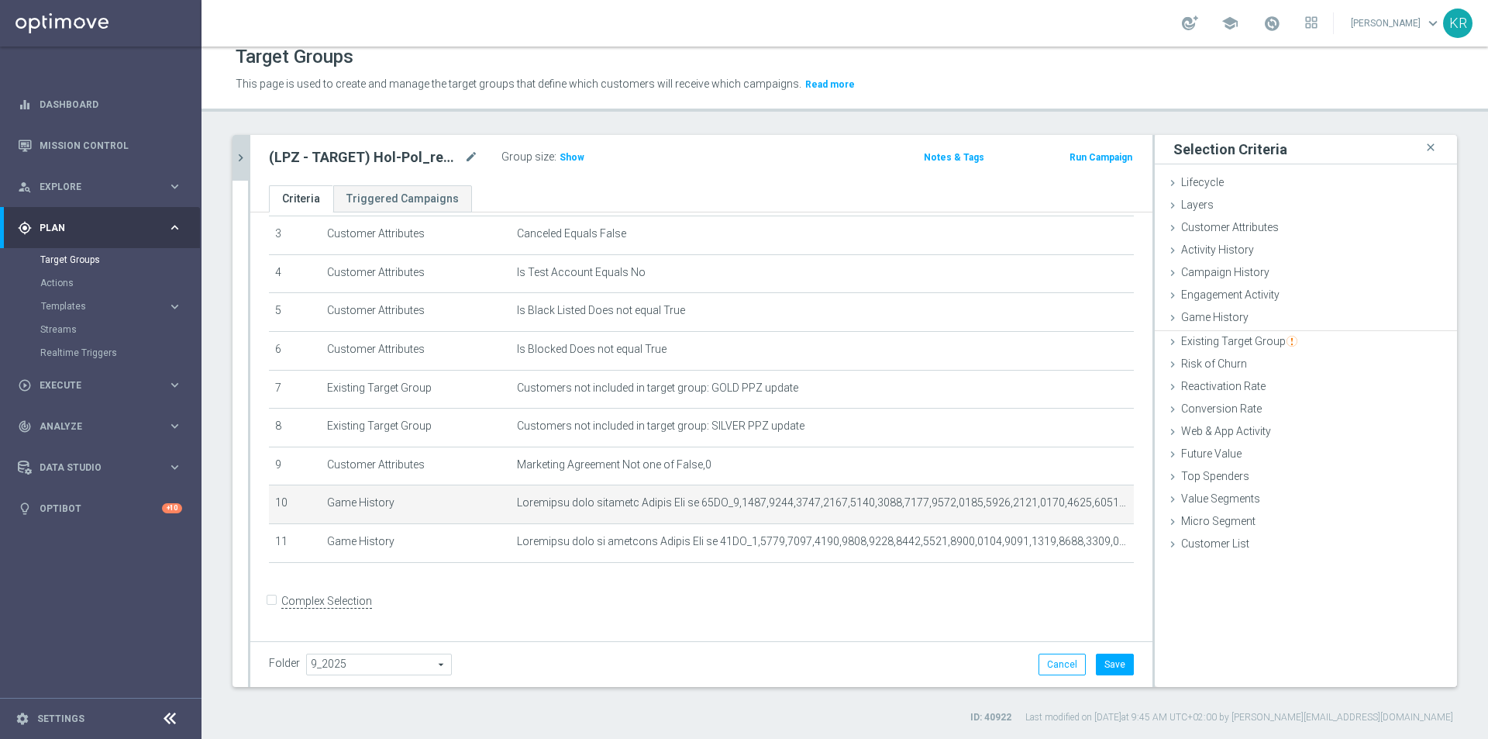
scroll to position [0, 0]
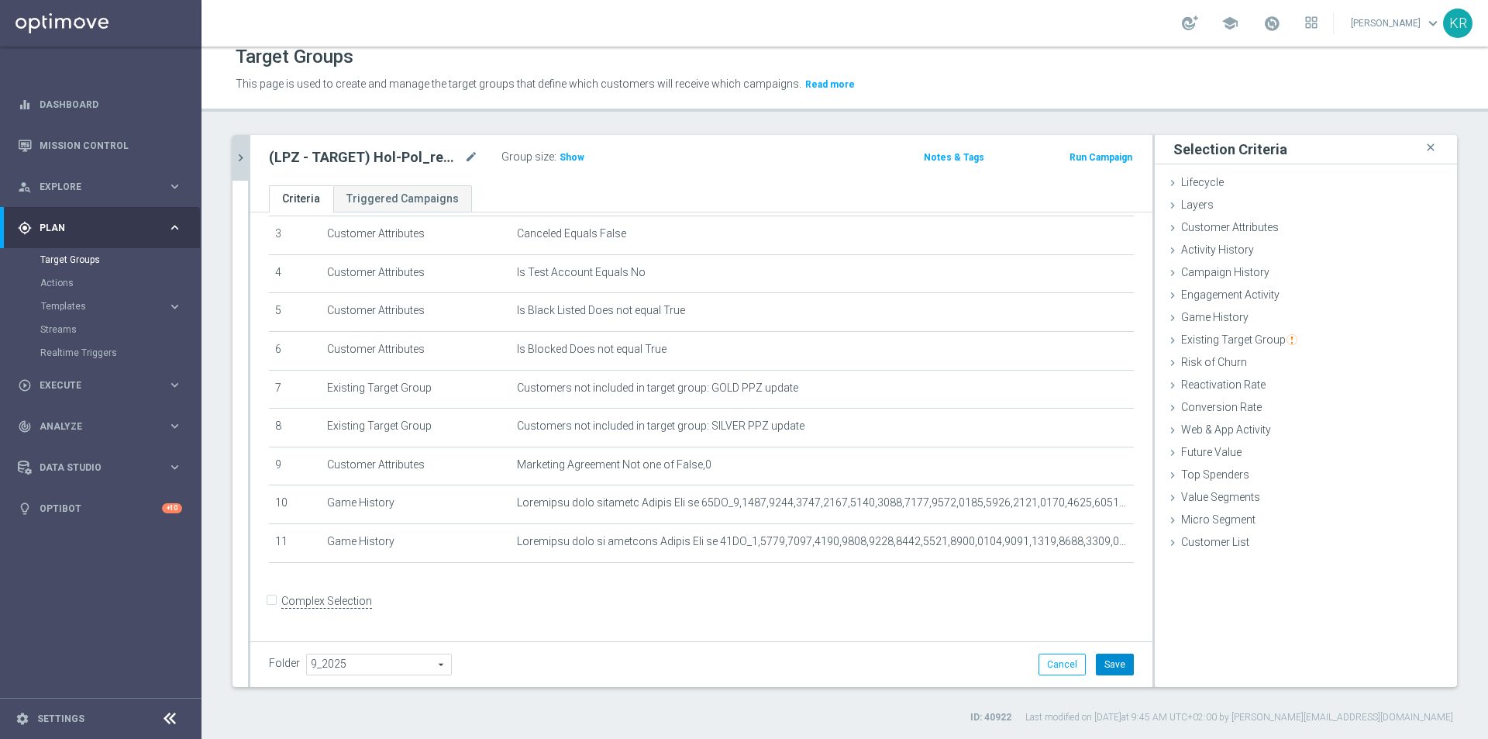
click at [1118, 663] on button "Save" at bounding box center [1115, 664] width 38 height 22
click at [571, 153] on span "Show" at bounding box center [572, 157] width 25 height 11
click at [81, 388] on span "Execute" at bounding box center [104, 385] width 128 height 9
click at [78, 302] on link "Campaign Builder" at bounding box center [100, 301] width 121 height 12
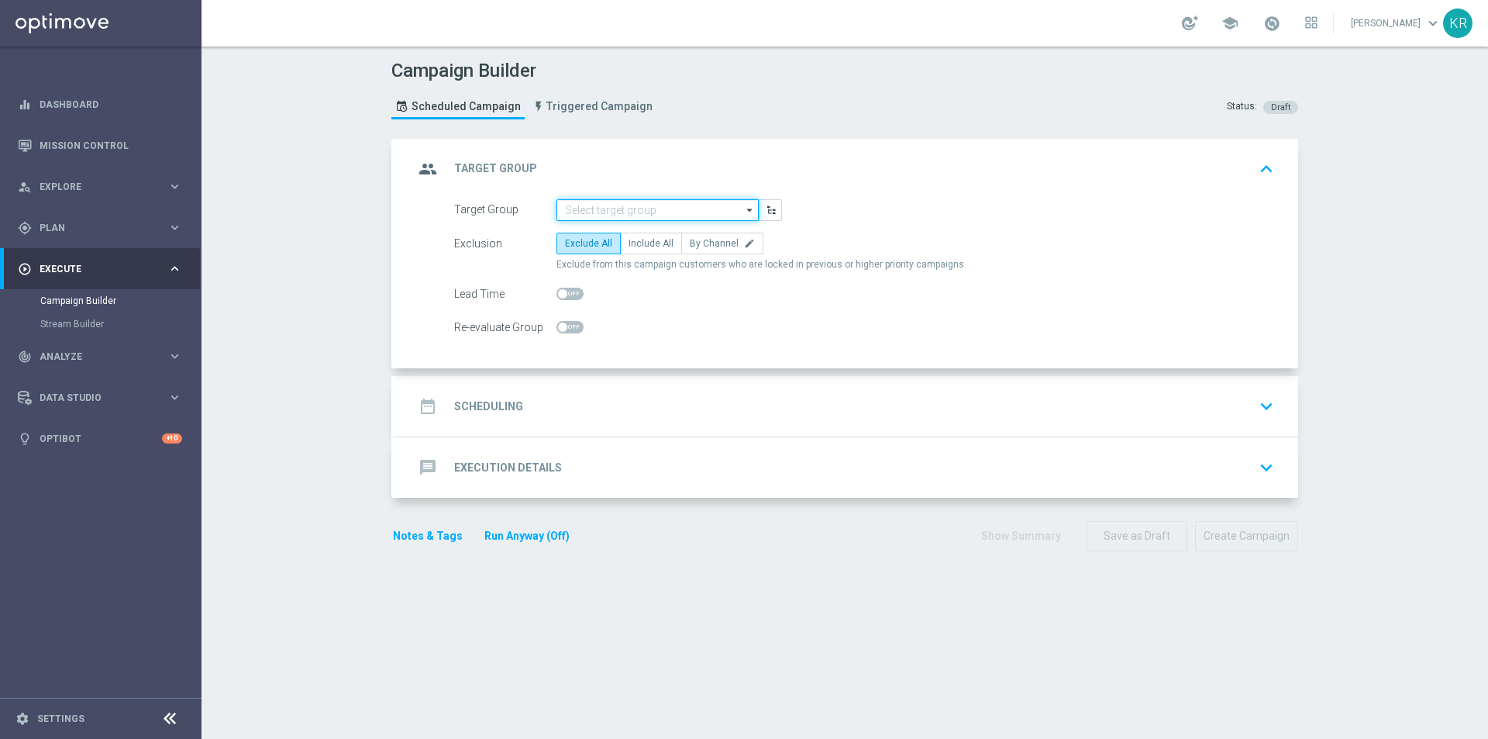
click at [585, 210] on input at bounding box center [658, 210] width 202 height 22
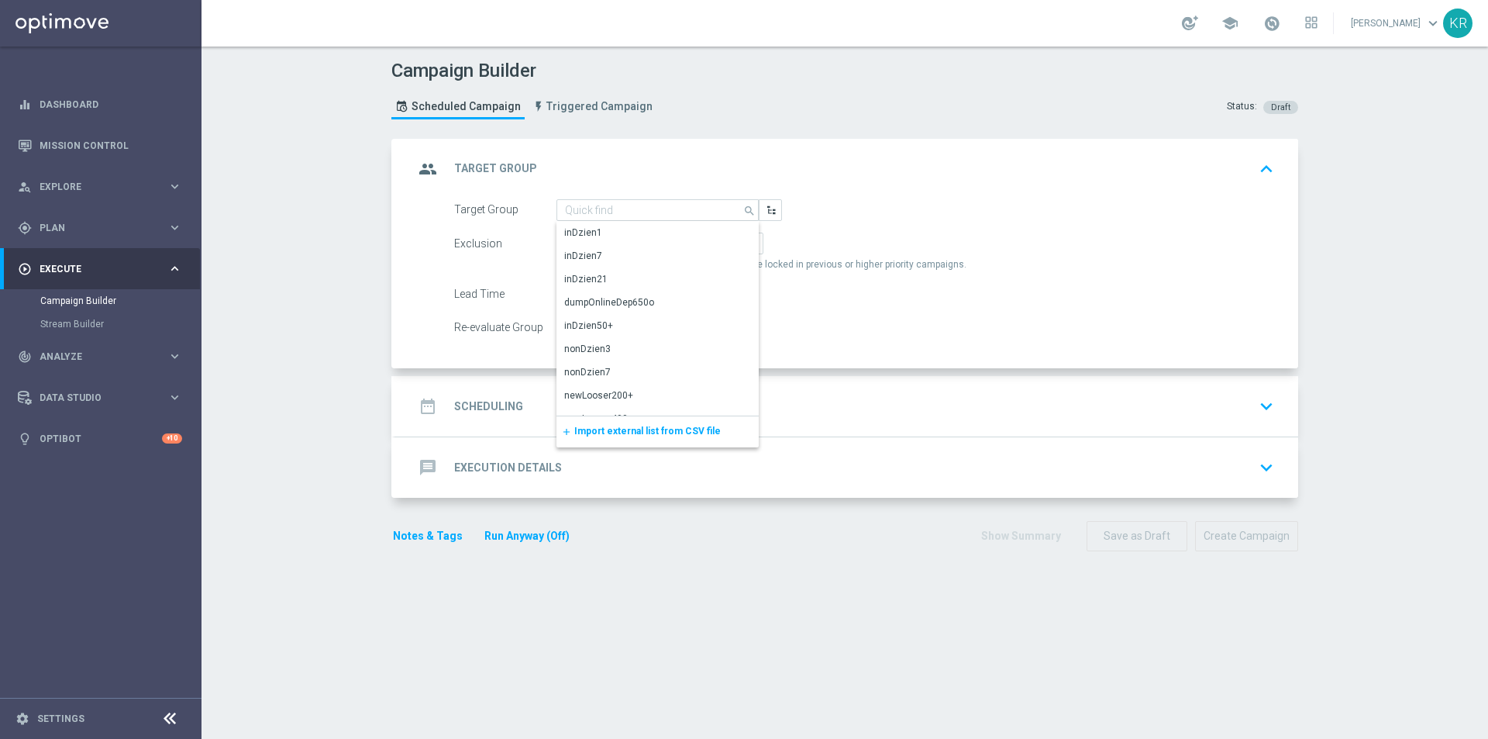
click at [601, 195] on div "group Target Group keyboard_arrow_up" at bounding box center [846, 169] width 903 height 60
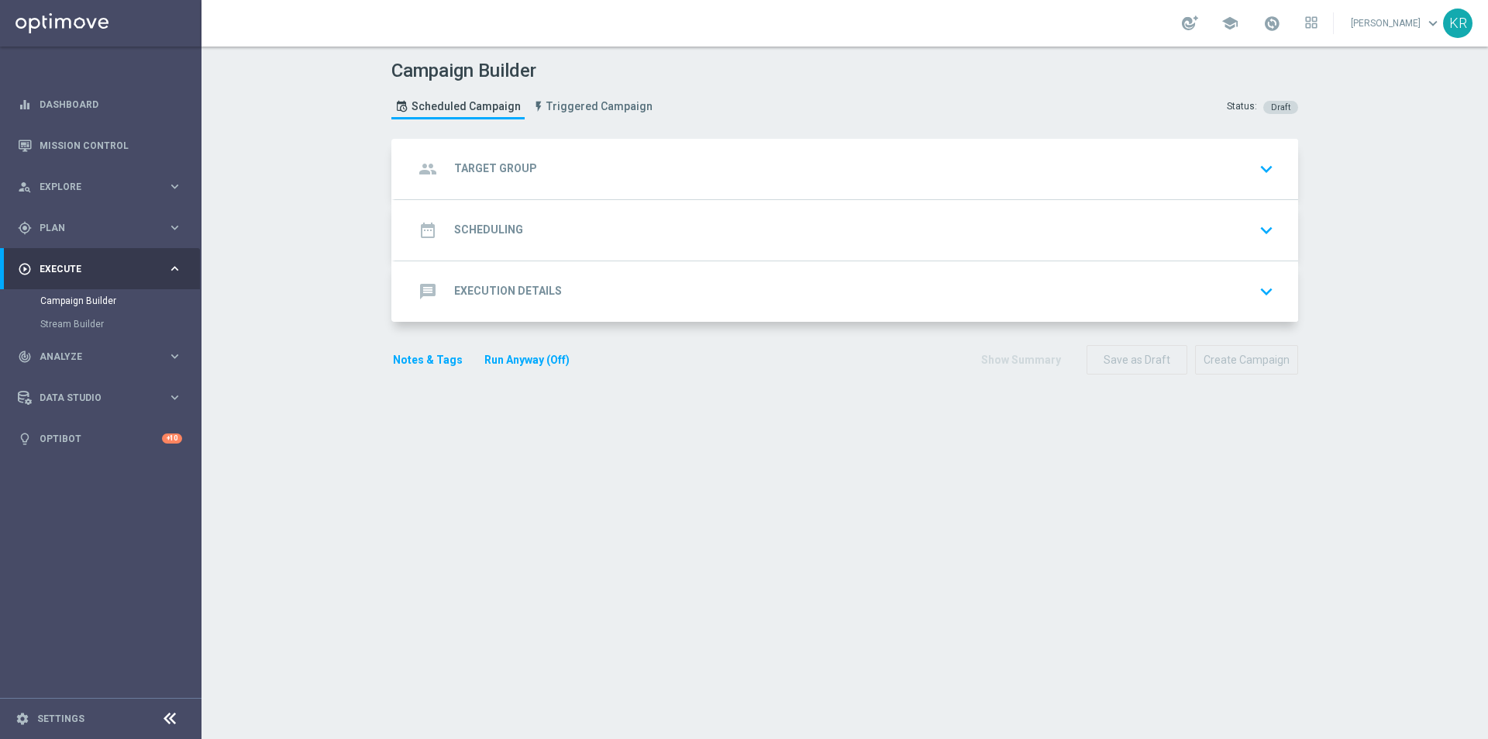
click at [588, 170] on div "group Target Group keyboard_arrow_down" at bounding box center [847, 168] width 866 height 29
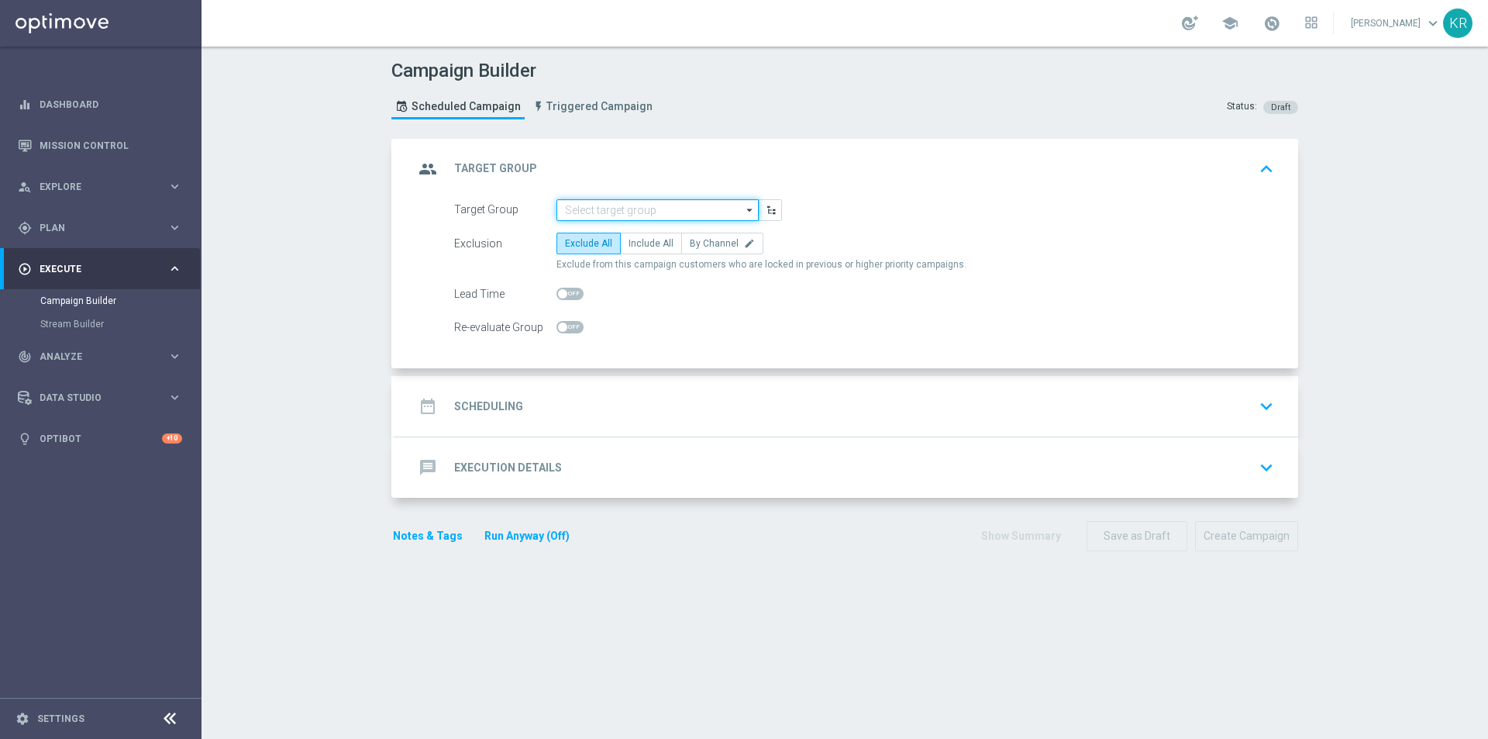
click at [585, 202] on input at bounding box center [658, 210] width 202 height 22
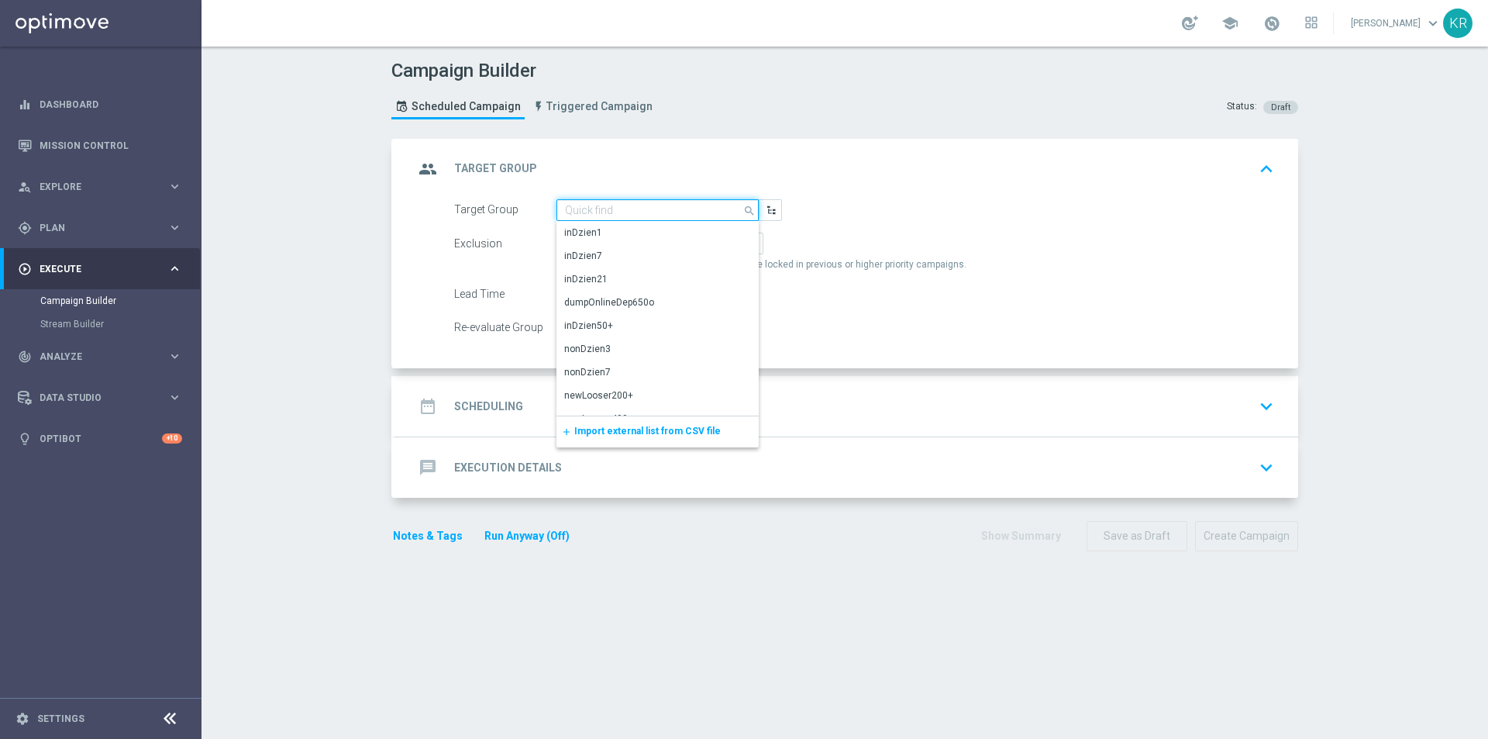
paste input "(LPZ - TARGET) Hol-Pol_reaktywacja_04092025"
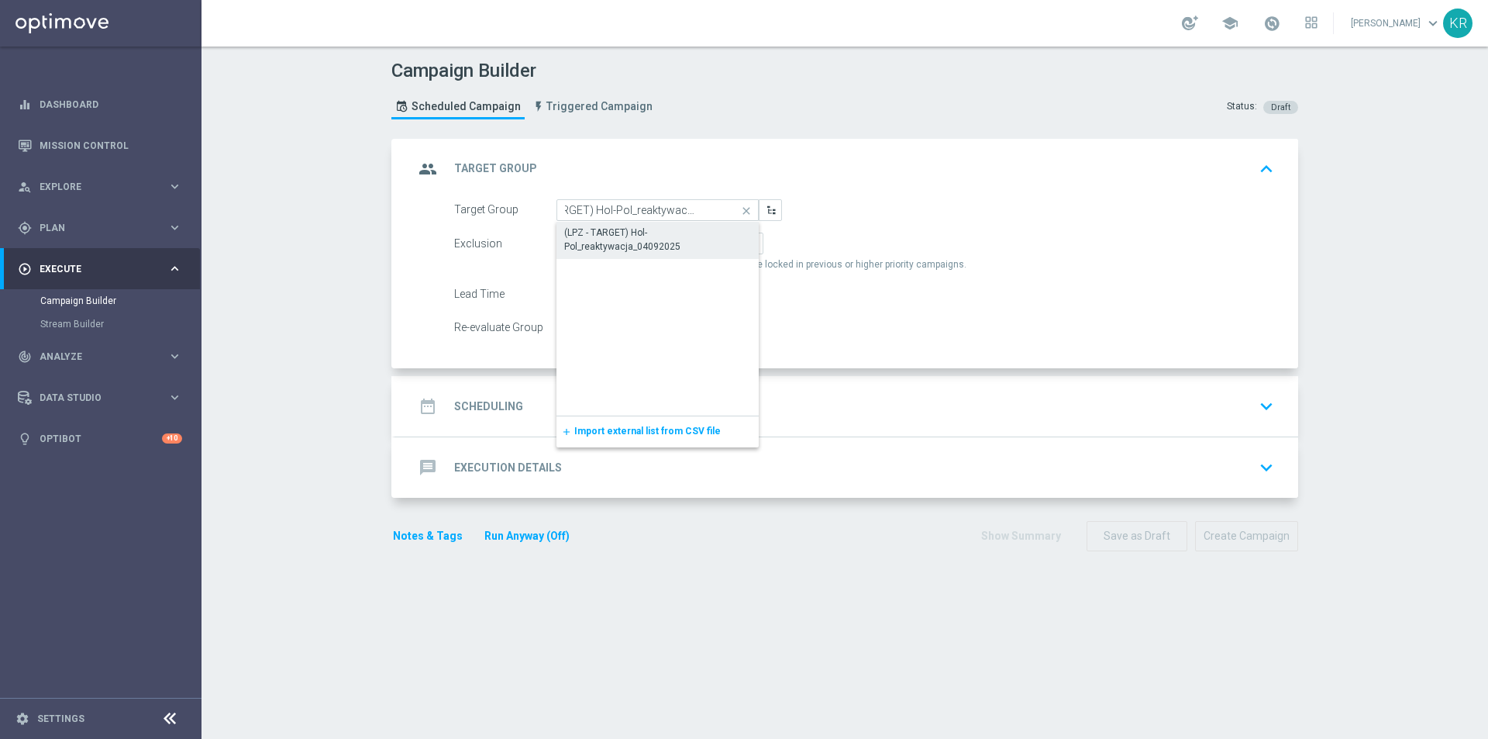
click at [632, 233] on div "(LPZ - TARGET) Hol-Pol_reaktywacja_04092025" at bounding box center [657, 240] width 187 height 28
type input "(LPZ - TARGET) Hol-Pol_reaktywacja_04092025"
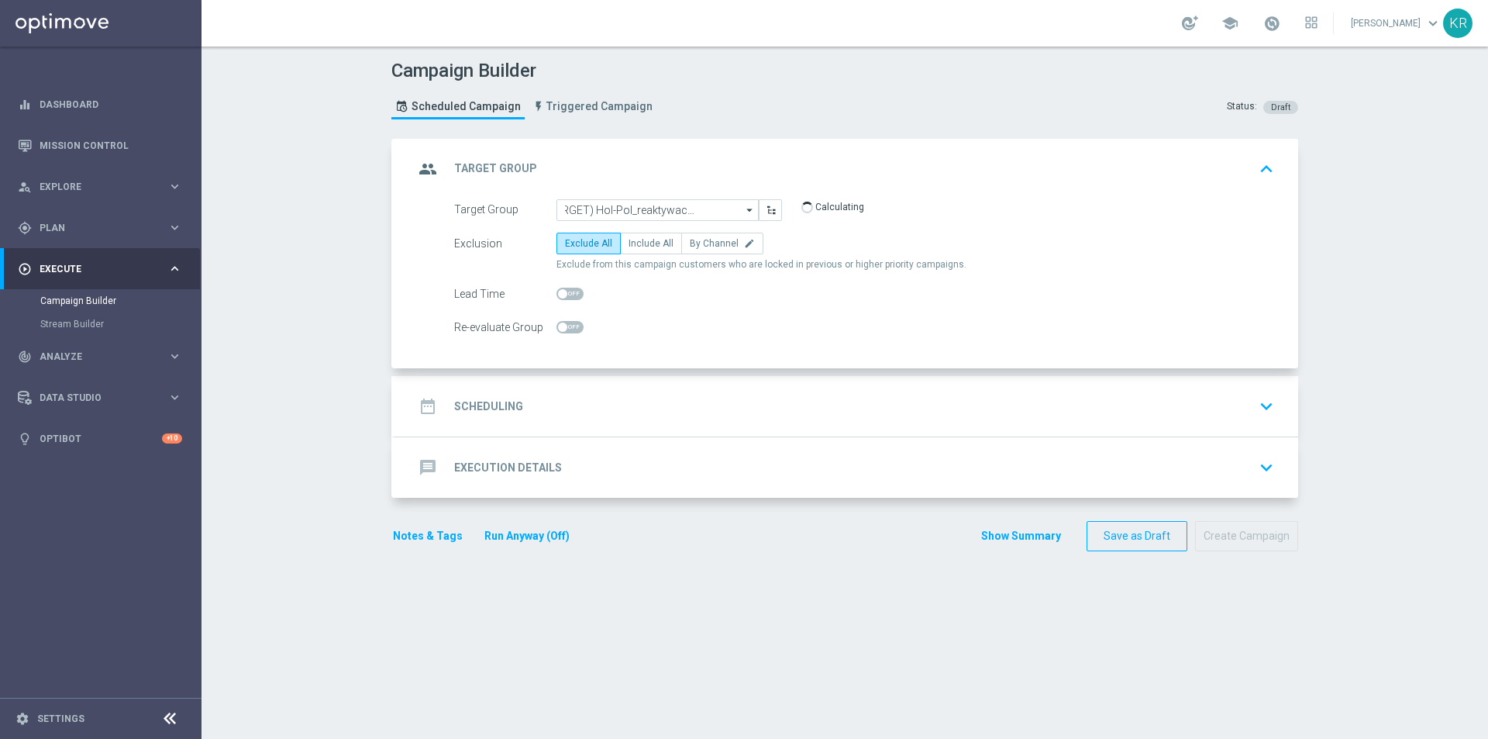
scroll to position [0, 0]
click at [713, 249] on label "By Channel edit" at bounding box center [722, 244] width 82 height 22
click at [700, 249] on input "By Channel edit" at bounding box center [695, 246] width 10 height 10
radio input "true"
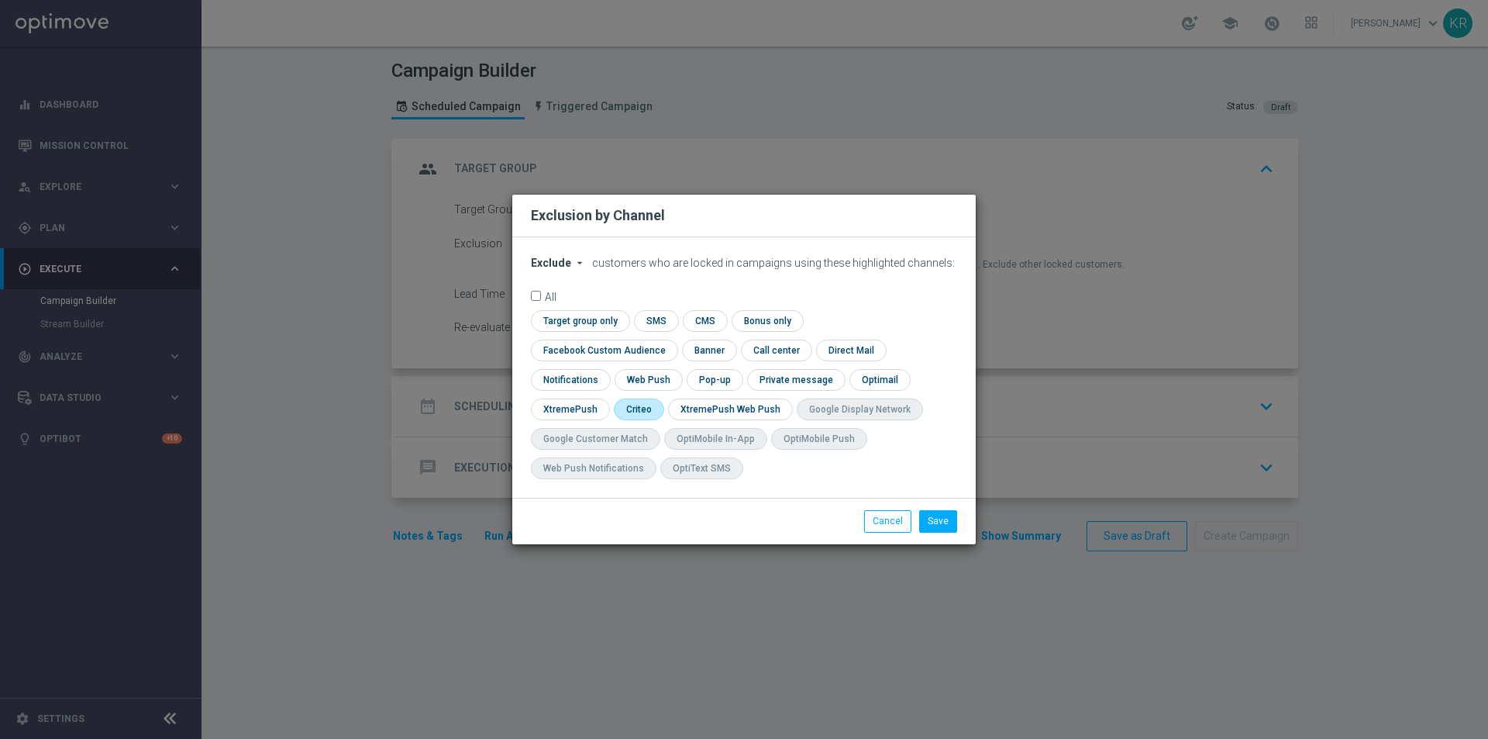
click at [662, 398] on input "checkbox" at bounding box center [638, 408] width 48 height 21
checkbox input "true"
click at [671, 339] on input "checkbox" at bounding box center [601, 349] width 140 height 21
checkbox input "true"
click at [943, 527] on button "Save" at bounding box center [938, 521] width 38 height 22
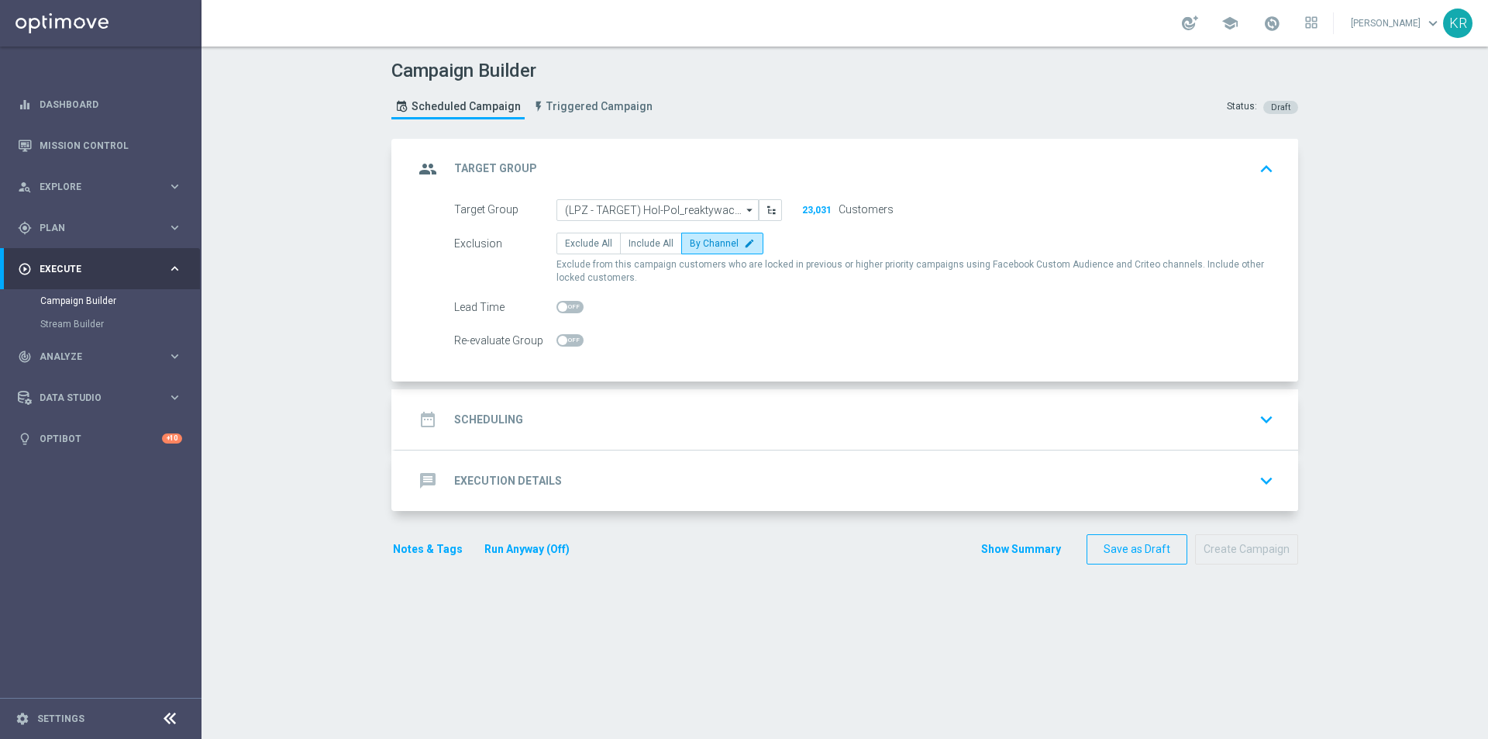
click at [526, 420] on div "date_range Scheduling keyboard_arrow_down" at bounding box center [847, 419] width 866 height 29
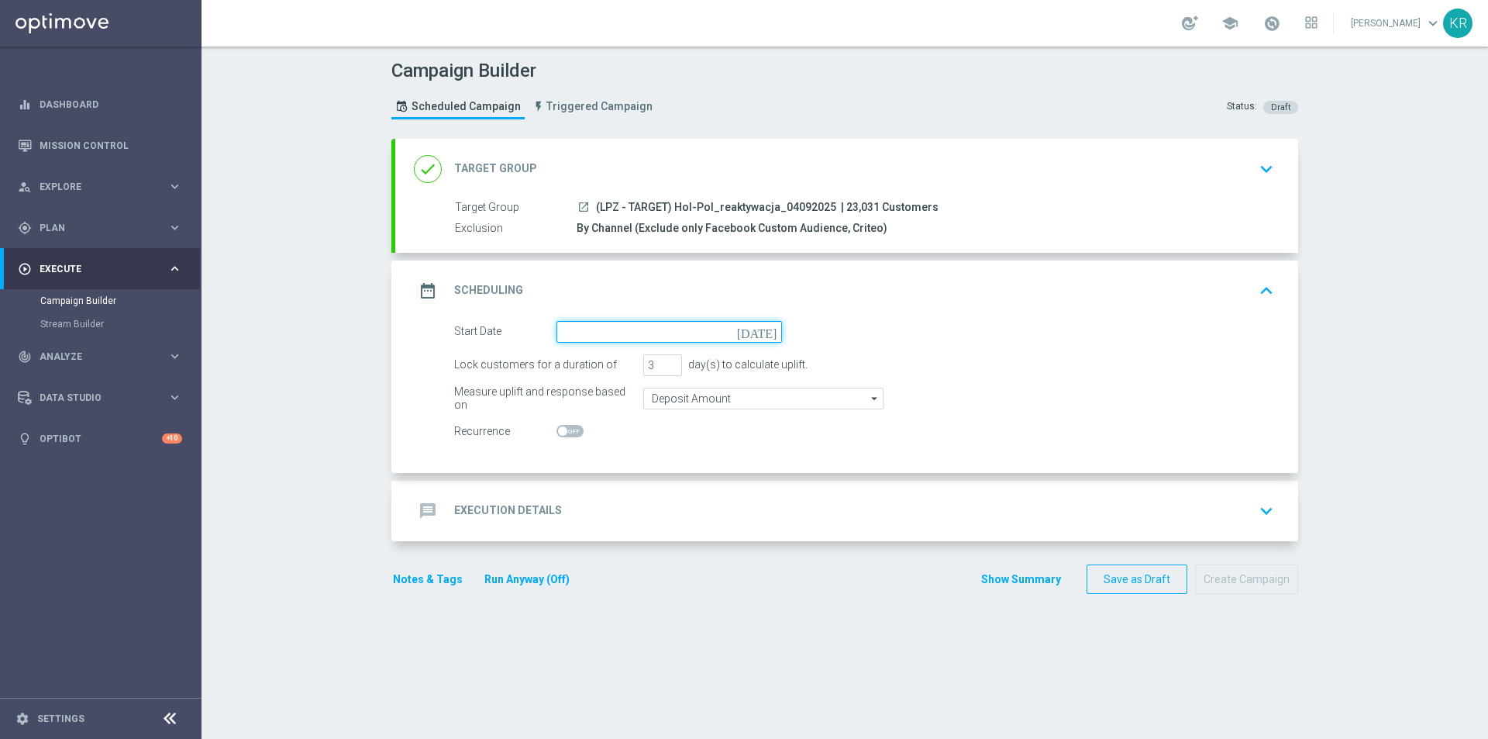
click at [608, 338] on input at bounding box center [670, 332] width 226 height 22
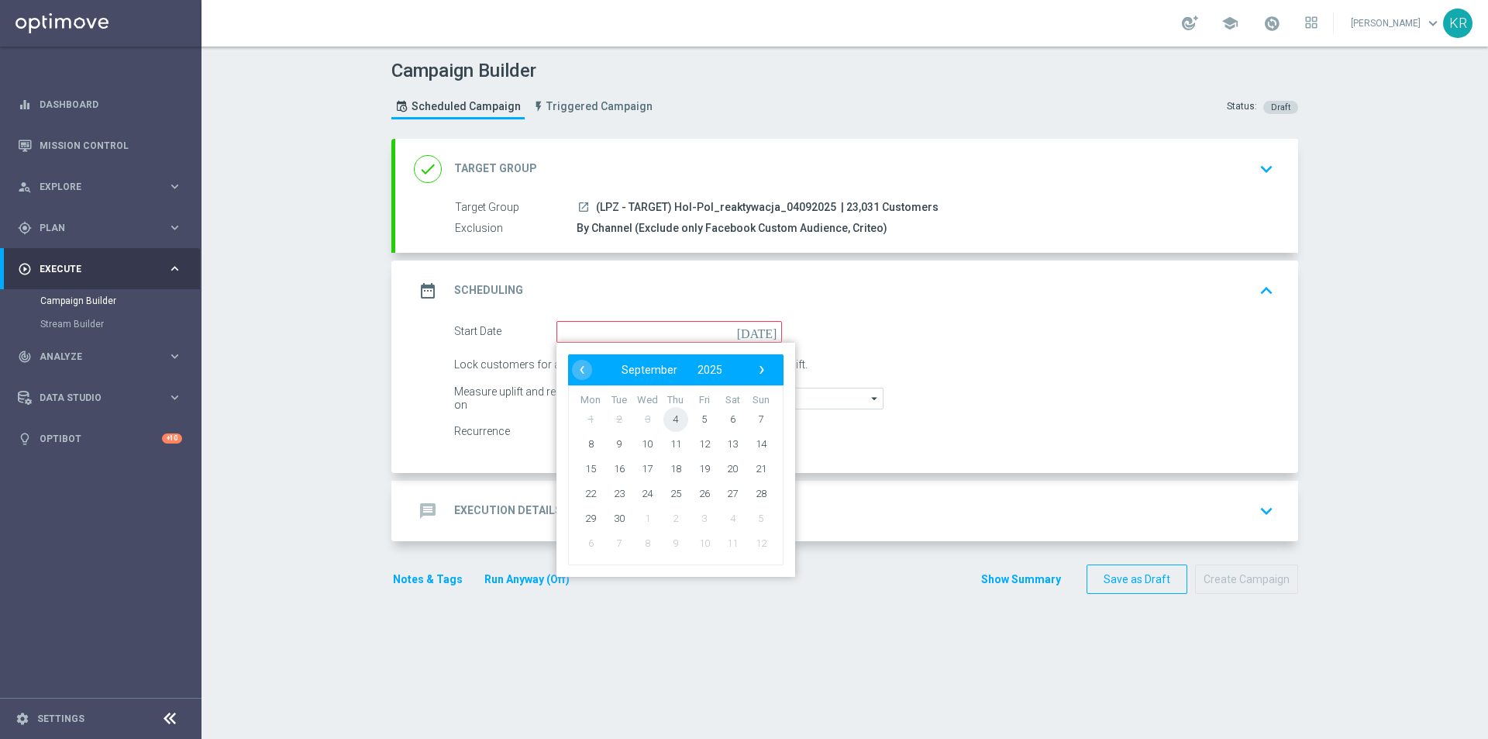
click at [672, 423] on span "4" at bounding box center [675, 418] width 25 height 25
type input "[DATE]"
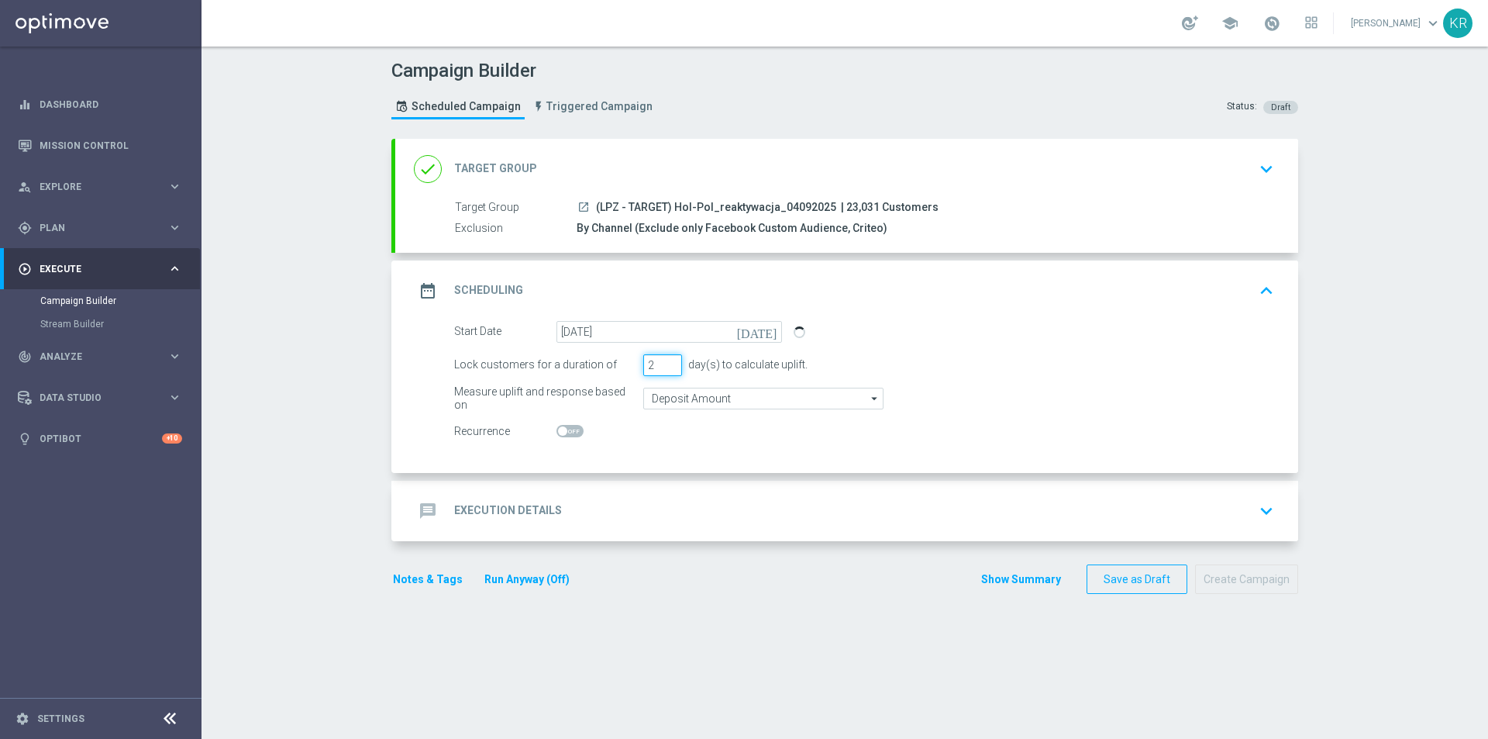
click at [667, 368] on input "2" at bounding box center [662, 365] width 39 height 22
click at [667, 368] on input "1" at bounding box center [662, 365] width 39 height 22
type input "2"
click at [668, 360] on input "2" at bounding box center [662, 365] width 39 height 22
click at [636, 506] on div "message Execution Details keyboard_arrow_down" at bounding box center [847, 510] width 866 height 29
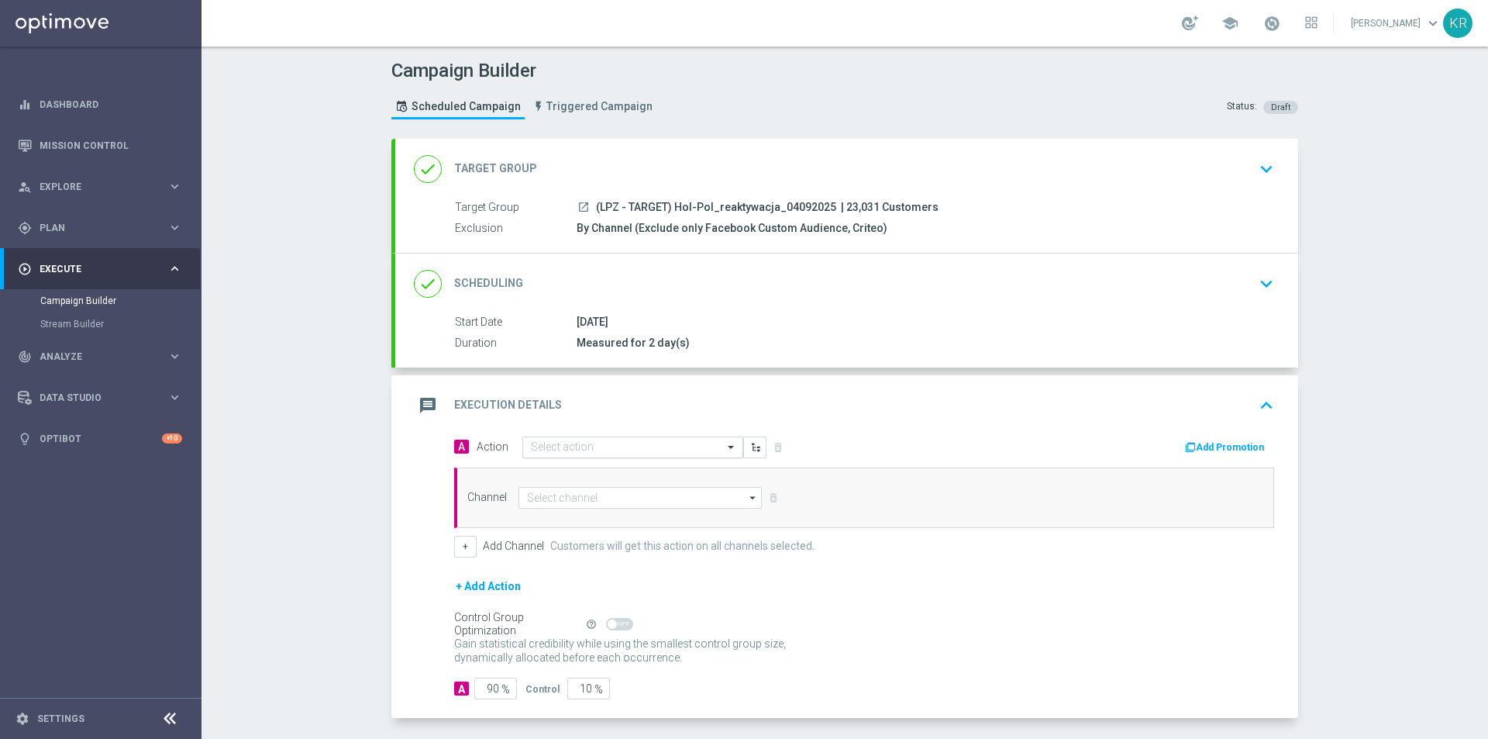
click at [548, 452] on input "text" at bounding box center [617, 447] width 173 height 13
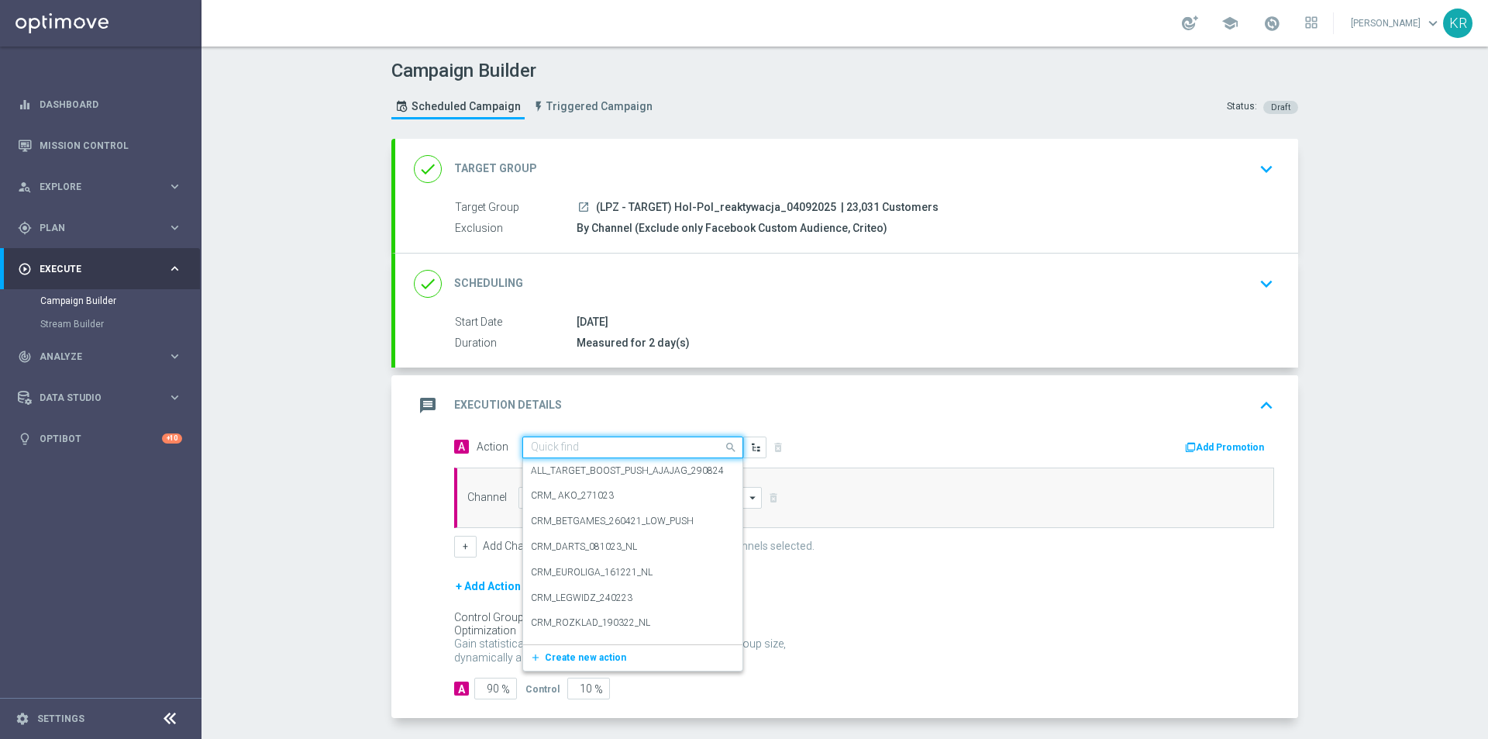
paste input "(LPZ - TARGET) Hol-Pol_reaktywacja_04092025"
type input "(LPZ - TARGET) Hol-Pol_reaktywacja_04092025"
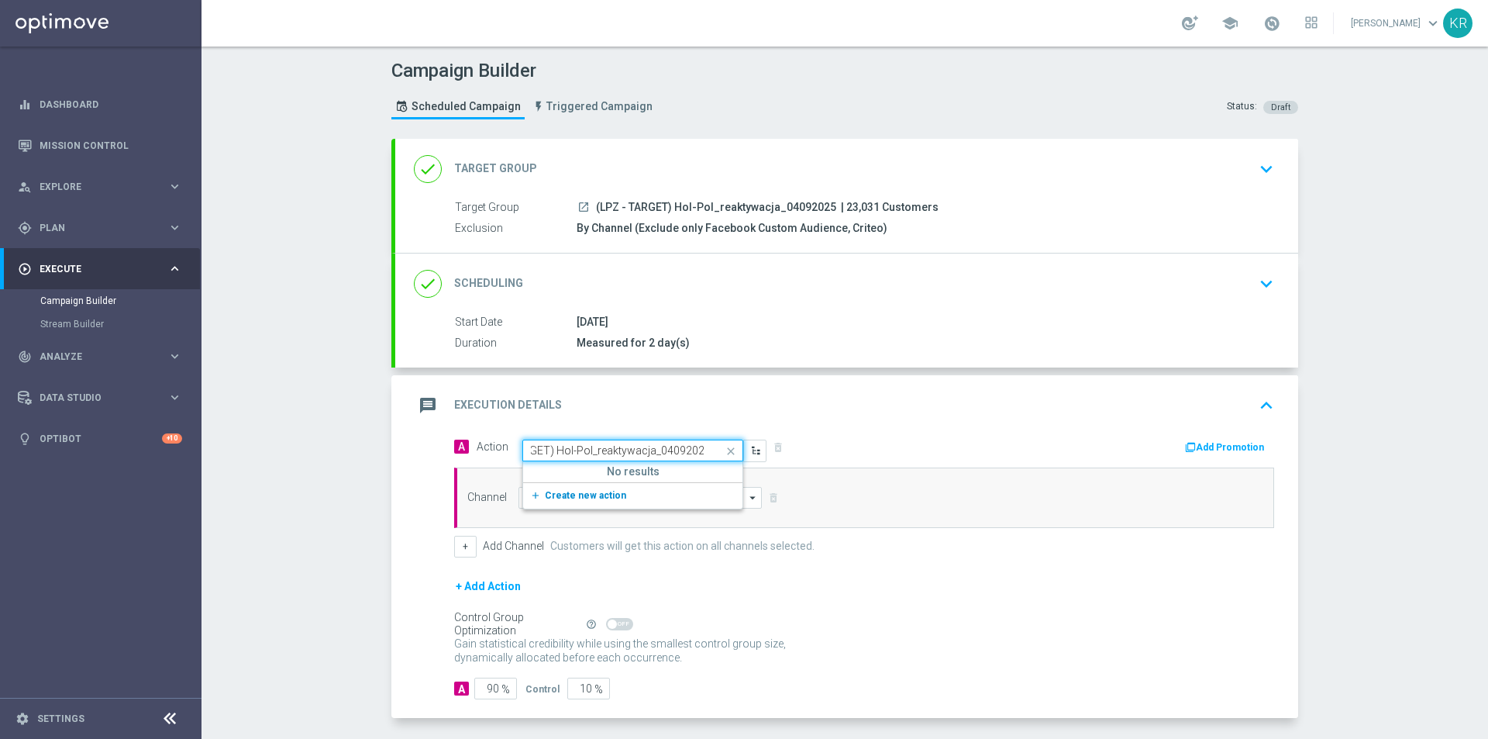
click at [603, 498] on span "Create new action" at bounding box center [585, 495] width 81 height 11
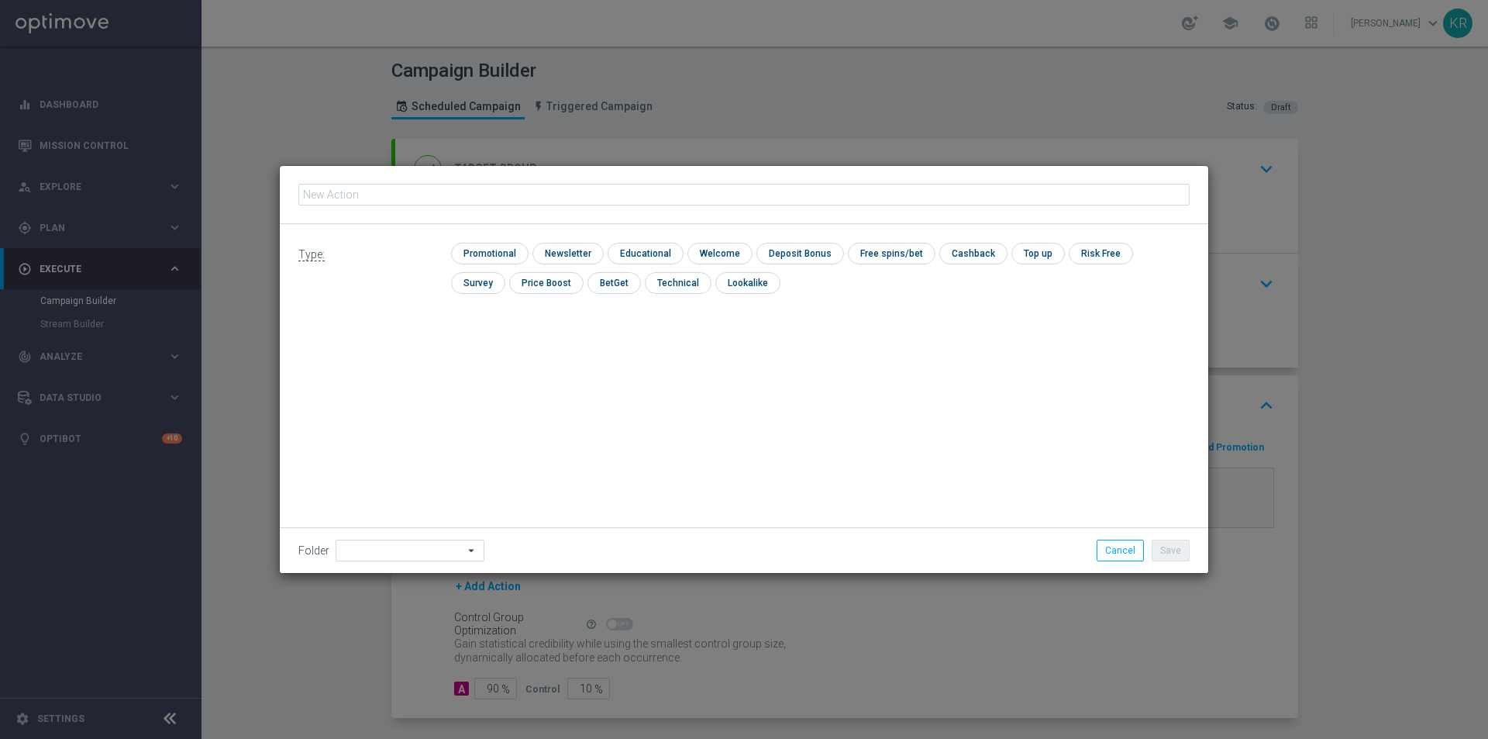
type input "(LPZ - TARGET) Hol-Pol_reaktywacja_04092025"
click at [559, 254] on input "checkbox" at bounding box center [565, 253] width 67 height 21
checkbox input "true"
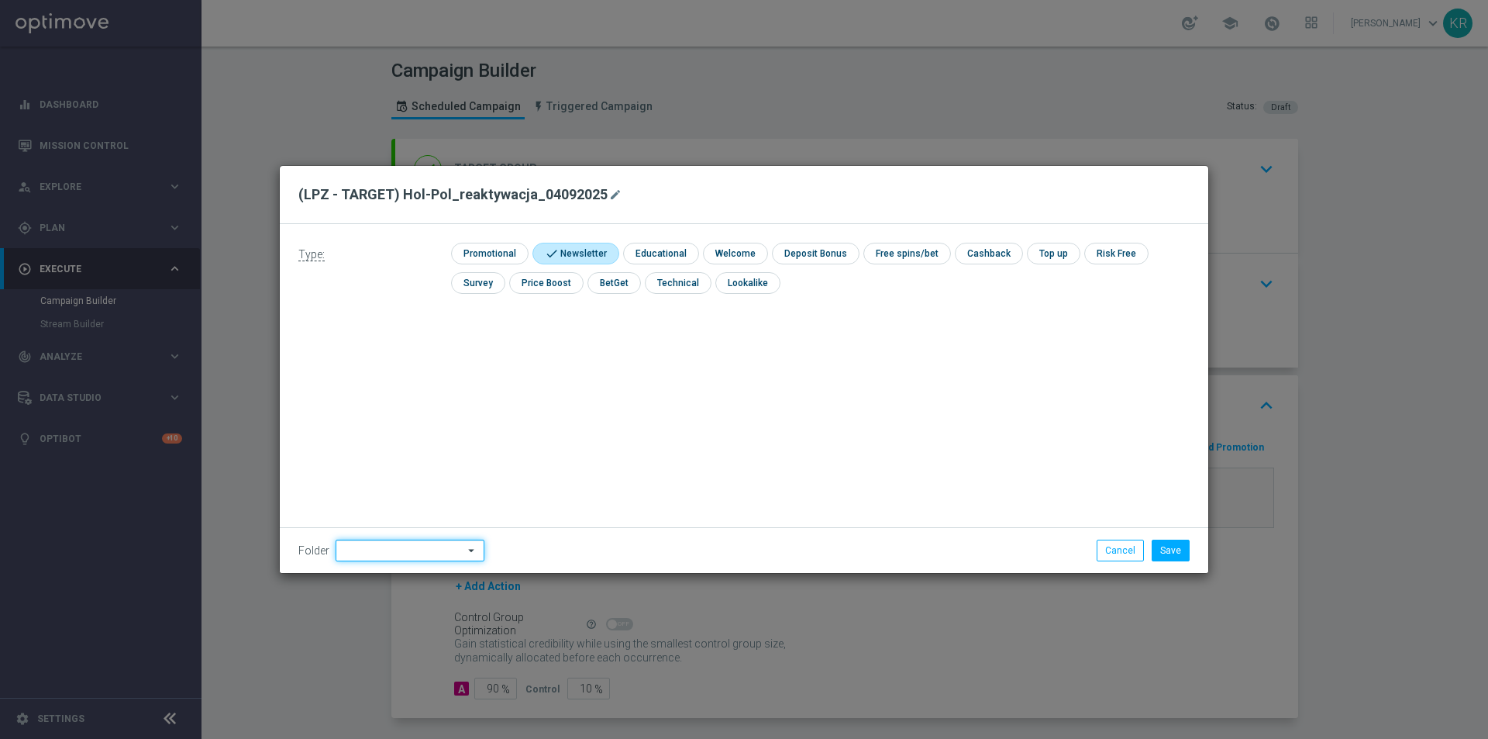
click at [439, 546] on input at bounding box center [410, 550] width 149 height 22
click at [380, 400] on div "[PERSON_NAME]" at bounding box center [407, 402] width 143 height 23
type input "[PERSON_NAME]"
click at [1170, 552] on button "Save" at bounding box center [1171, 550] width 38 height 22
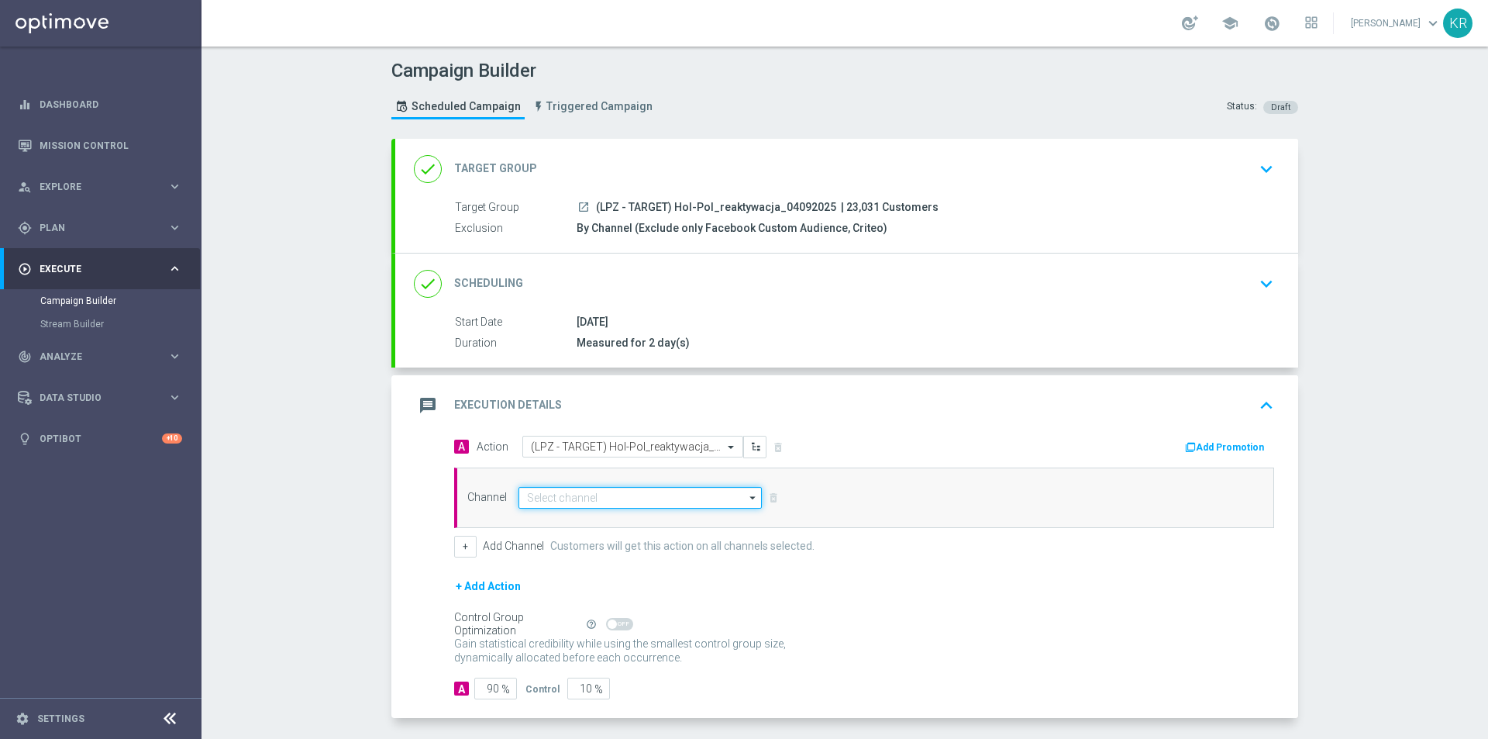
click at [553, 495] on input at bounding box center [640, 498] width 243 height 22
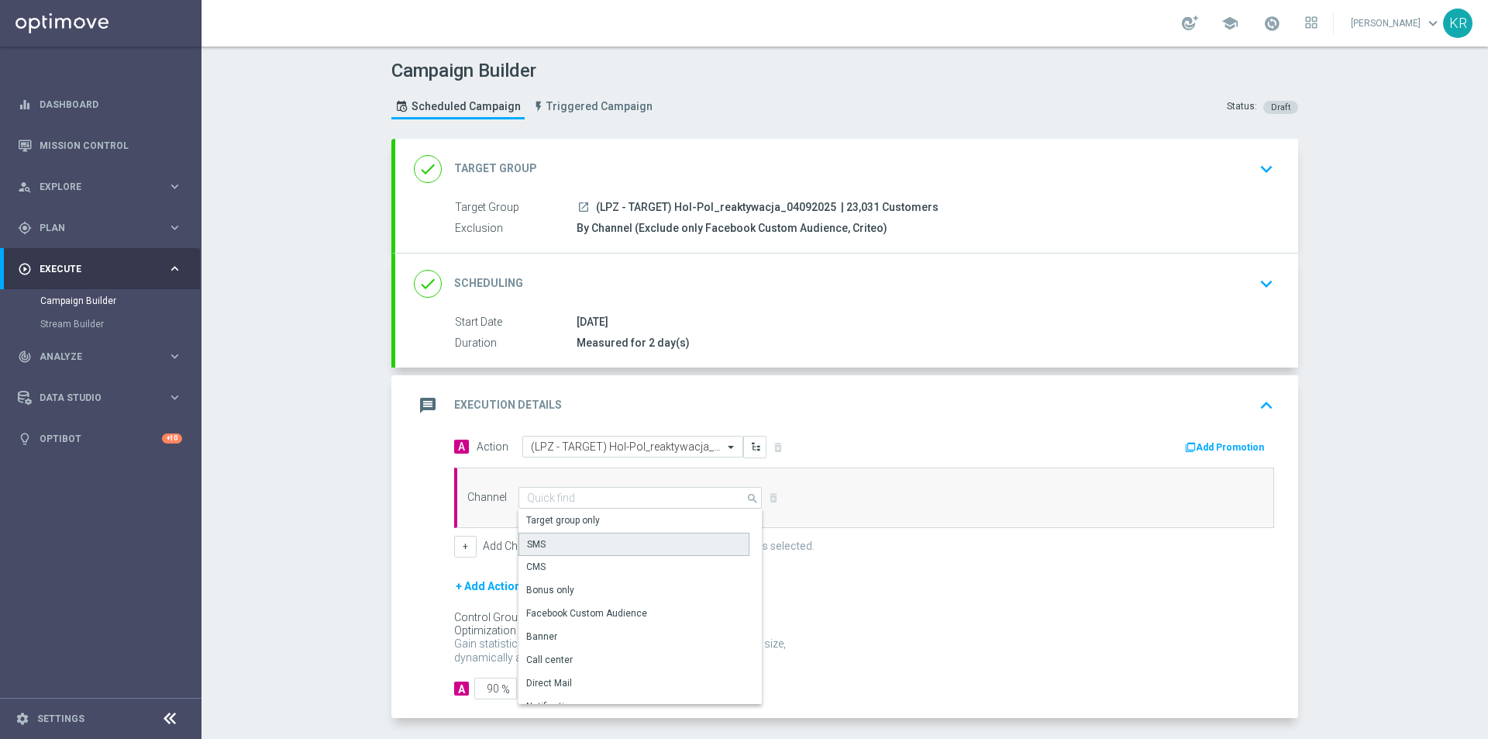
click at [558, 536] on div "SMS" at bounding box center [634, 543] width 231 height 23
type input "SMS"
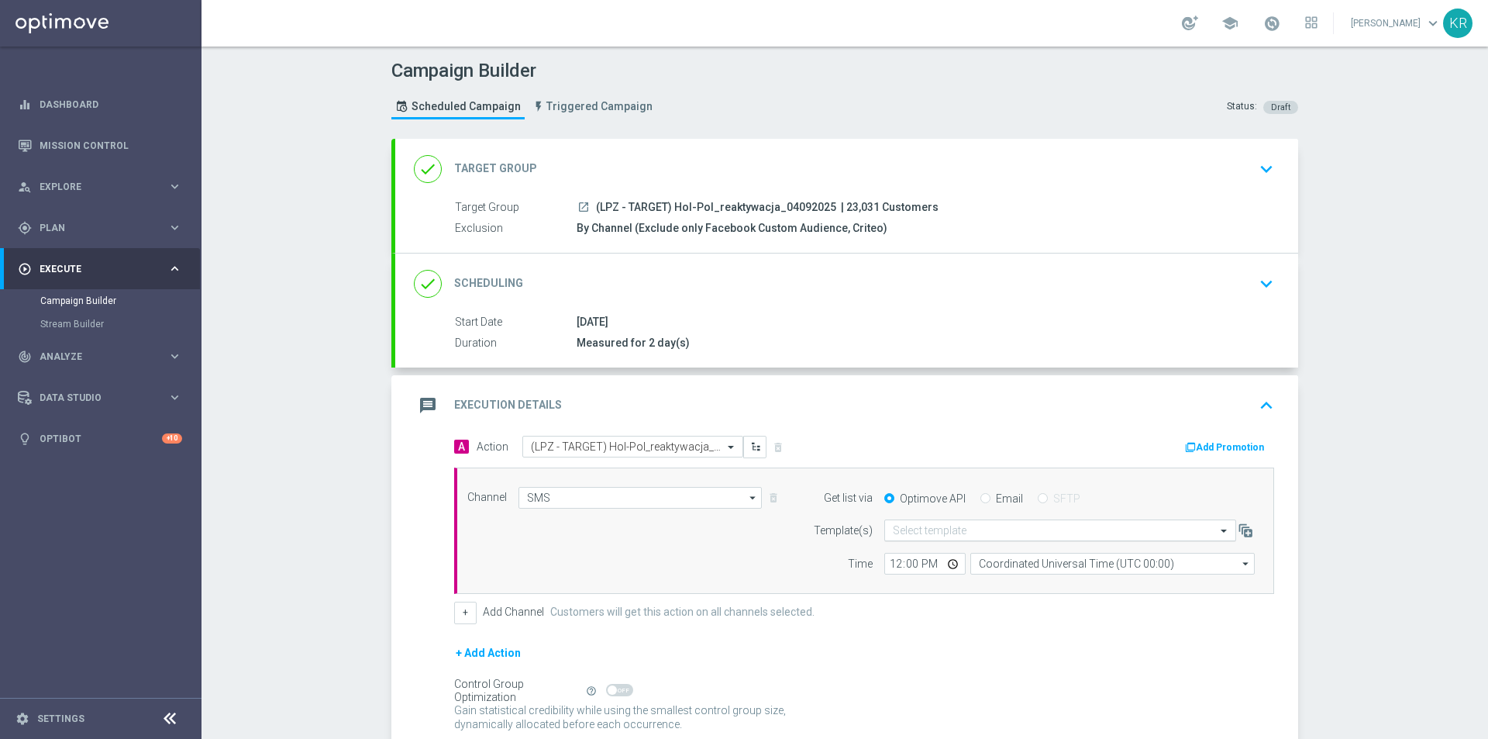
click at [924, 536] on input "text" at bounding box center [1045, 530] width 304 height 13
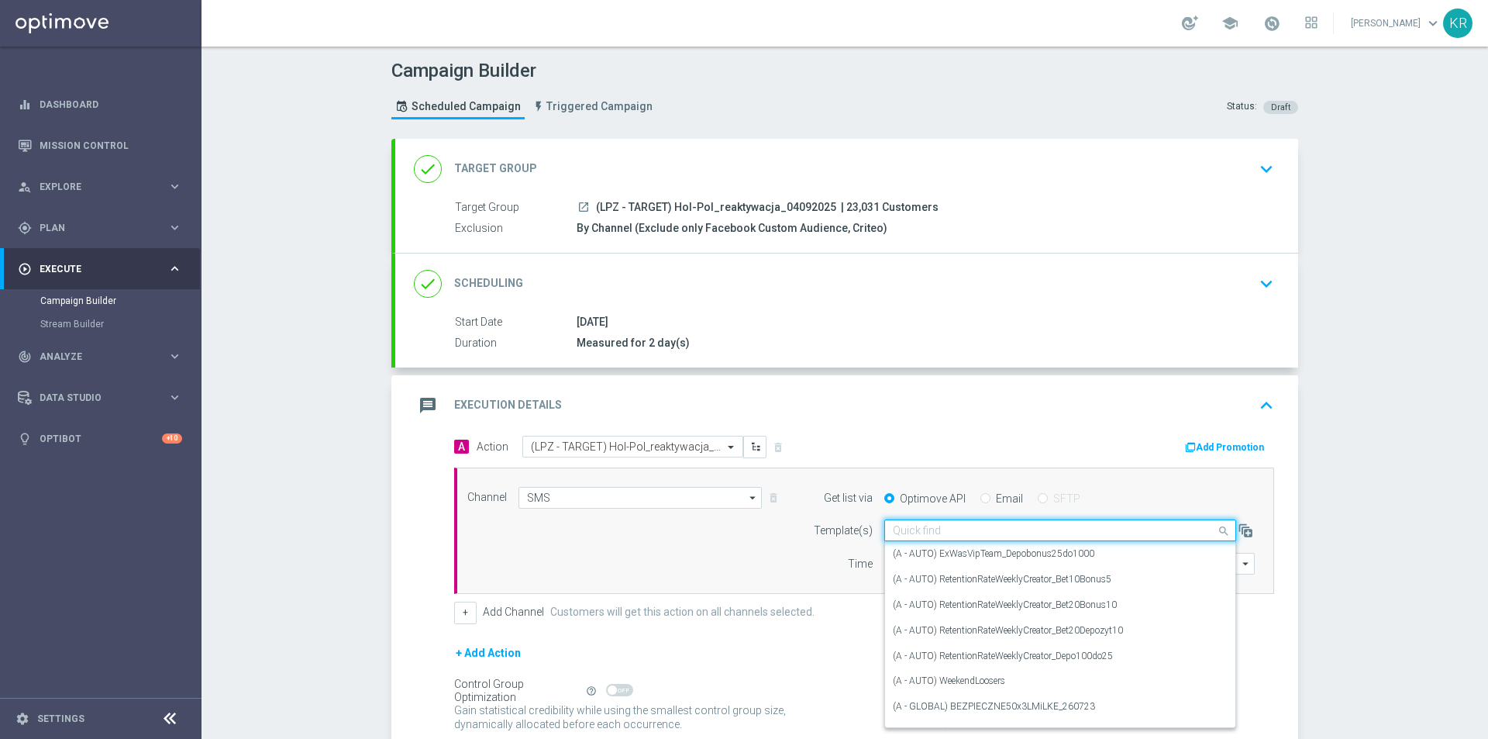
paste input "(LPZ - TARGET) Hol-Pol_reaktywacja_04092025"
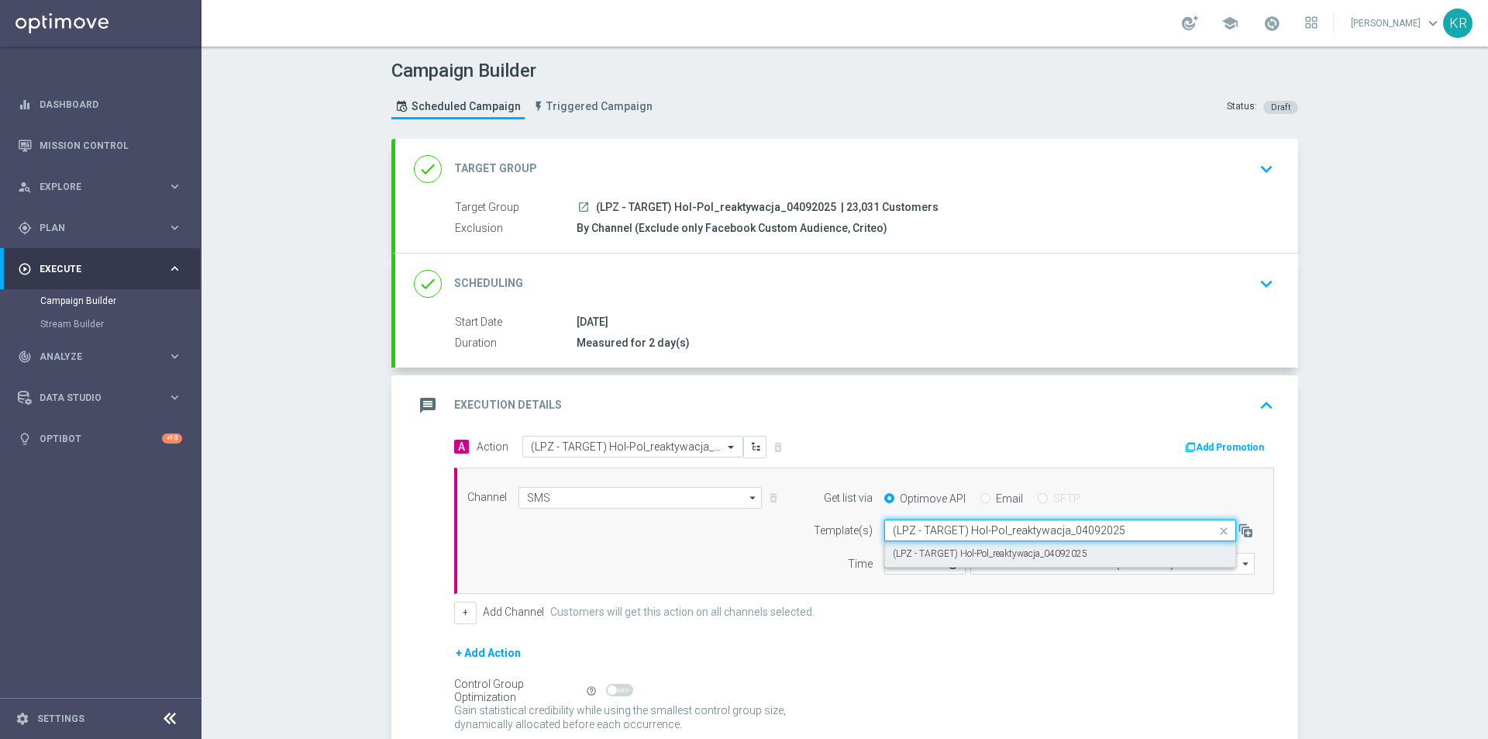
click at [943, 556] on label "(LPZ - TARGET) Hol-Pol_reaktywacja_04092025" at bounding box center [990, 553] width 195 height 13
type input "(LPZ - TARGET) Hol-Pol_reaktywacja_04092025"
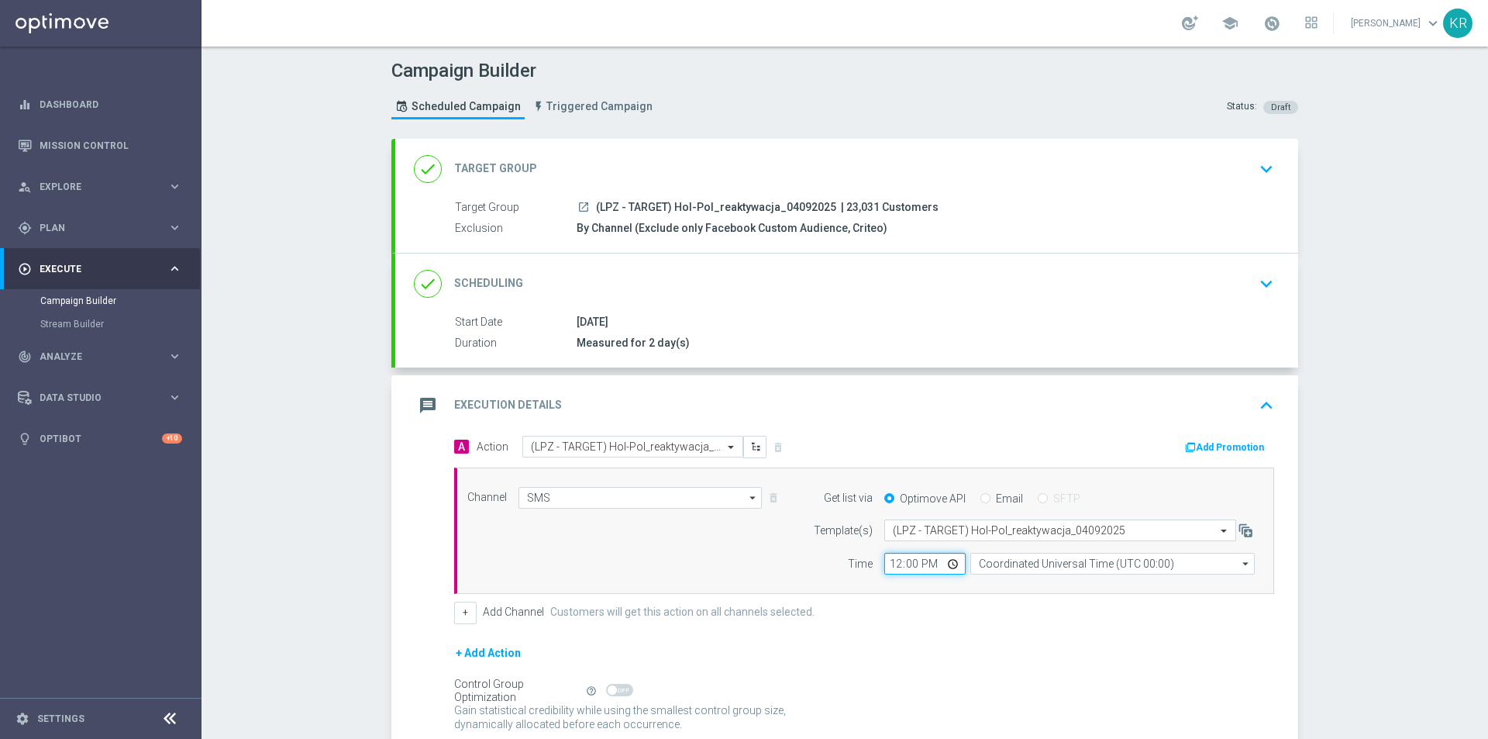
click at [894, 562] on input "12:00" at bounding box center [924, 564] width 81 height 22
type input "09:51"
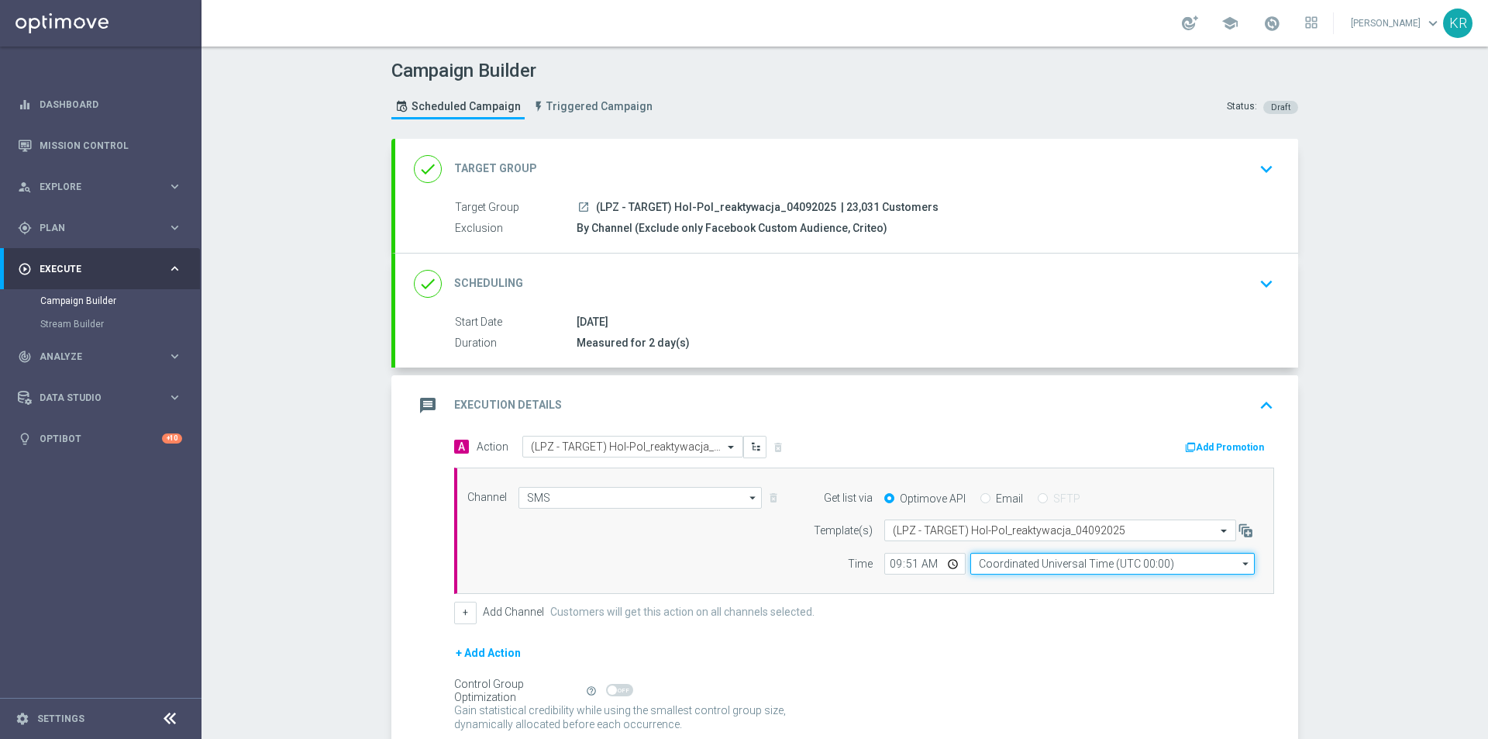
click at [1008, 561] on input "Coordinated Universal Time (UTC 00:00)" at bounding box center [1112, 564] width 284 height 22
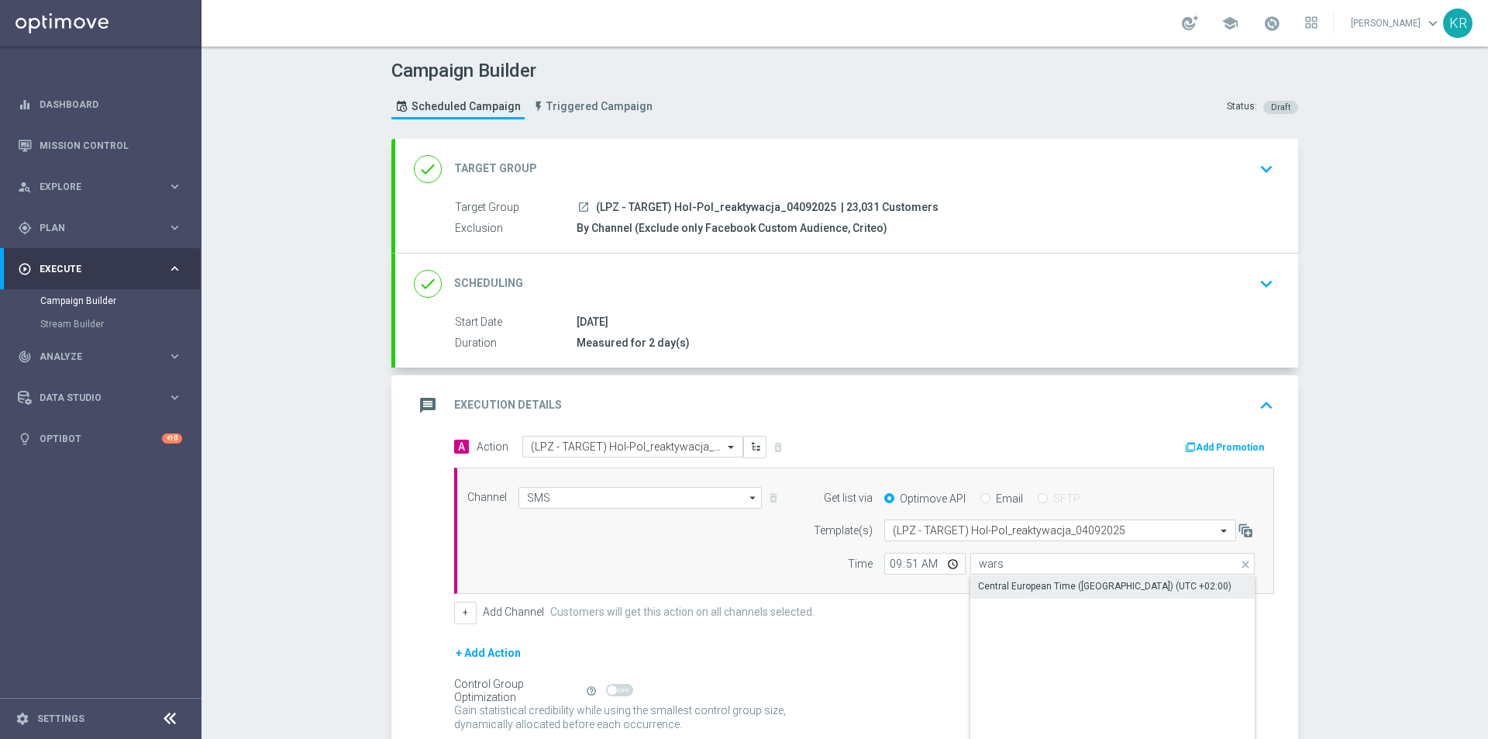
click at [1014, 587] on div "Central European Time ([GEOGRAPHIC_DATA]) (UTC +02:00)" at bounding box center [1104, 586] width 253 height 14
type input "Central European Time ([GEOGRAPHIC_DATA]) (UTC +02:00)"
click at [935, 642] on form "A Action Select action (LPZ - TARGET) Hol-Pol_reaktywacja_04092025 delete_forev…" at bounding box center [864, 601] width 820 height 330
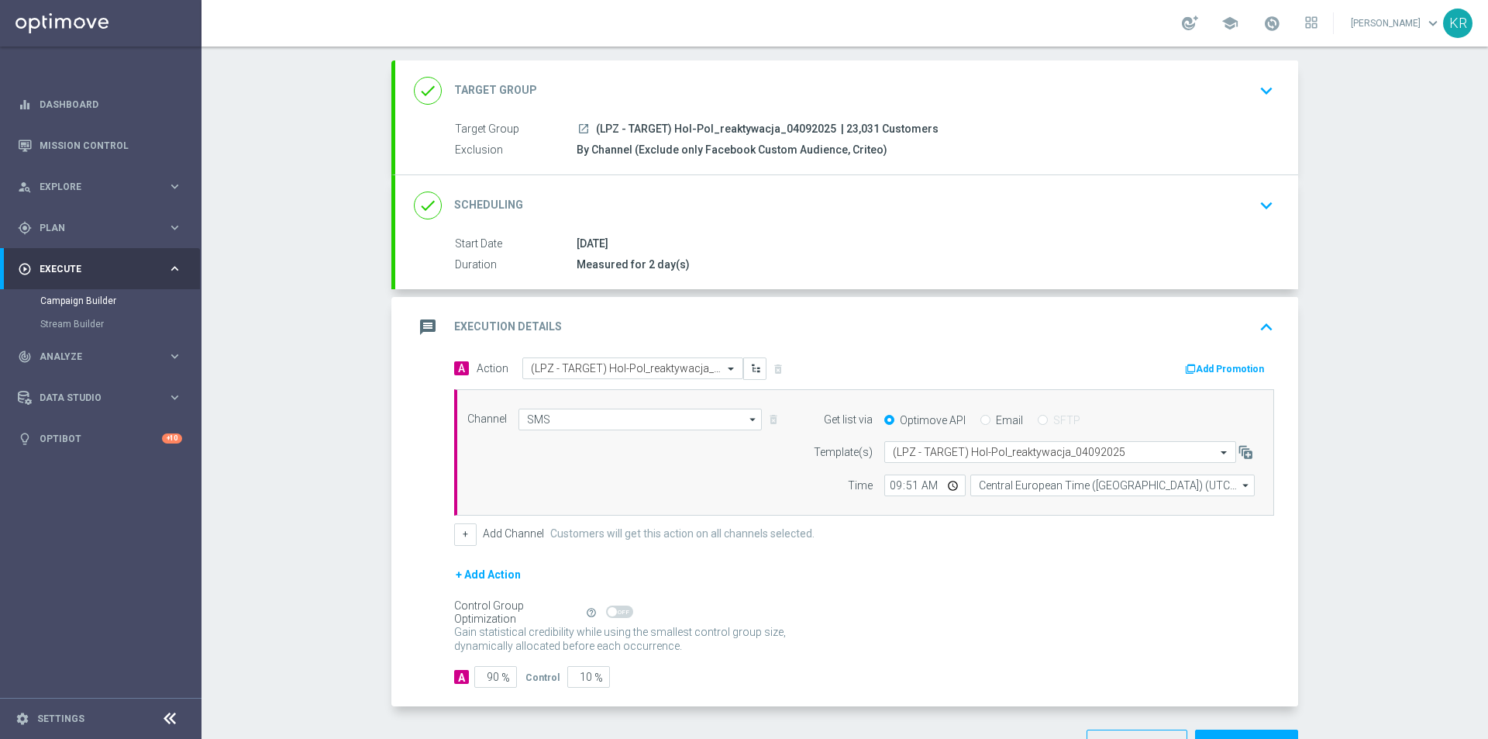
scroll to position [130, 0]
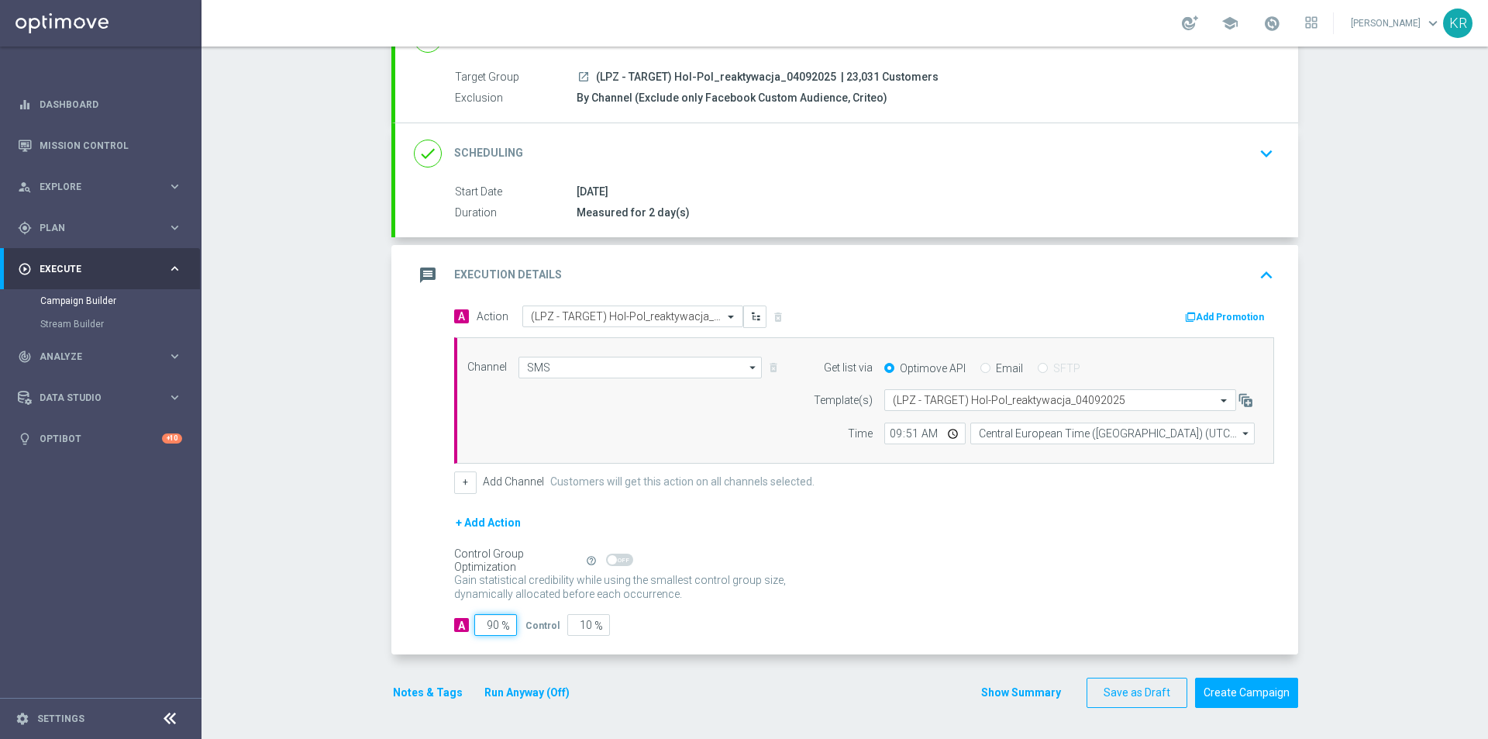
drag, startPoint x: 488, startPoint y: 623, endPoint x: 478, endPoint y: 625, distance: 10.2
click at [478, 625] on input "90" at bounding box center [495, 625] width 43 height 22
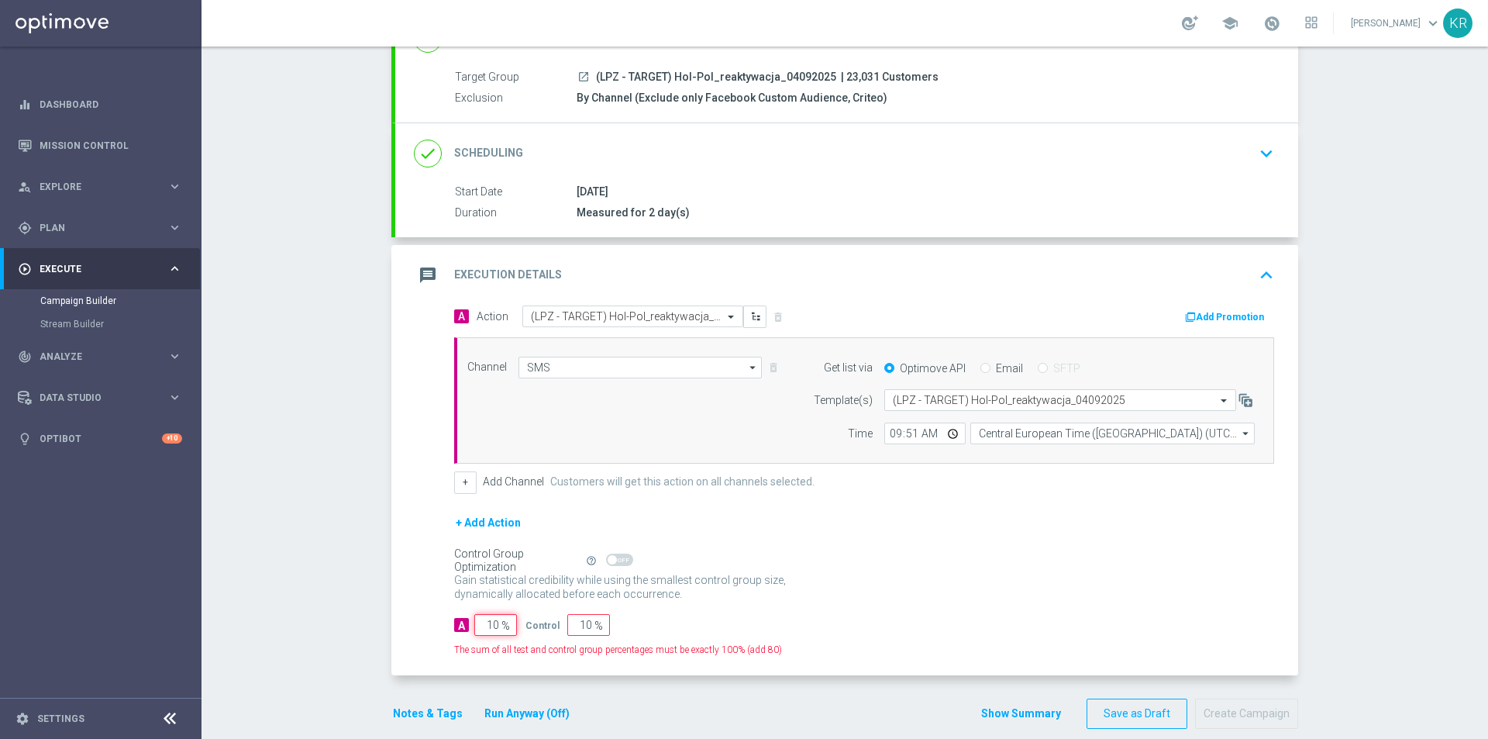
type input "100"
type input "0"
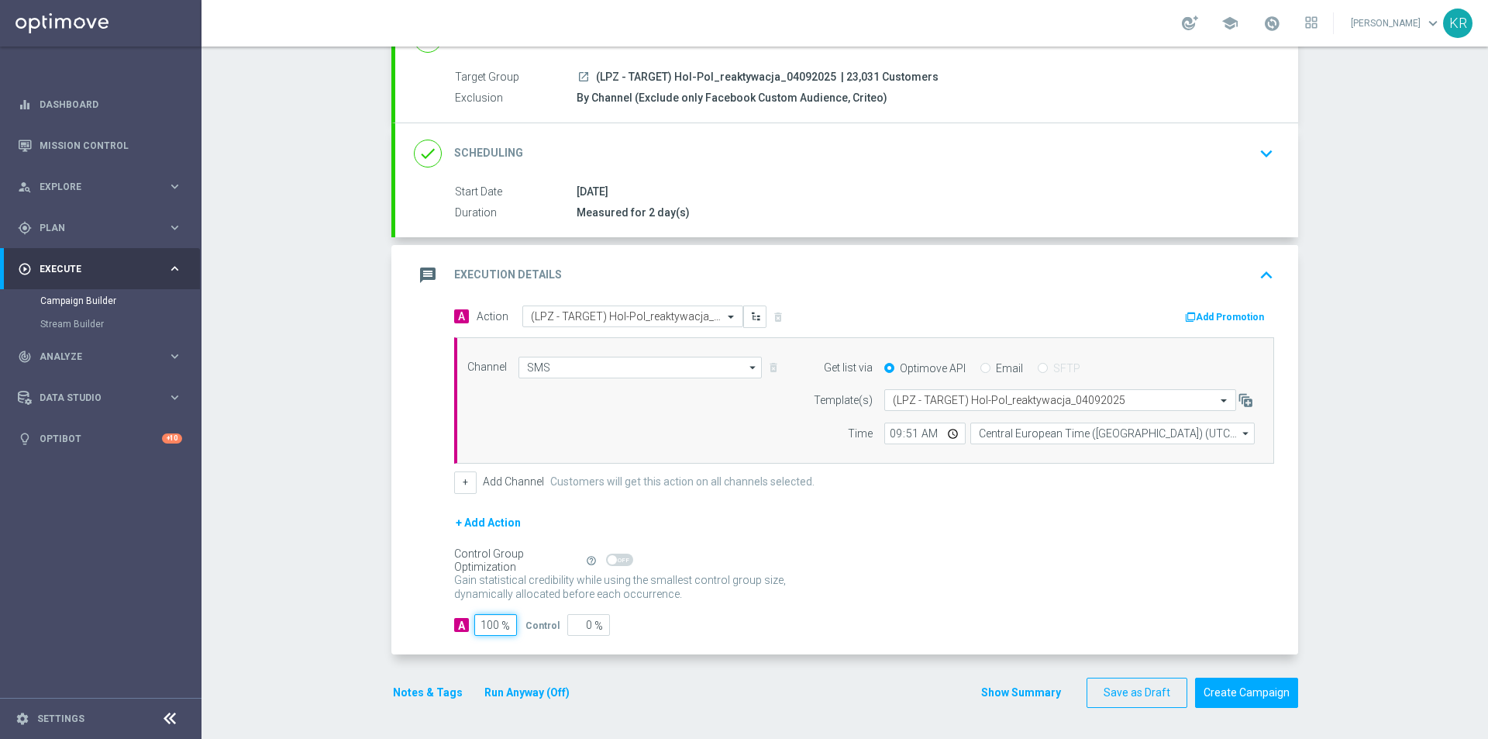
type input "100"
click at [1080, 470] on div "A Action Select action (LPZ - TARGET) Hol-Pol_reaktywacja_04092025 delete_forev…" at bounding box center [864, 399] width 843 height 188
click at [1247, 691] on button "Create Campaign" at bounding box center [1246, 692] width 103 height 30
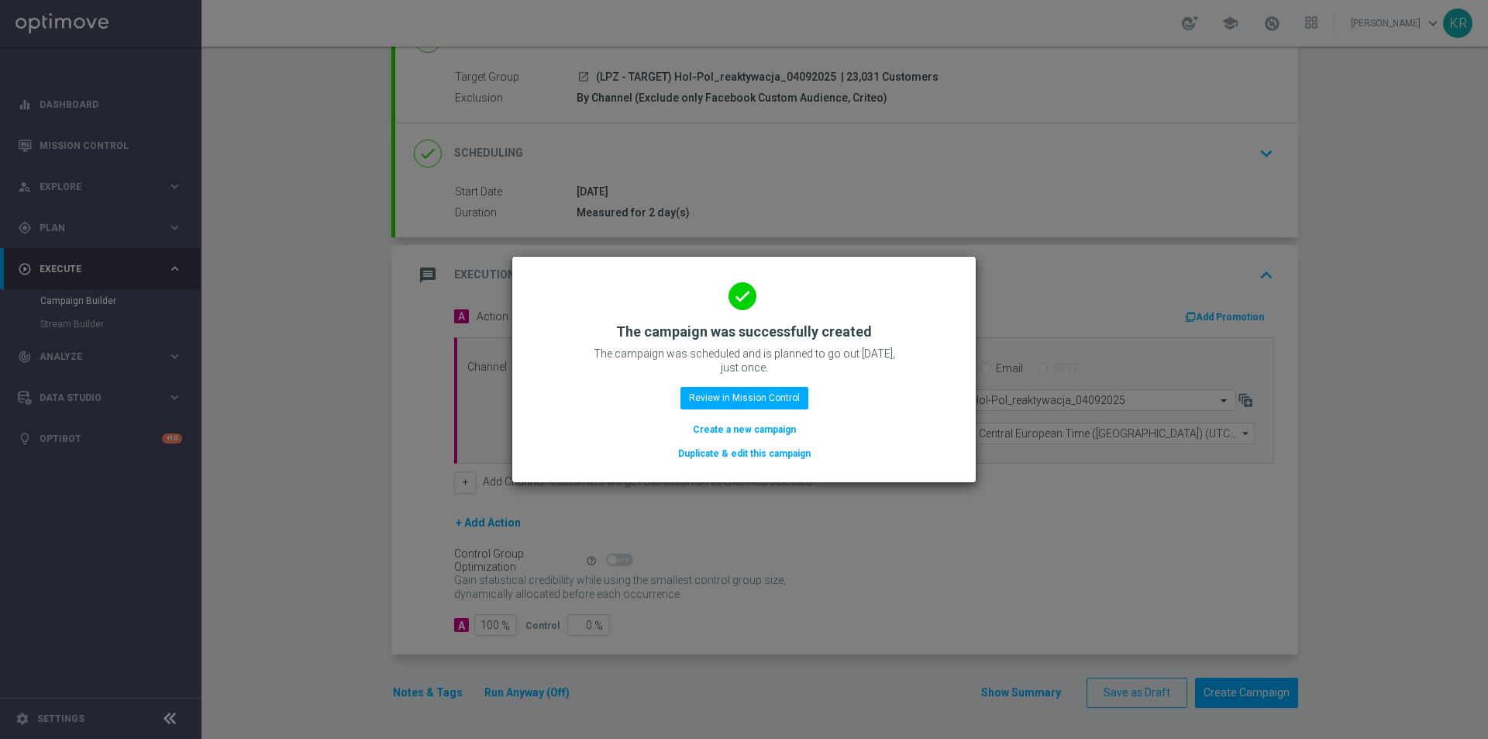
drag, startPoint x: 761, startPoint y: 428, endPoint x: 64, endPoint y: 570, distance: 711.1
click at [762, 428] on button "Create a new campaign" at bounding box center [744, 429] width 106 height 17
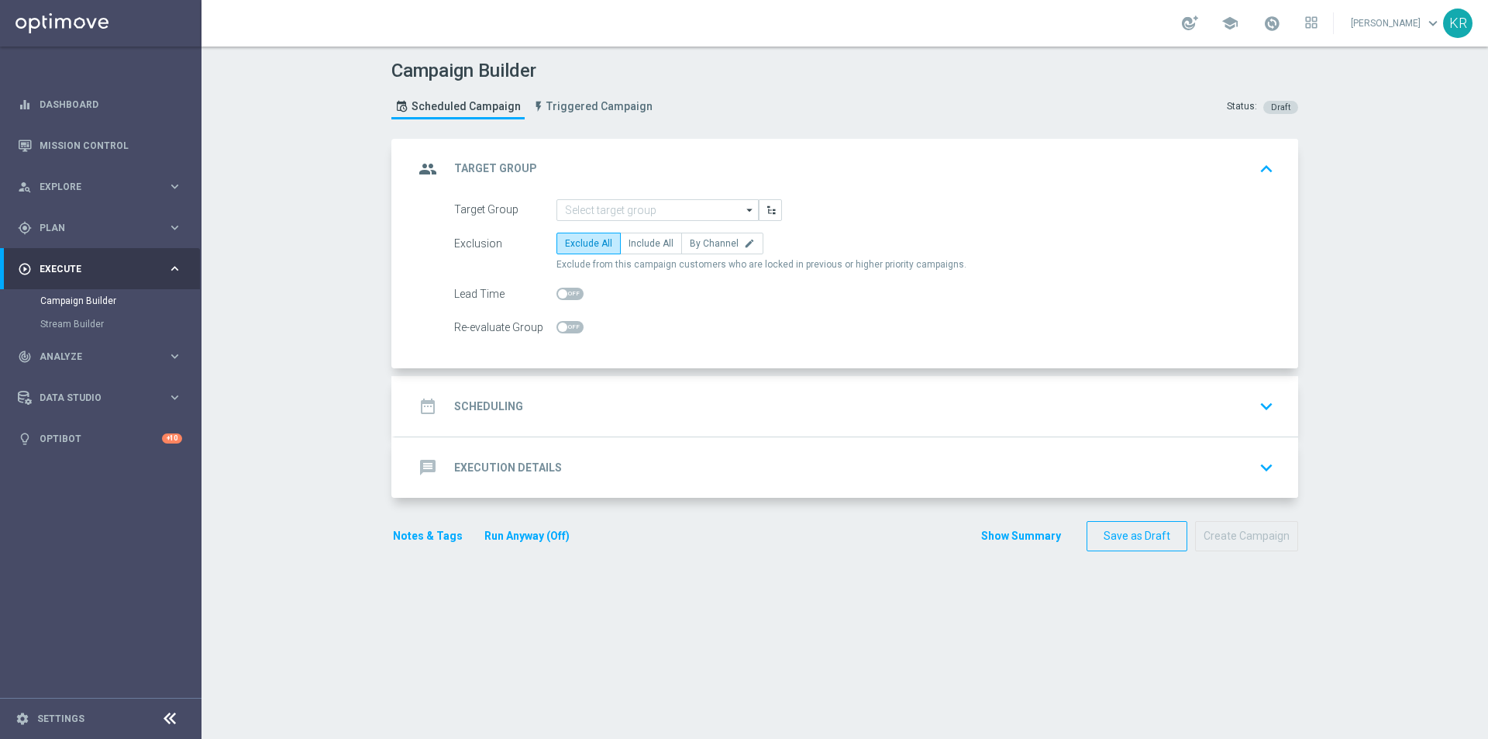
scroll to position [0, 0]
click at [588, 218] on input at bounding box center [658, 210] width 202 height 22
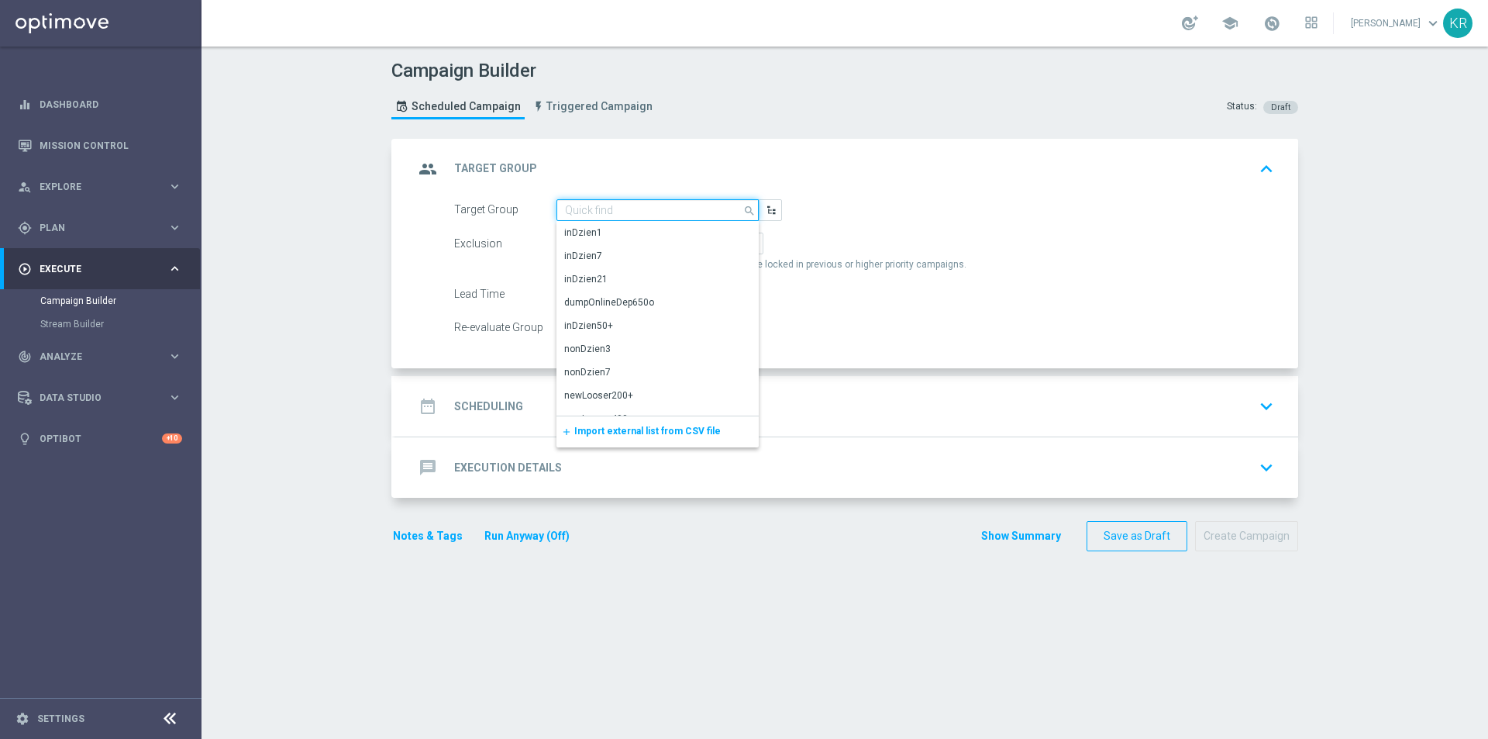
paste input "(LPZ - TARGET) Hol-Pol_retencja_04092025"
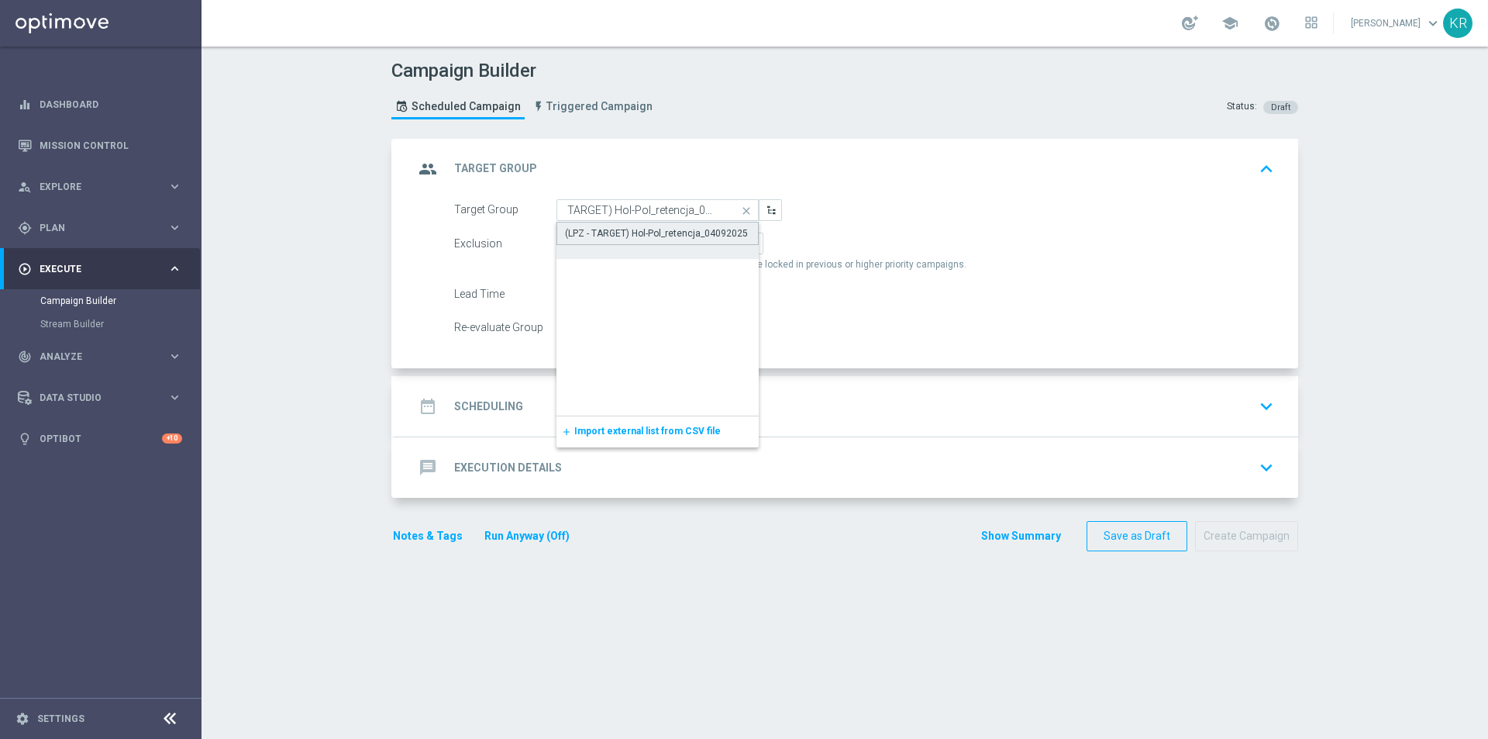
click at [631, 224] on div "(LPZ - TARGET) Hol-Pol_retencja_04092025" at bounding box center [658, 233] width 202 height 23
type input "(LPZ - TARGET) Hol-Pol_retencja_04092025"
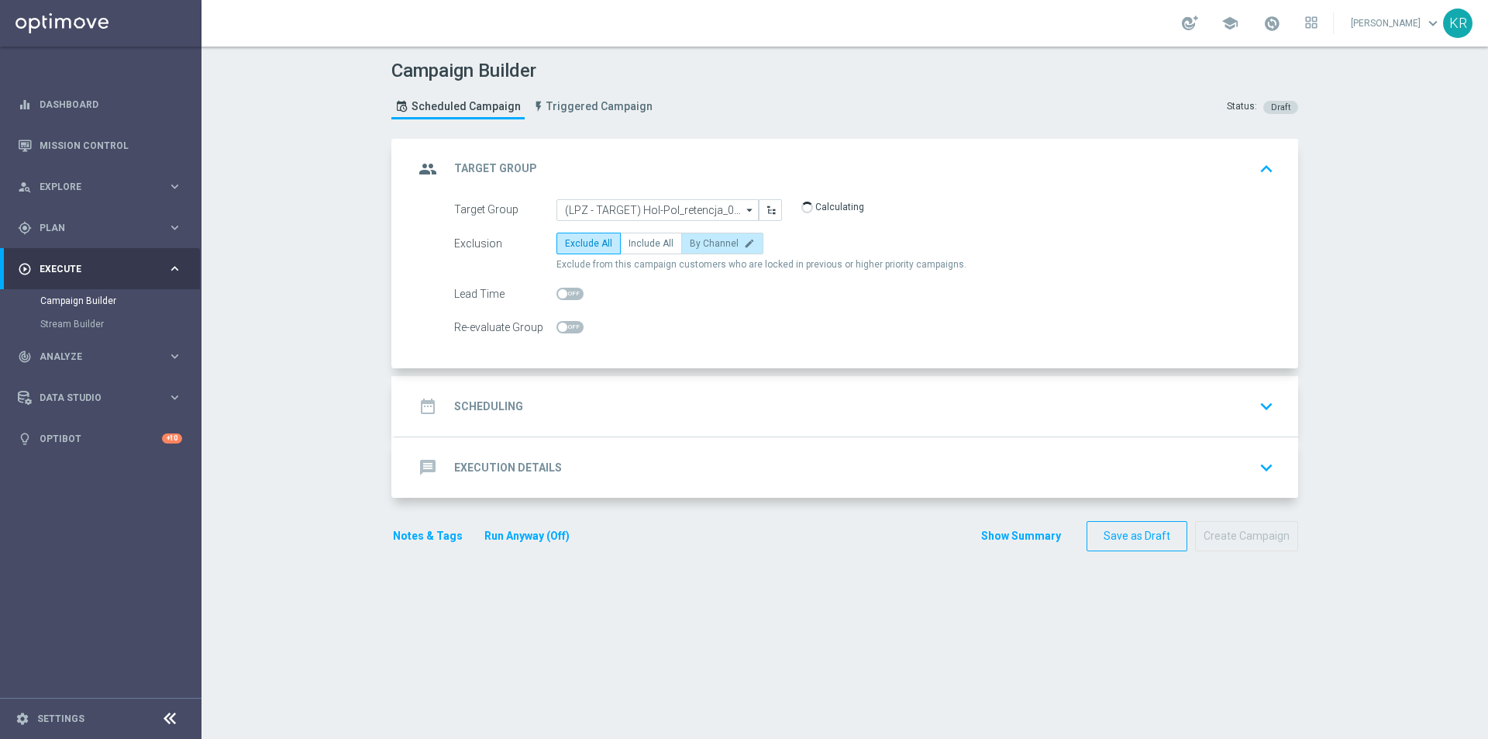
click at [698, 242] on span "By Channel" at bounding box center [714, 243] width 49 height 11
click at [698, 242] on input "By Channel edit" at bounding box center [695, 246] width 10 height 10
radio input "true"
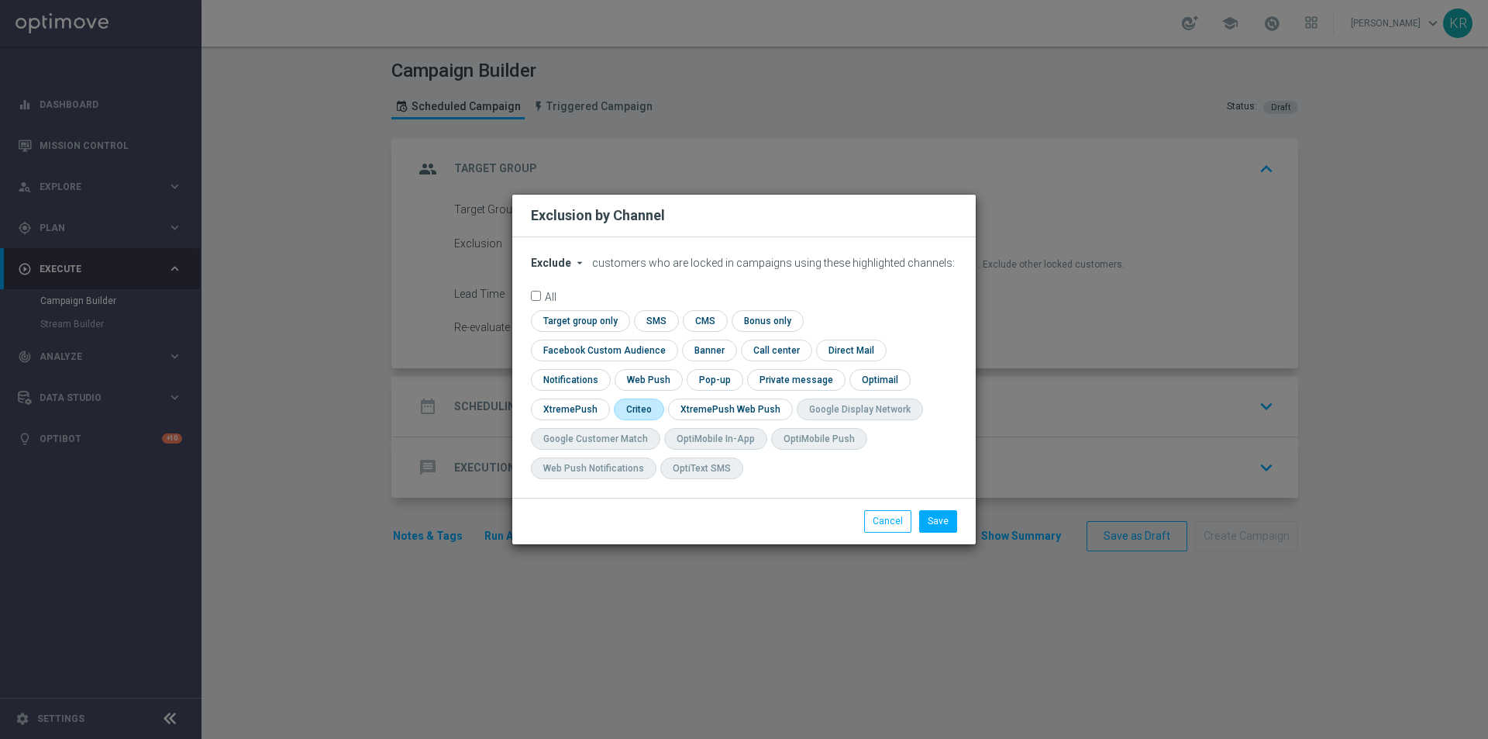
click at [662, 398] on input "checkbox" at bounding box center [638, 408] width 48 height 21
checkbox input "true"
click at [671, 339] on input "checkbox" at bounding box center [601, 349] width 140 height 21
checkbox input "true"
click at [948, 514] on button "Save" at bounding box center [938, 521] width 38 height 22
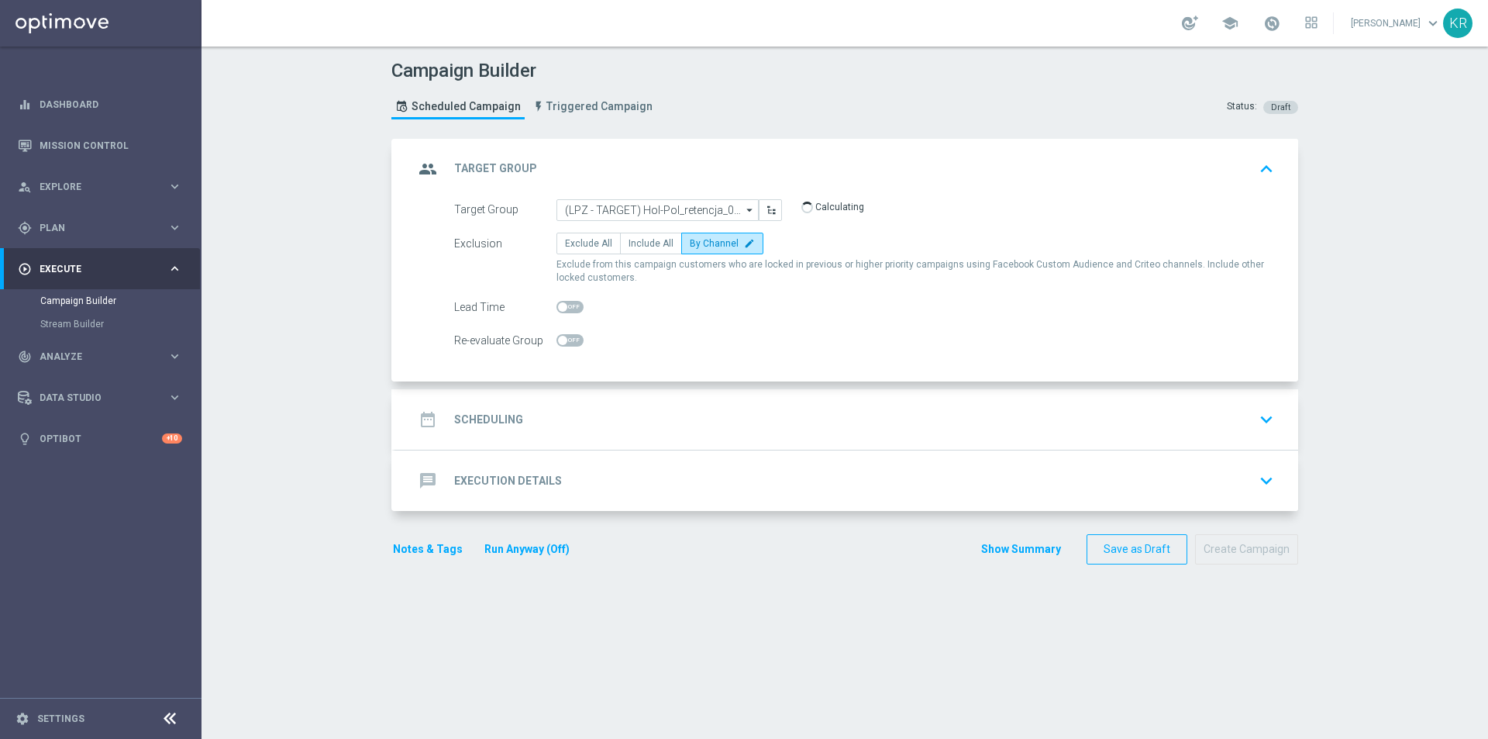
click at [586, 427] on div "date_range Scheduling keyboard_arrow_down" at bounding box center [847, 419] width 866 height 29
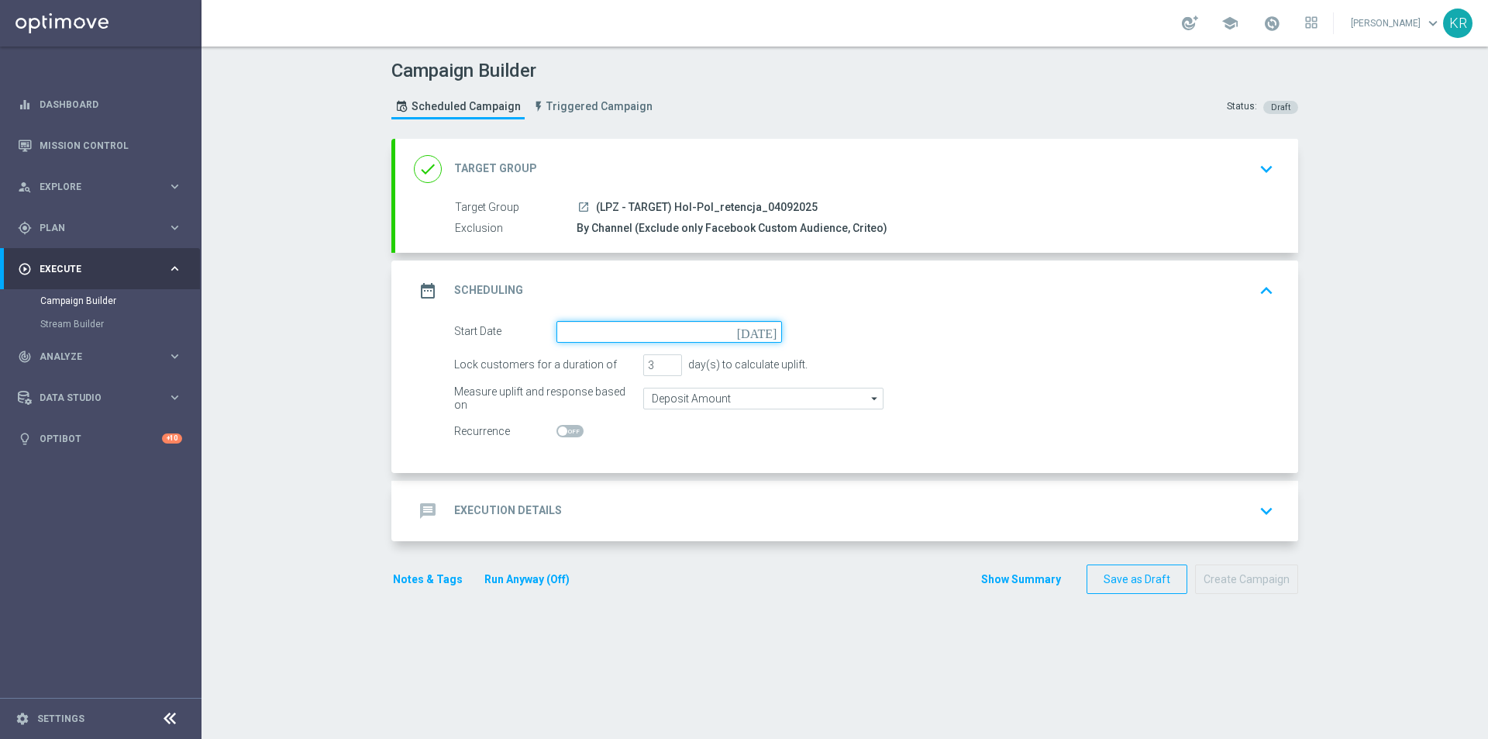
click at [570, 329] on input at bounding box center [670, 332] width 226 height 22
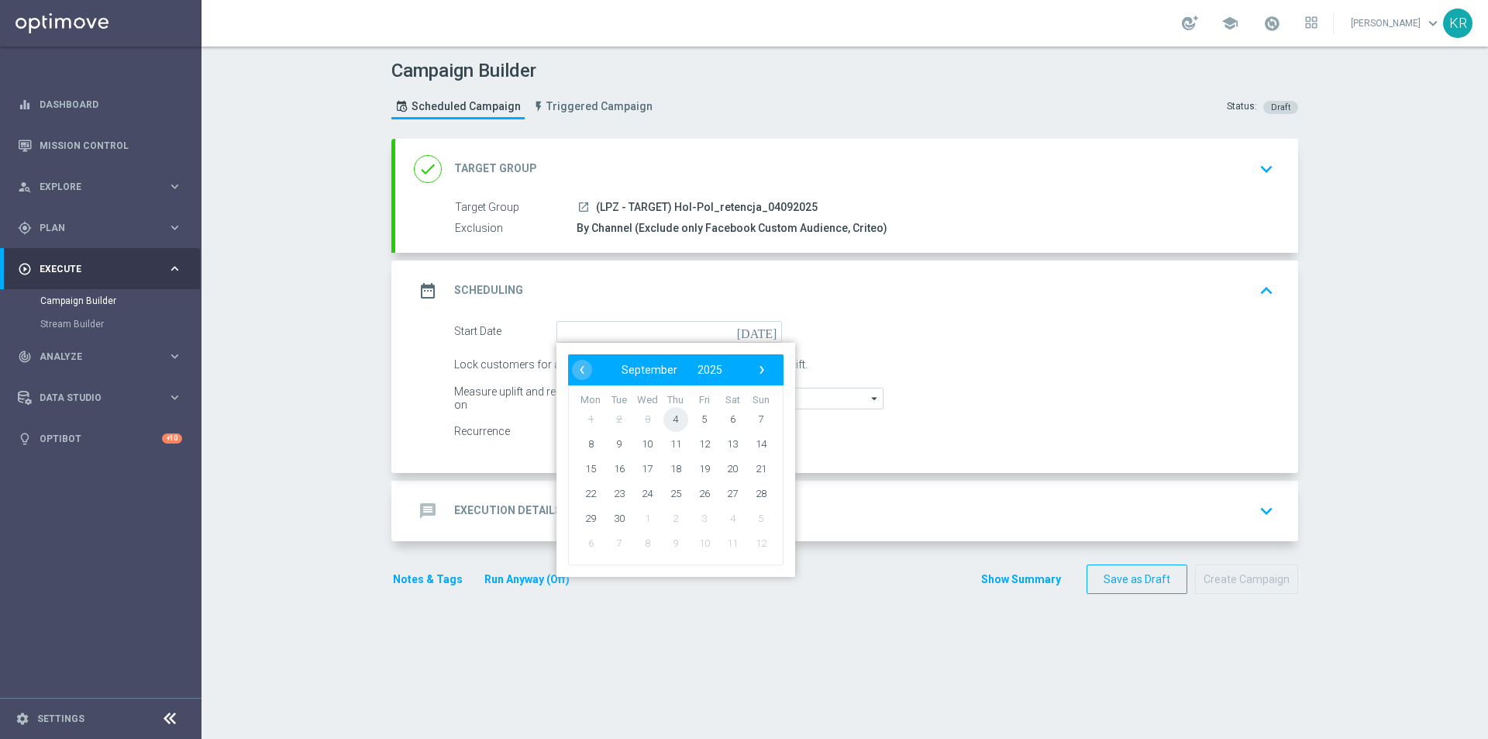
click at [674, 426] on span "4" at bounding box center [675, 418] width 25 height 25
type input "[DATE]"
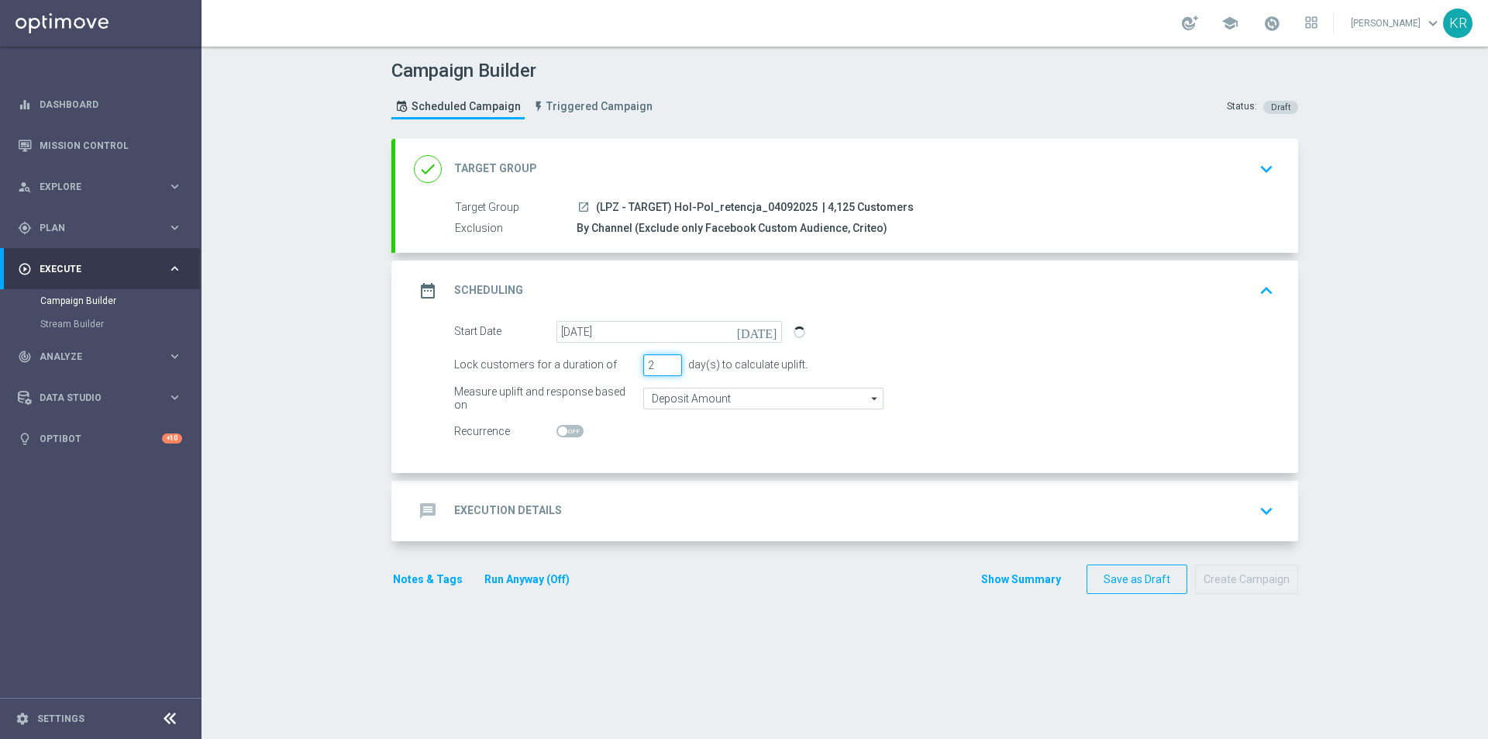
click at [666, 368] on input "2" at bounding box center [662, 365] width 39 height 22
click at [666, 368] on input "1" at bounding box center [662, 365] width 39 height 22
type input "2"
click at [667, 360] on input "2" at bounding box center [662, 365] width 39 height 22
click at [650, 501] on div "message Execution Details keyboard_arrow_down" at bounding box center [847, 510] width 866 height 29
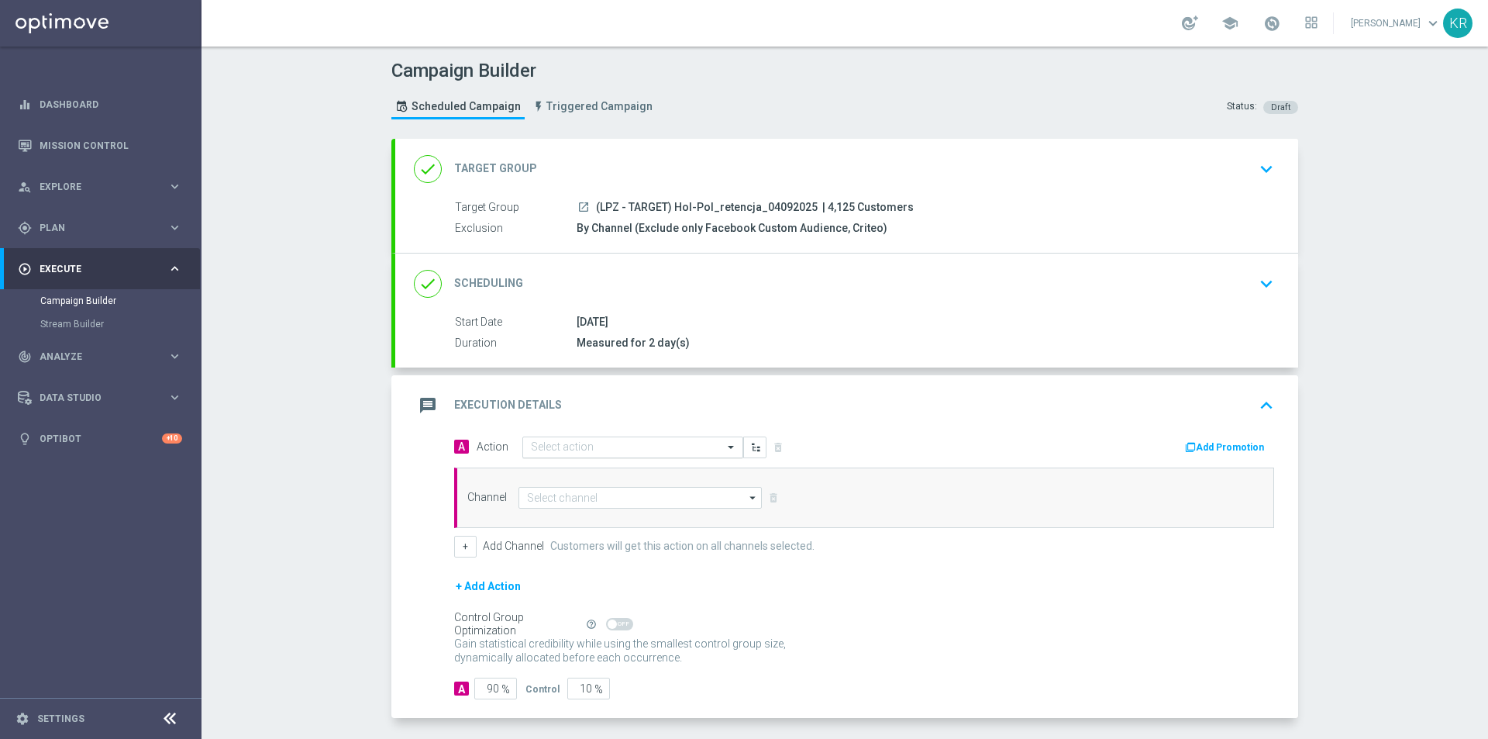
click at [599, 442] on input "text" at bounding box center [617, 447] width 173 height 13
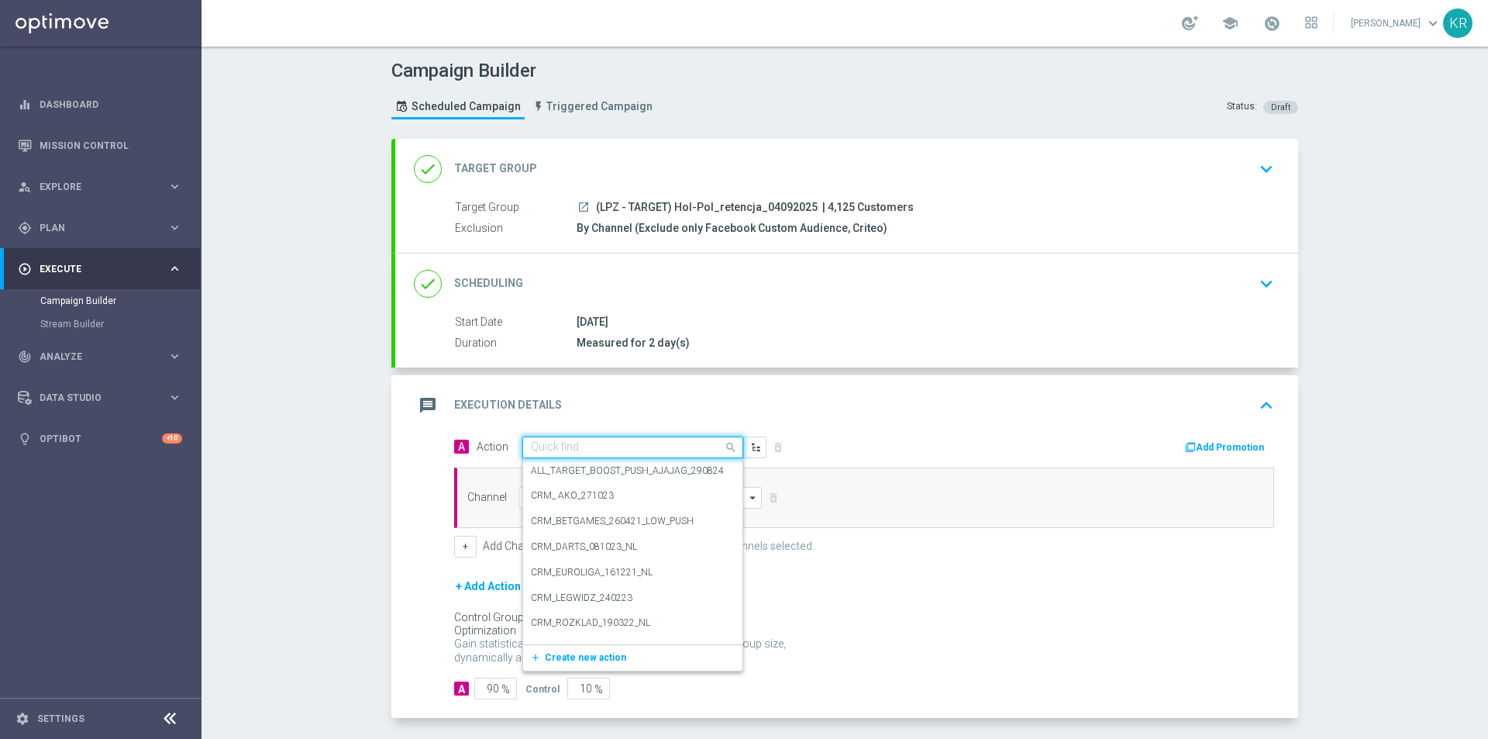
paste input "(LPZ - TARGET) Hol-Pol_retencja_04092025"
type input "(LPZ - TARGET) Hol-Pol_retencja_04092025"
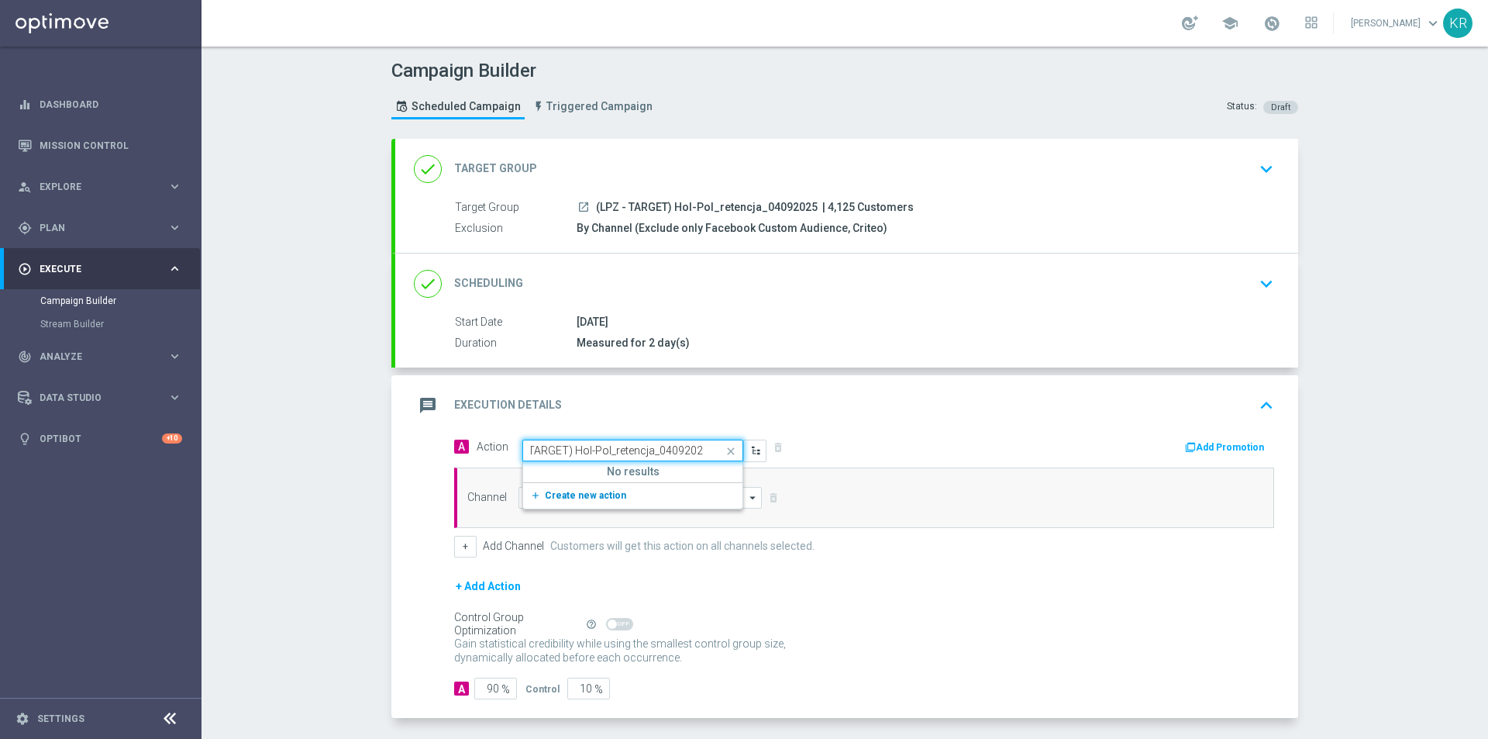
click at [594, 493] on span "Create new action" at bounding box center [585, 495] width 81 height 11
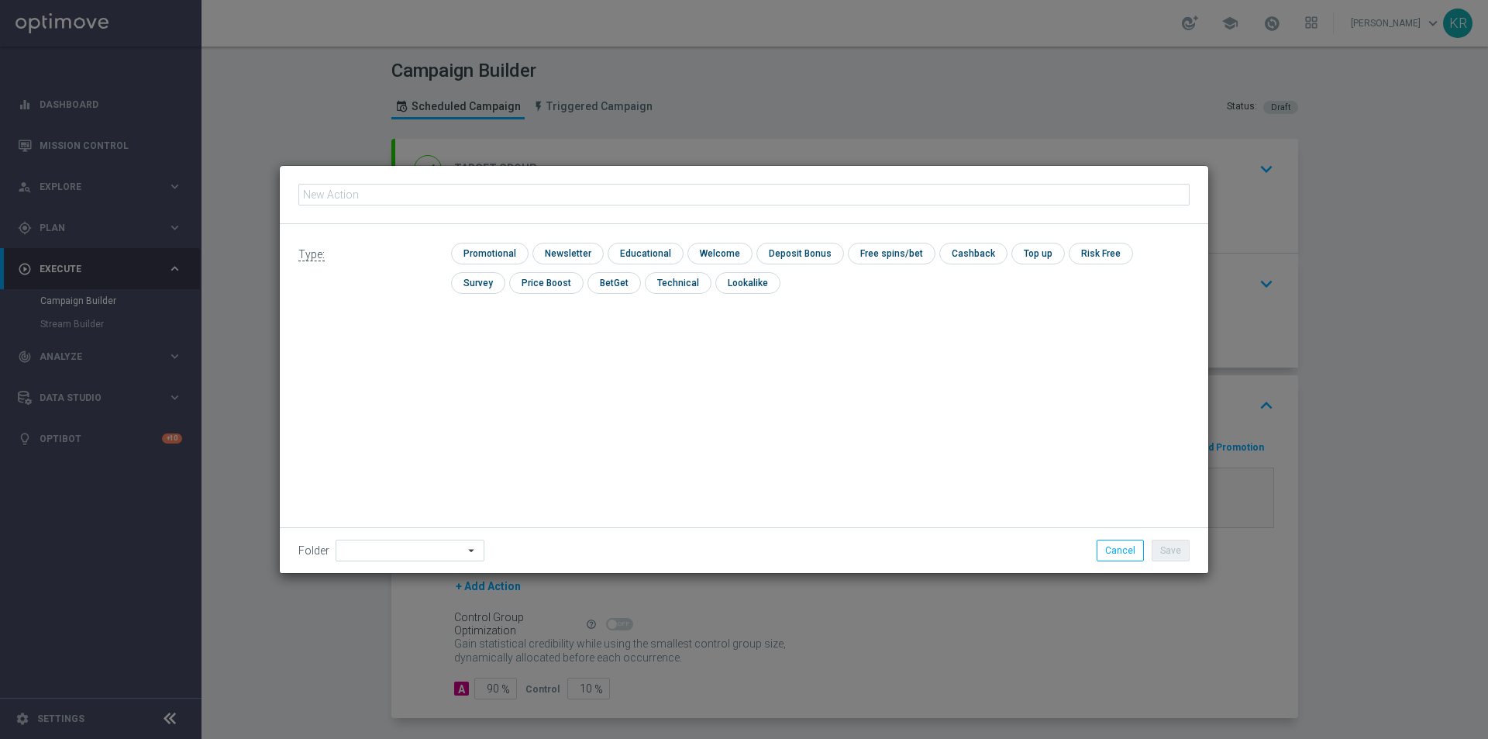
click at [511, 195] on input "text" at bounding box center [743, 195] width 891 height 22
type input "(LPZ - TARGET) Hol-Pol_retencja_04092025"
click at [557, 244] on input "checkbox" at bounding box center [565, 253] width 67 height 21
checkbox input "true"
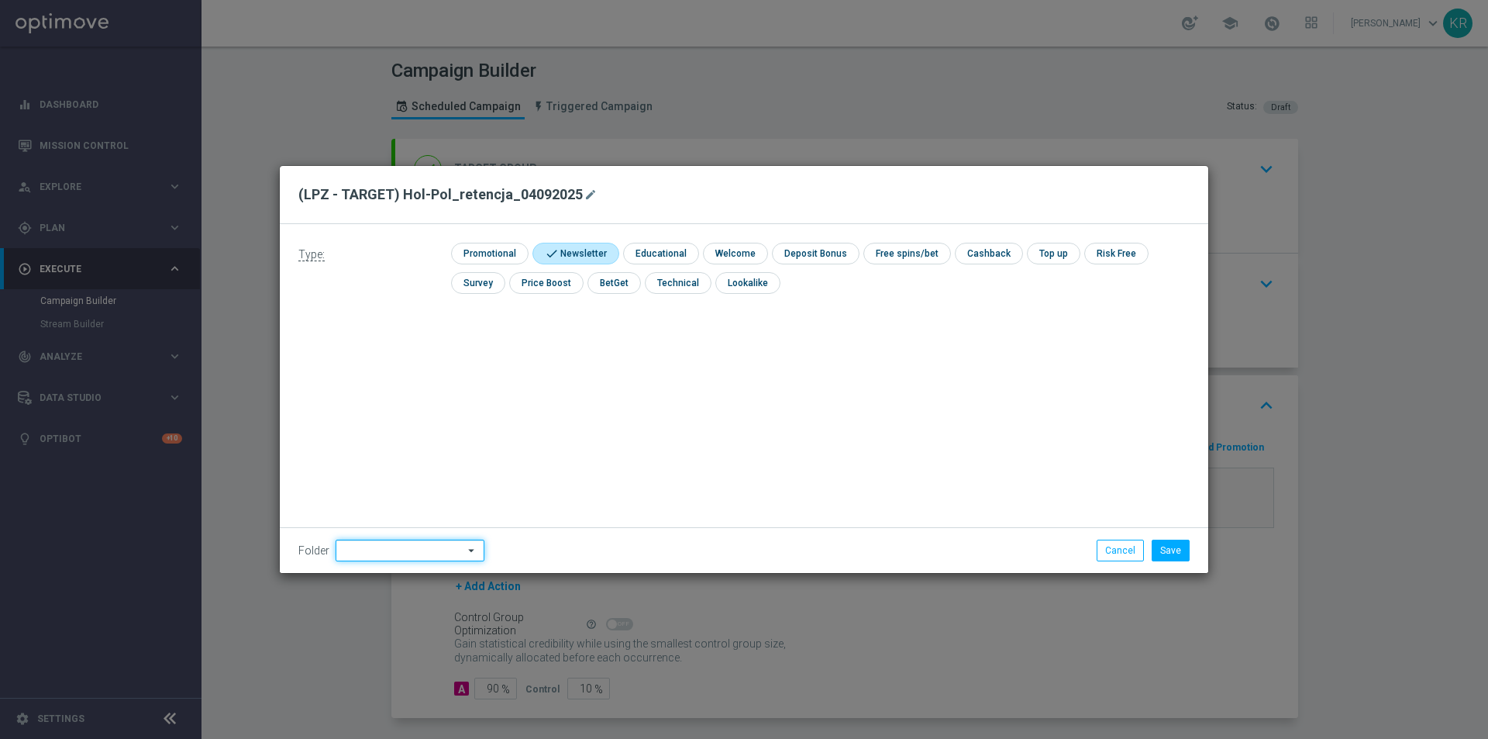
click at [429, 544] on input at bounding box center [410, 550] width 149 height 22
click at [391, 402] on div "[PERSON_NAME]" at bounding box center [407, 402] width 143 height 23
type input "[PERSON_NAME]"
drag, startPoint x: 1170, startPoint y: 550, endPoint x: 1137, endPoint y: 548, distance: 32.6
click at [1169, 550] on button "Save" at bounding box center [1171, 550] width 38 height 22
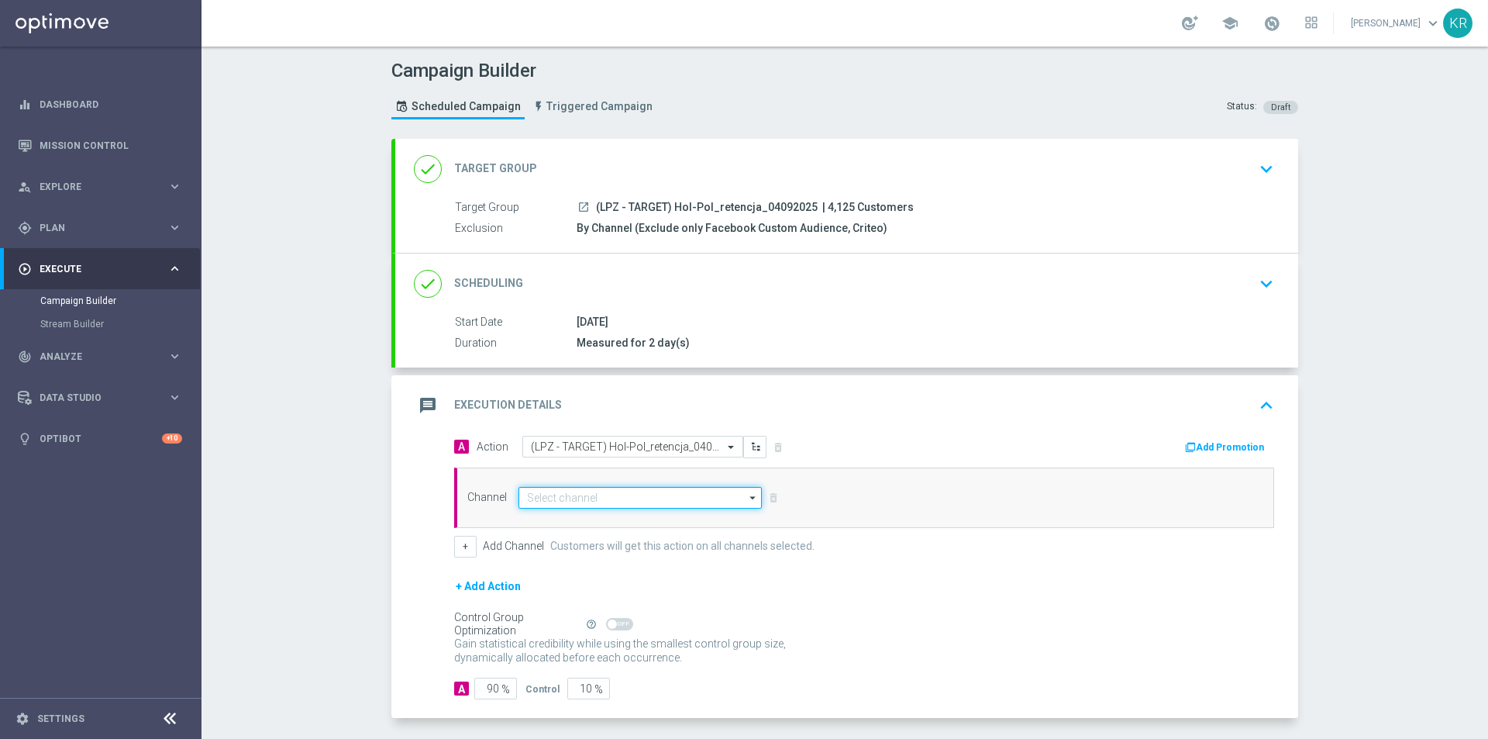
click at [598, 491] on input at bounding box center [640, 498] width 243 height 22
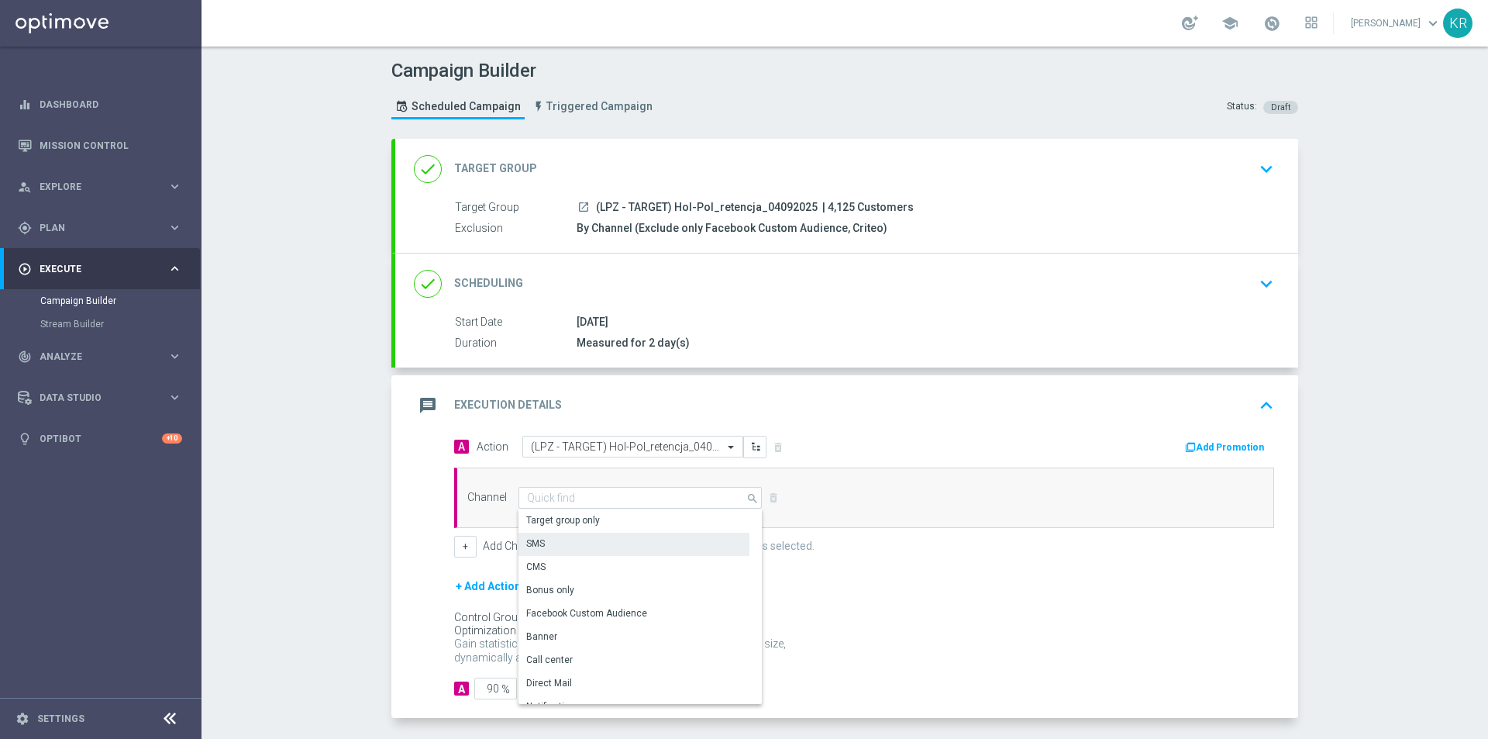
click at [570, 549] on div "SMS" at bounding box center [634, 543] width 231 height 22
type input "SMS"
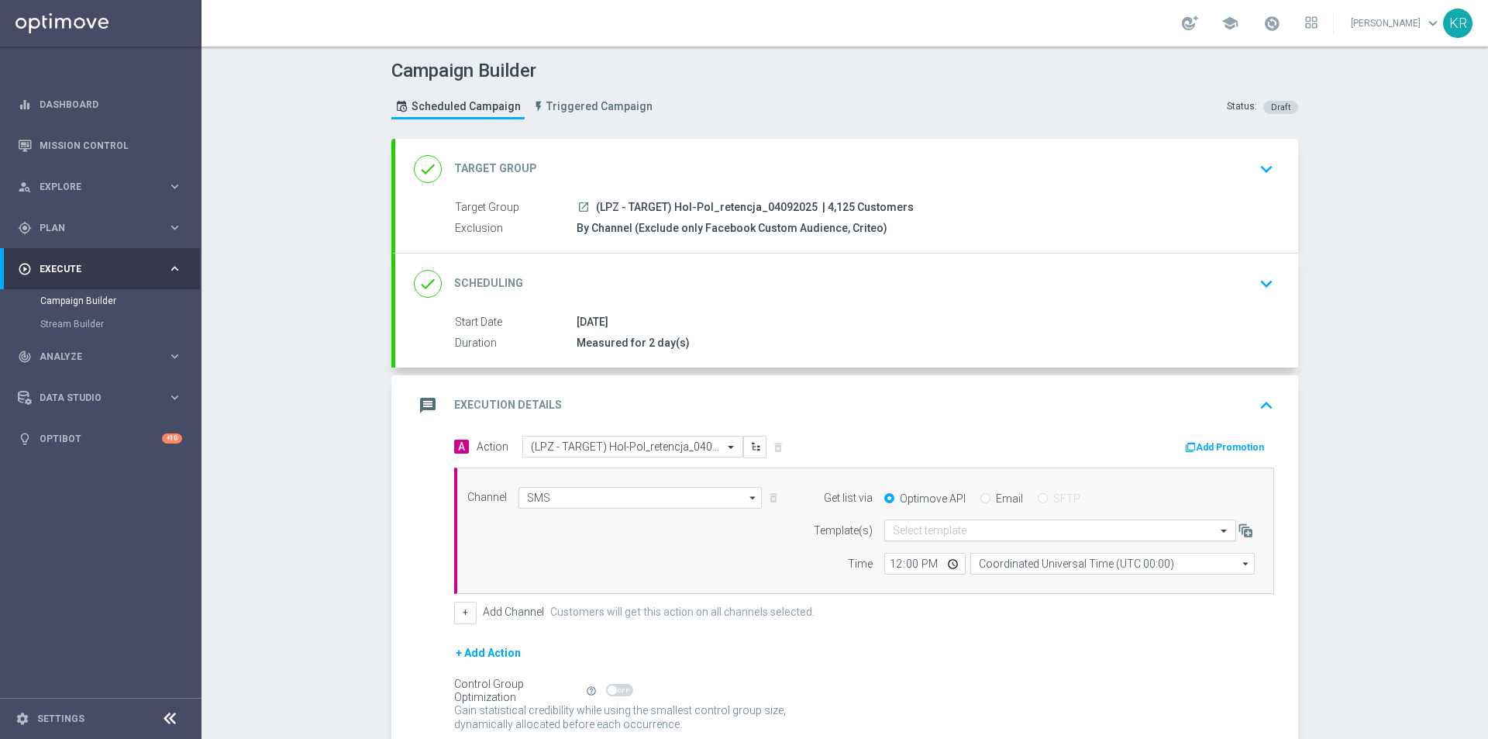
click at [932, 529] on input "text" at bounding box center [1045, 530] width 304 height 13
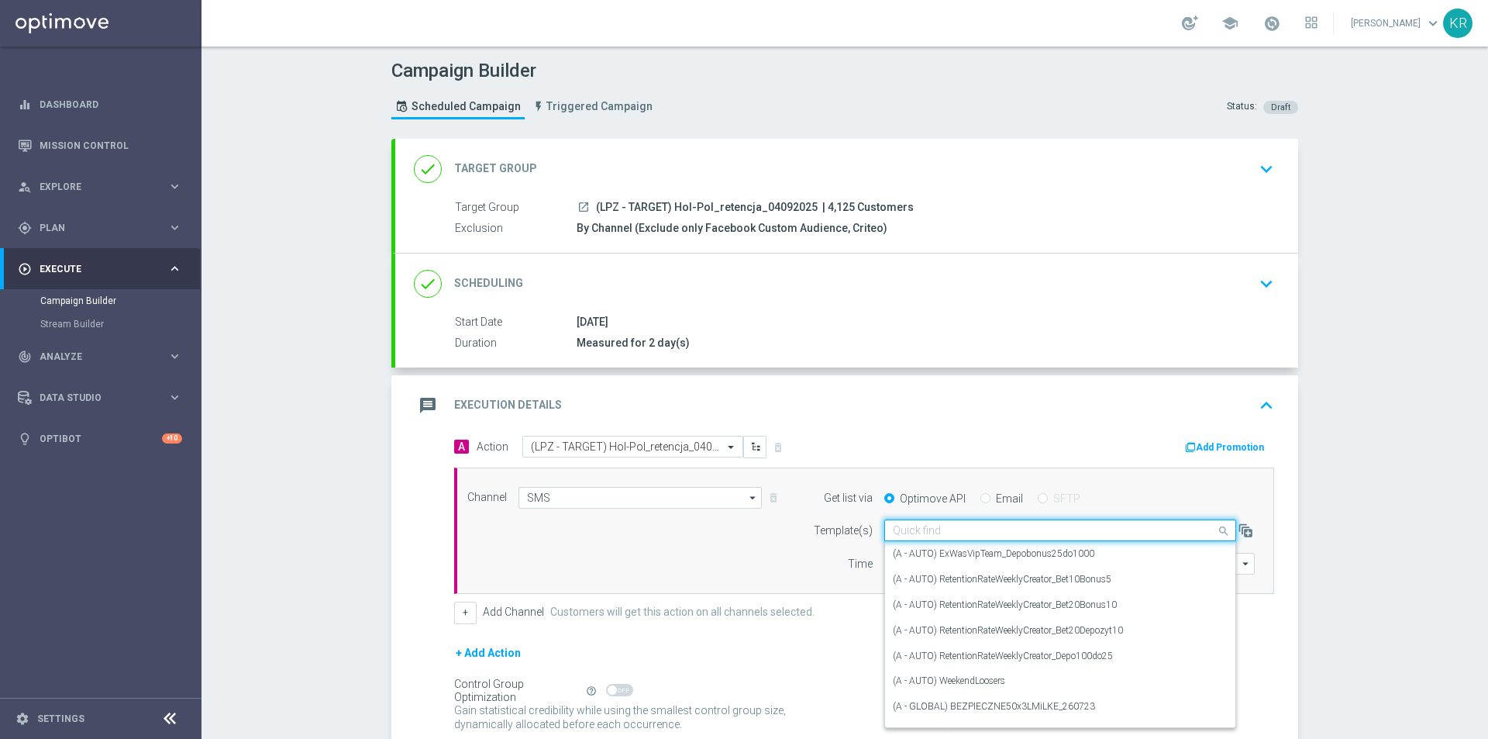
paste input "(LPZ - TARGET) Hol-Pol_retencja_04092025"
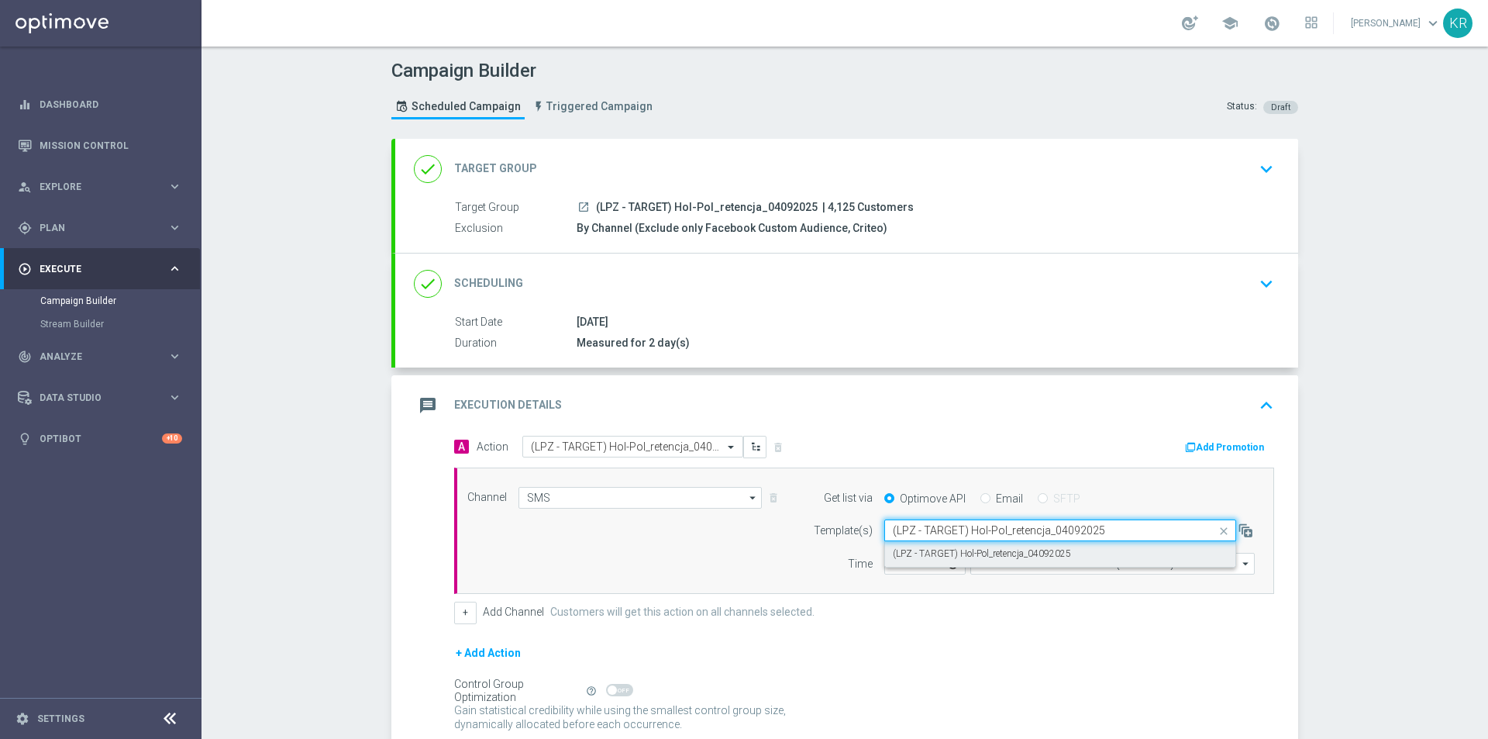
click at [944, 550] on label "(LPZ - TARGET) Hol-Pol_retencja_04092025" at bounding box center [982, 553] width 178 height 13
type input "(LPZ - TARGET) Hol-Pol_retencja_04092025"
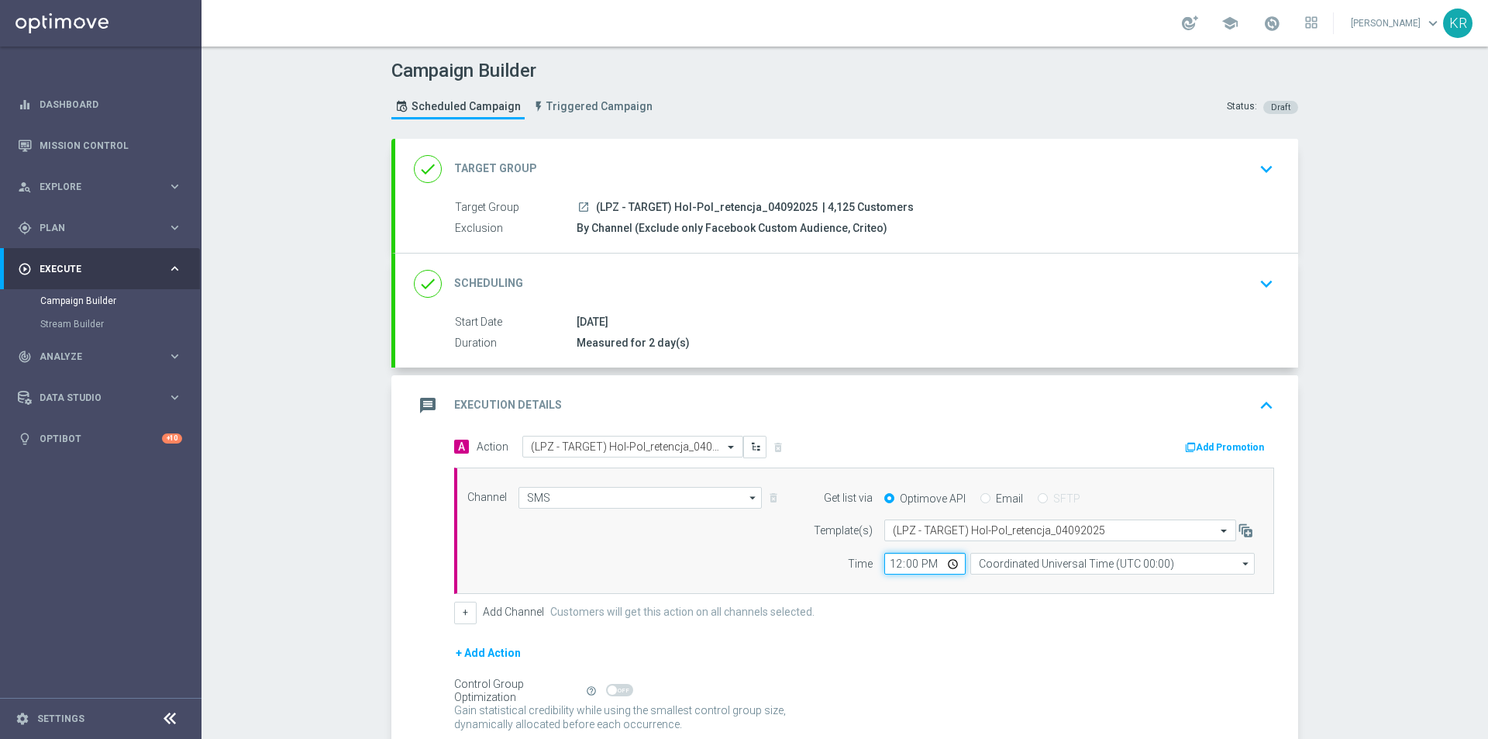
click at [889, 567] on input "12:00" at bounding box center [924, 564] width 81 height 22
type input "09:53"
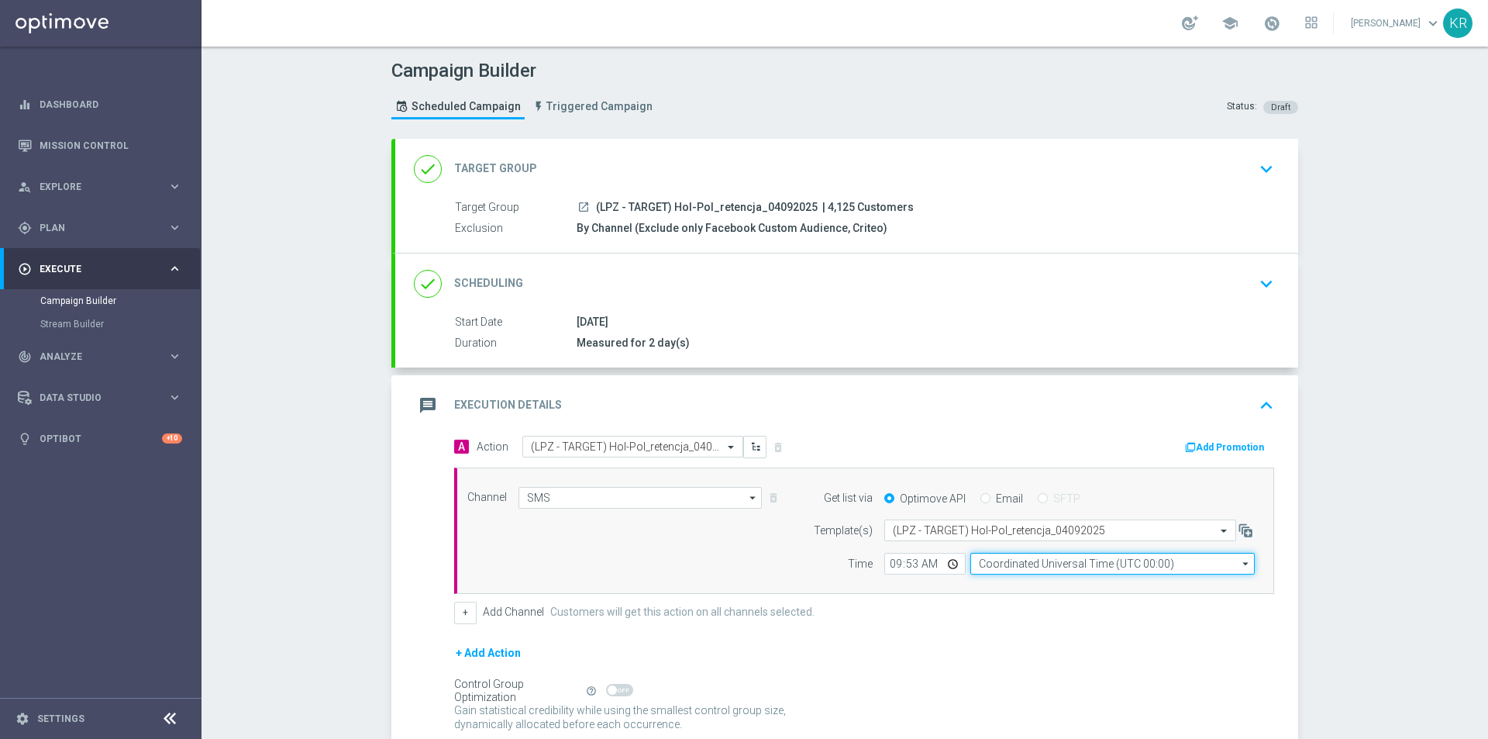
click at [1002, 565] on input "Coordinated Universal Time (UTC 00:00)" at bounding box center [1112, 564] width 284 height 22
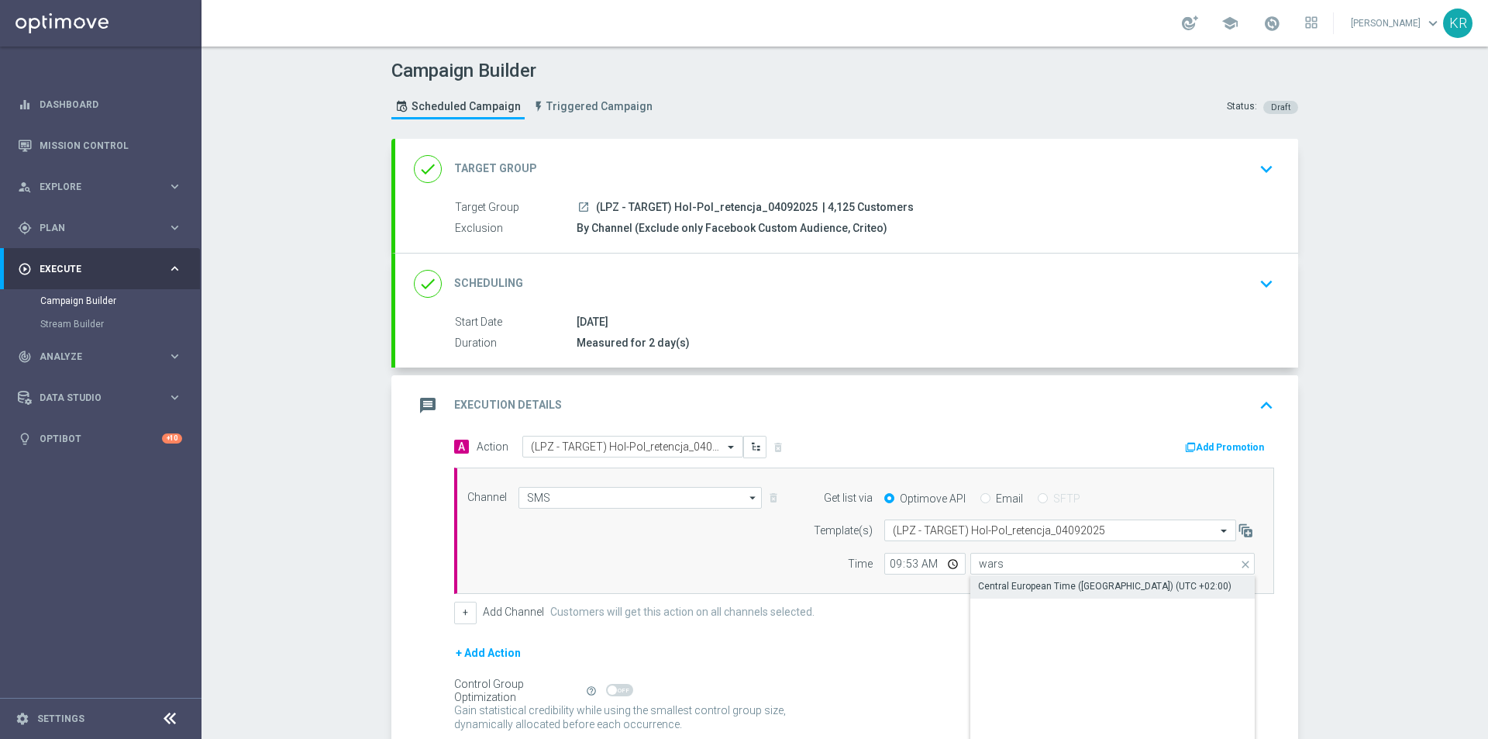
click at [1007, 583] on div "Central European Time ([GEOGRAPHIC_DATA]) (UTC +02:00)" at bounding box center [1104, 586] width 253 height 14
type input "Central European Time ([GEOGRAPHIC_DATA]) (UTC +02:00)"
click at [942, 626] on form "A Action Select action (LPZ - TARGET) Hol-Pol_retencja_04092025 delete_forever …" at bounding box center [864, 601] width 820 height 330
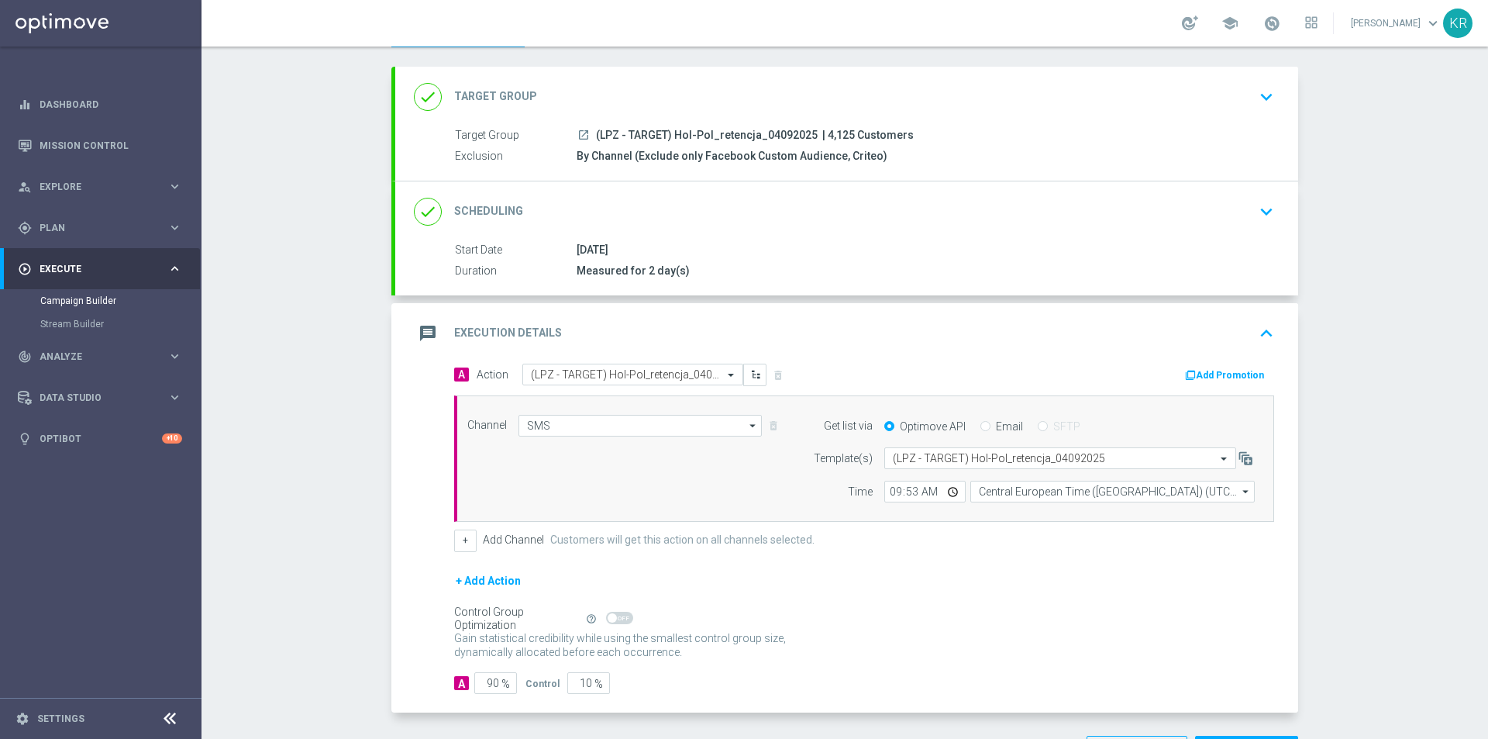
scroll to position [130, 0]
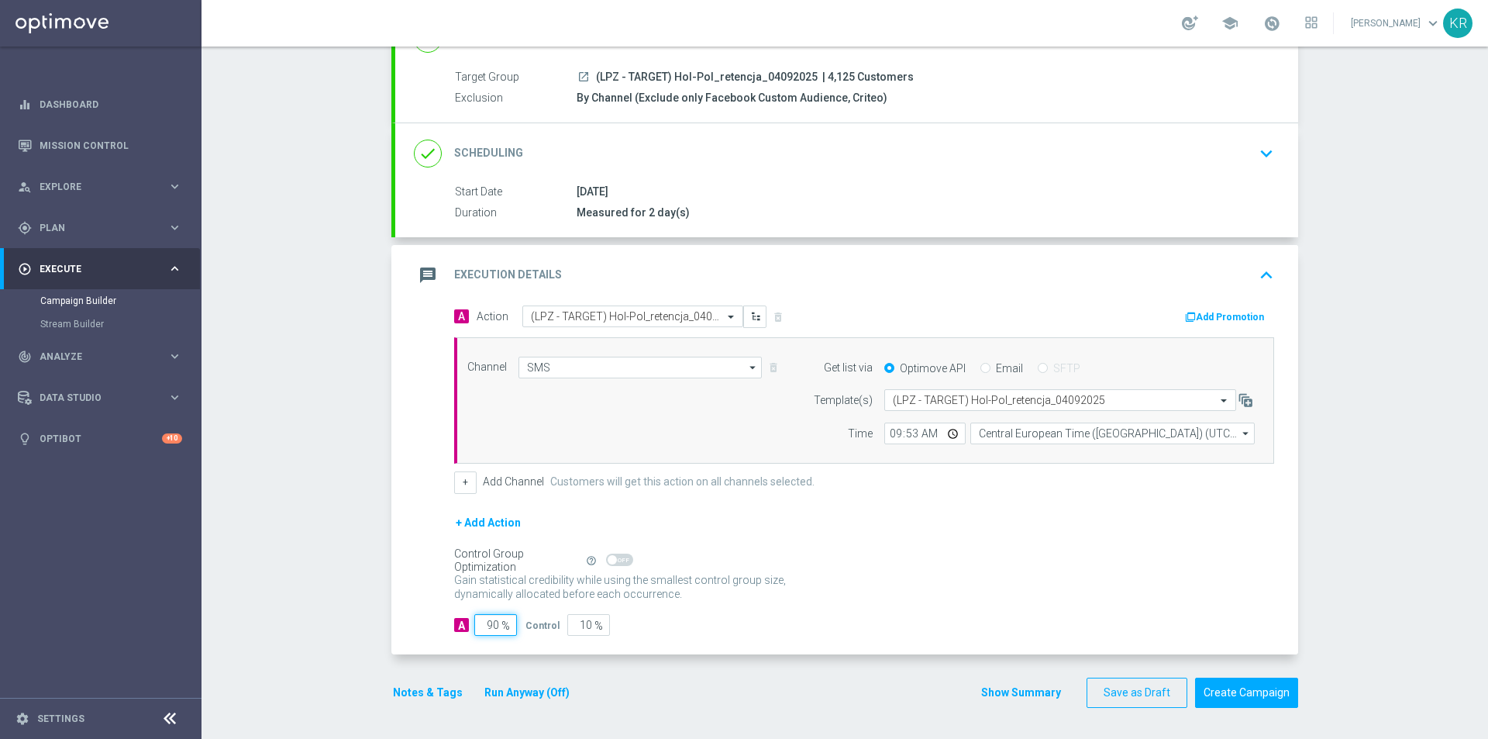
click at [488, 625] on input "90" at bounding box center [495, 625] width 43 height 22
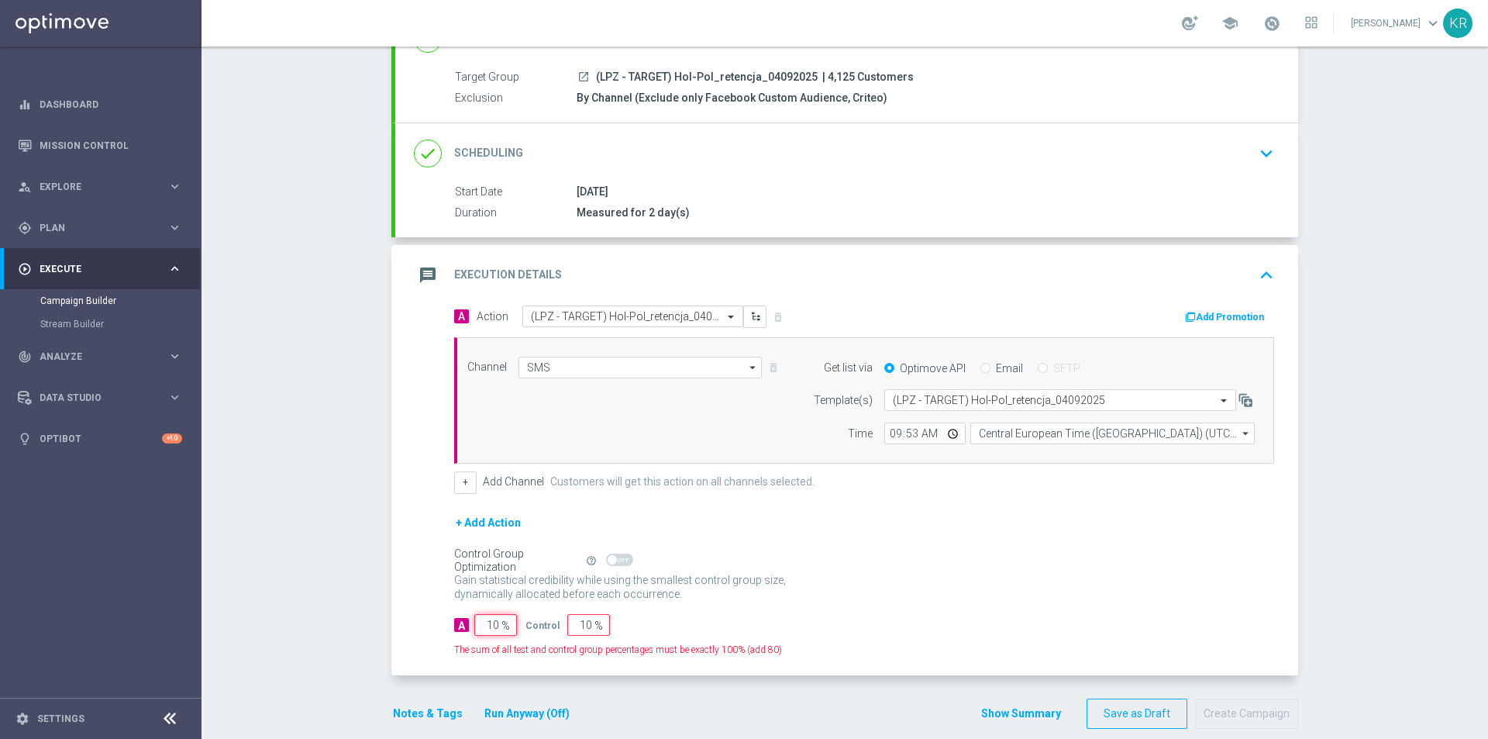
type input "100"
type input "0"
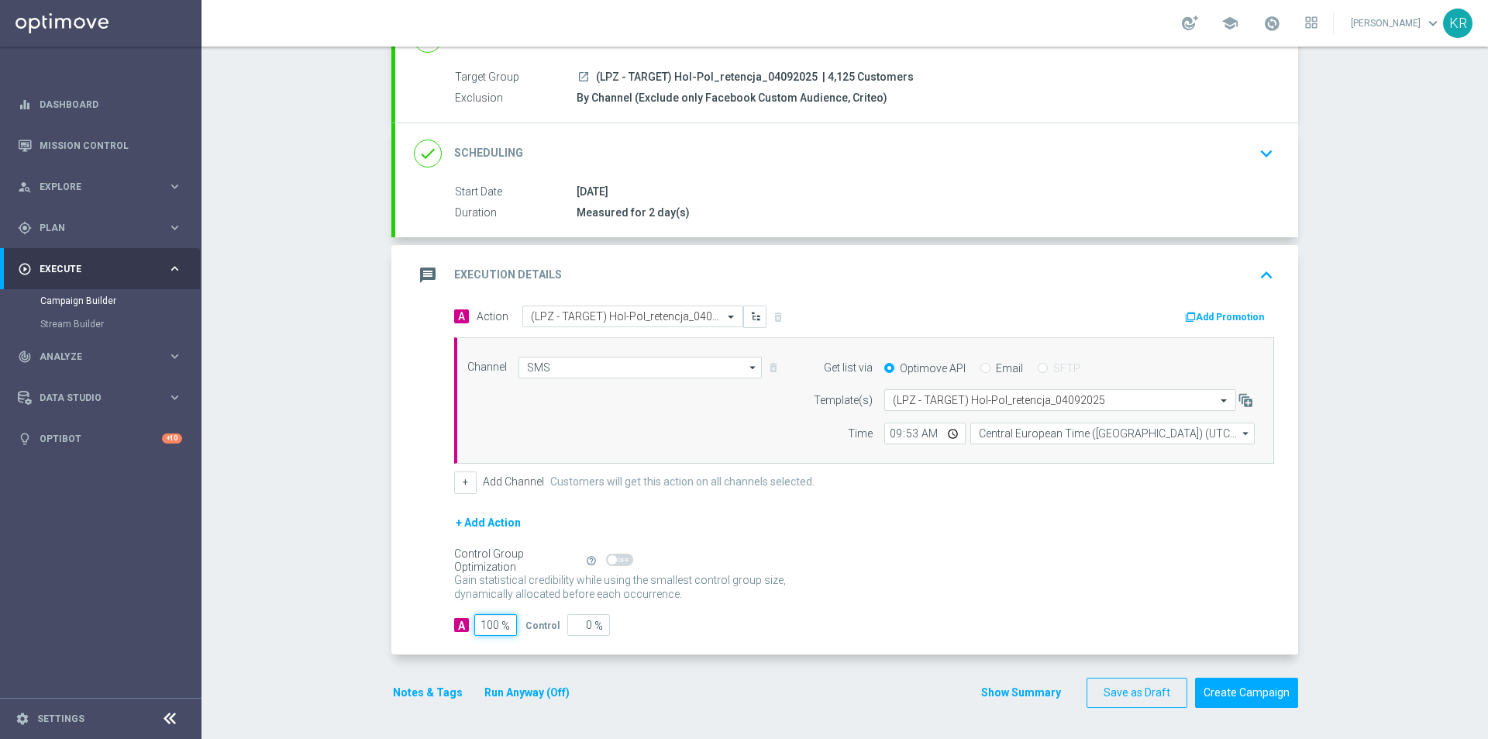
type input "100"
click at [1069, 563] on div "Control Group Optimization Self Optimizing Campaign help_outline" at bounding box center [864, 560] width 820 height 17
click at [1237, 686] on button "Create Campaign" at bounding box center [1246, 692] width 103 height 30
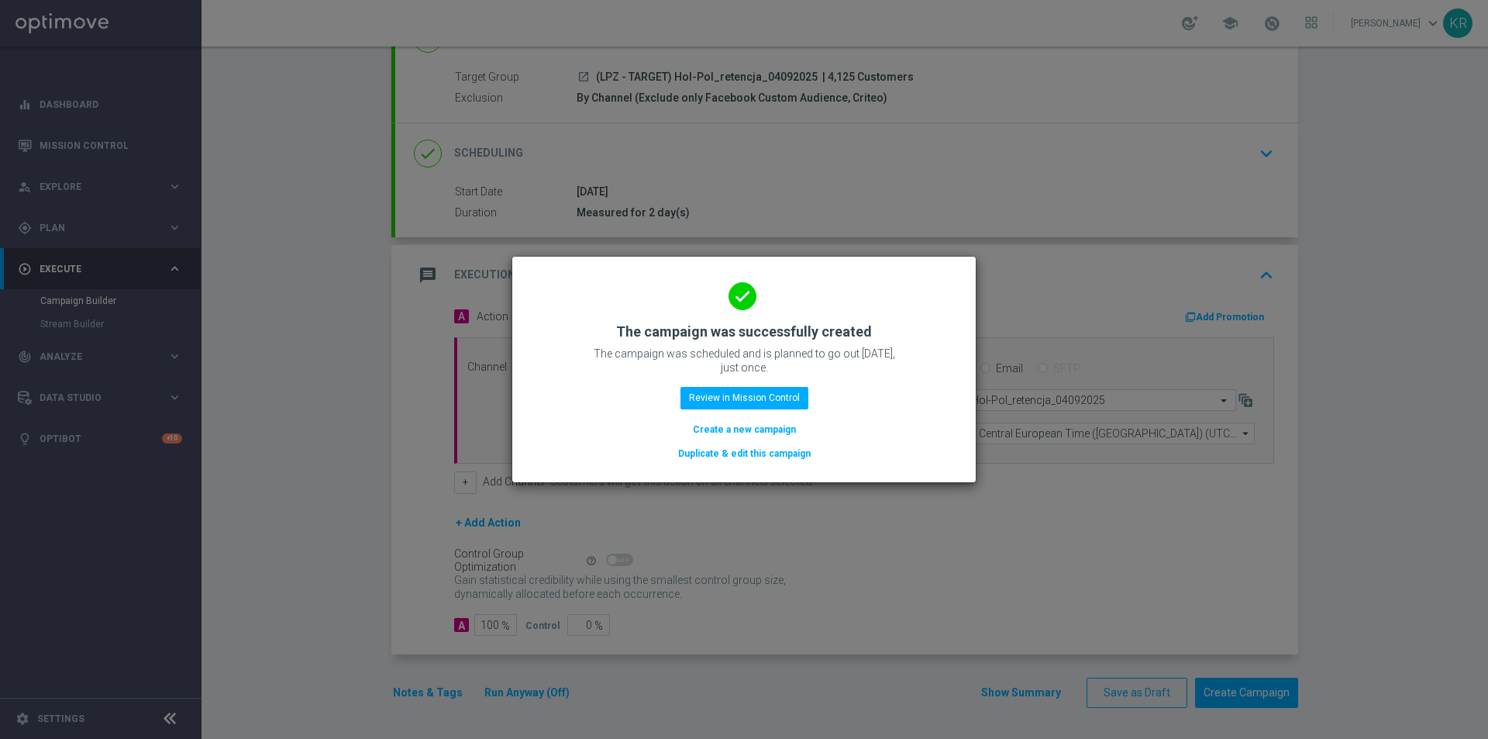
click at [719, 429] on button "Create a new campaign" at bounding box center [744, 429] width 106 height 17
